Goal: Task Accomplishment & Management: Complete application form

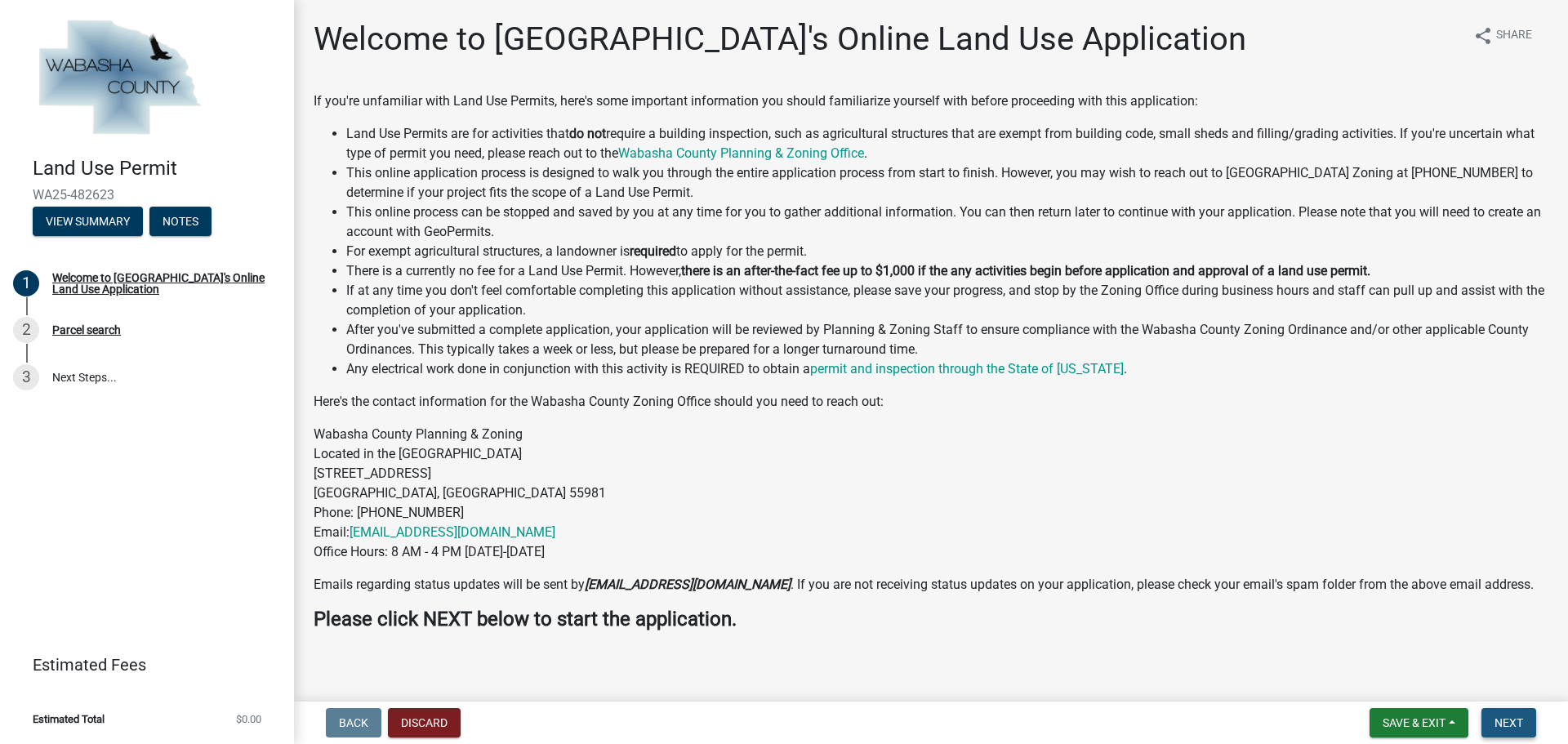
click at [1506, 718] on span "Next" at bounding box center [1509, 722] width 28 height 13
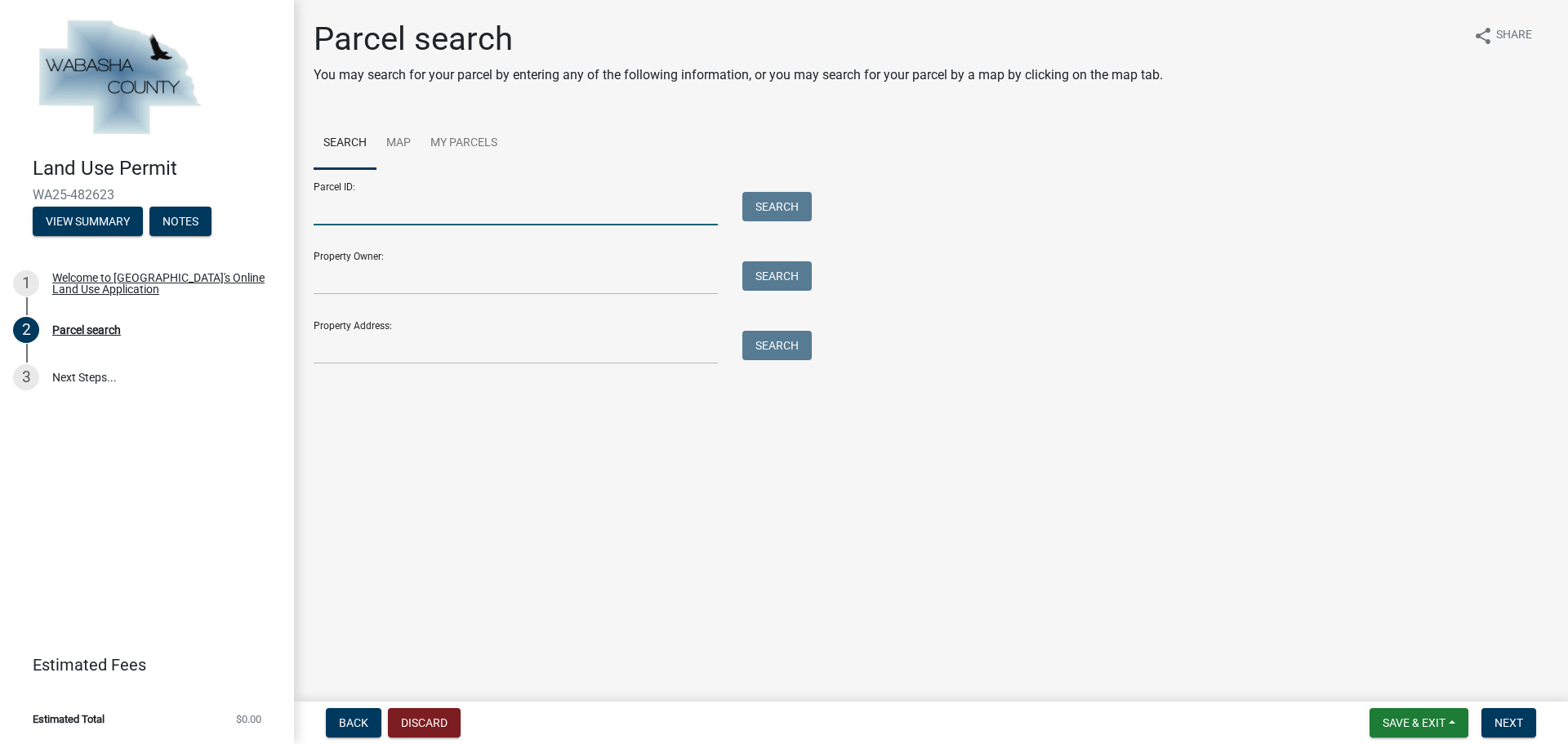
click at [423, 203] on input "Parcel ID:" at bounding box center [515, 208] width 404 height 33
paste input "R11.00163.00"
type input "R11.00163.00"
click at [769, 199] on button "Search" at bounding box center [777, 206] width 70 height 29
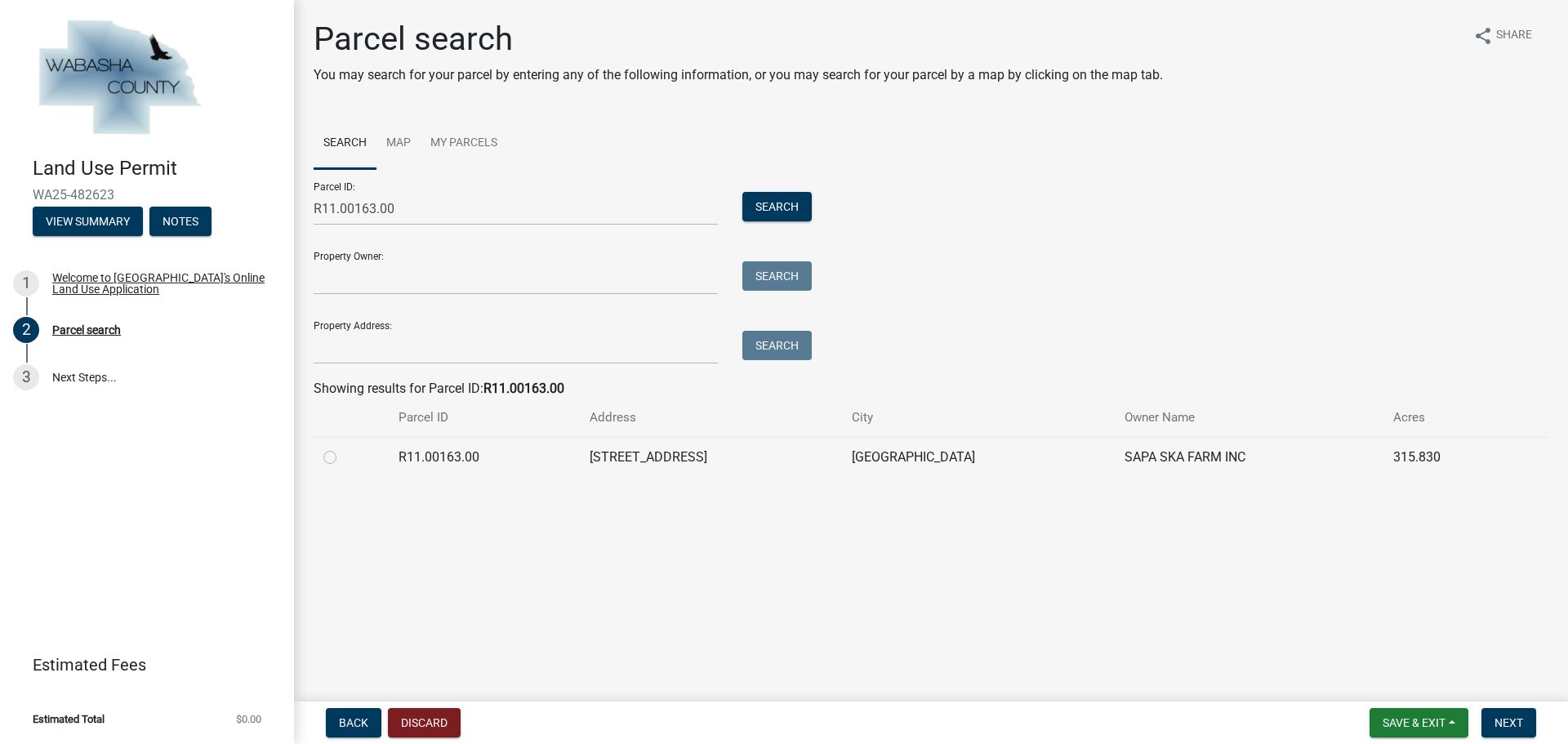
click at [343, 448] on label at bounding box center [343, 448] width 0 height 0
click at [343, 458] on input "radio" at bounding box center [348, 453] width 11 height 11
radio input "true"
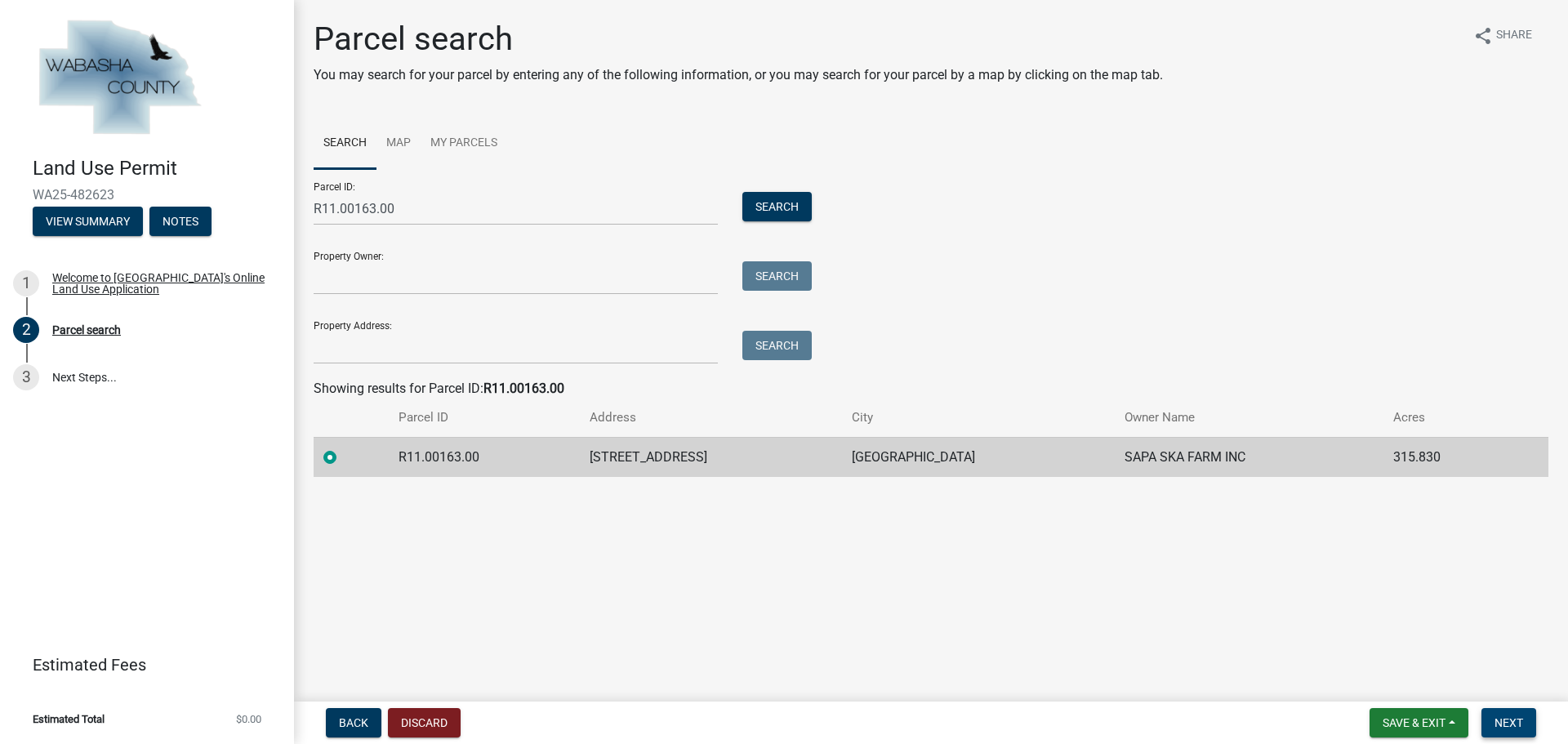
click at [1511, 713] on button "Next" at bounding box center [1509, 722] width 55 height 29
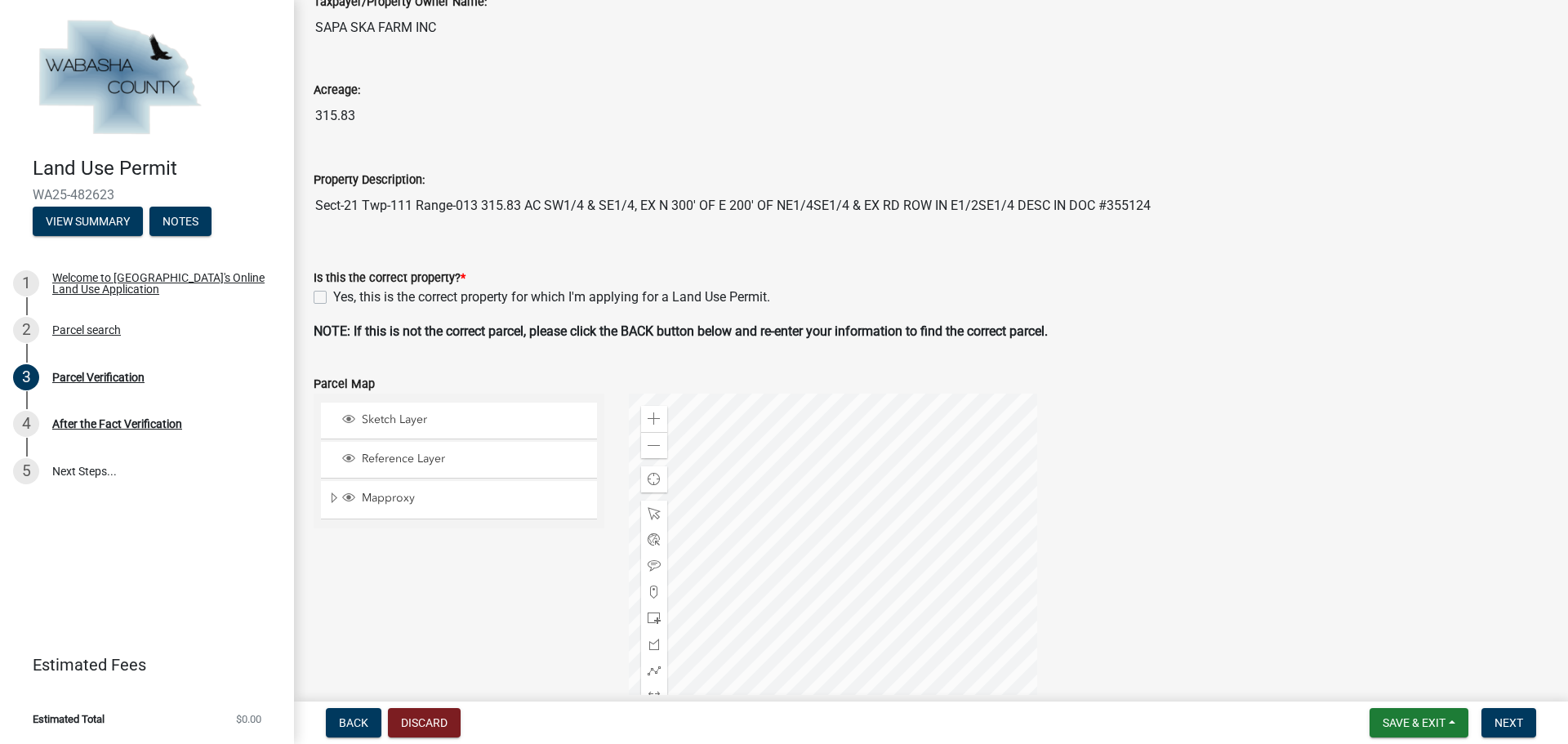
scroll to position [164, 0]
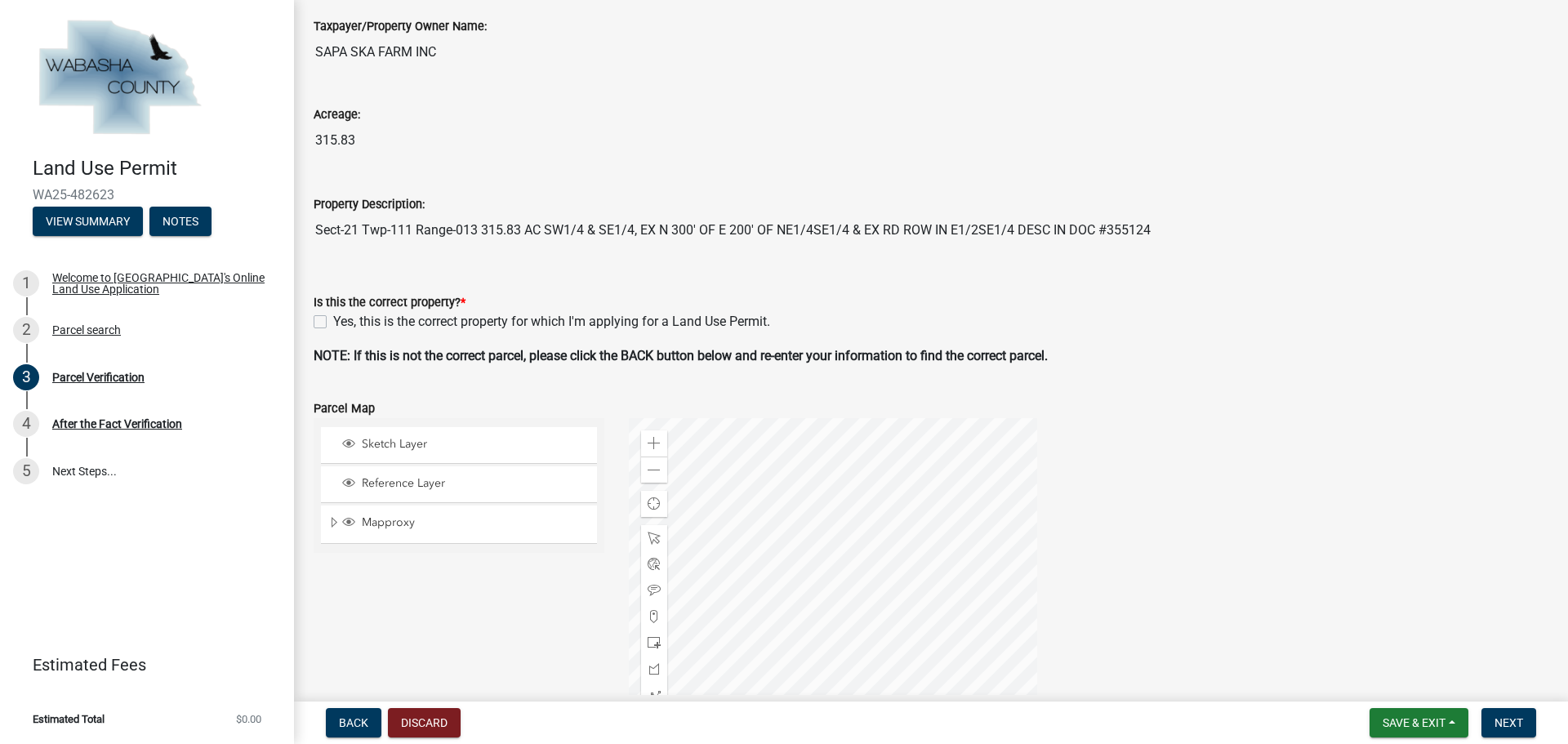
click at [333, 324] on label "Yes, this is the correct property for which I'm applying for a Land Use Permit." at bounding box center [552, 322] width 437 height 19
click at [333, 323] on input "Yes, this is the correct property for which I'm applying for a Land Use Permit." at bounding box center [339, 317] width 11 height 11
checkbox input "true"
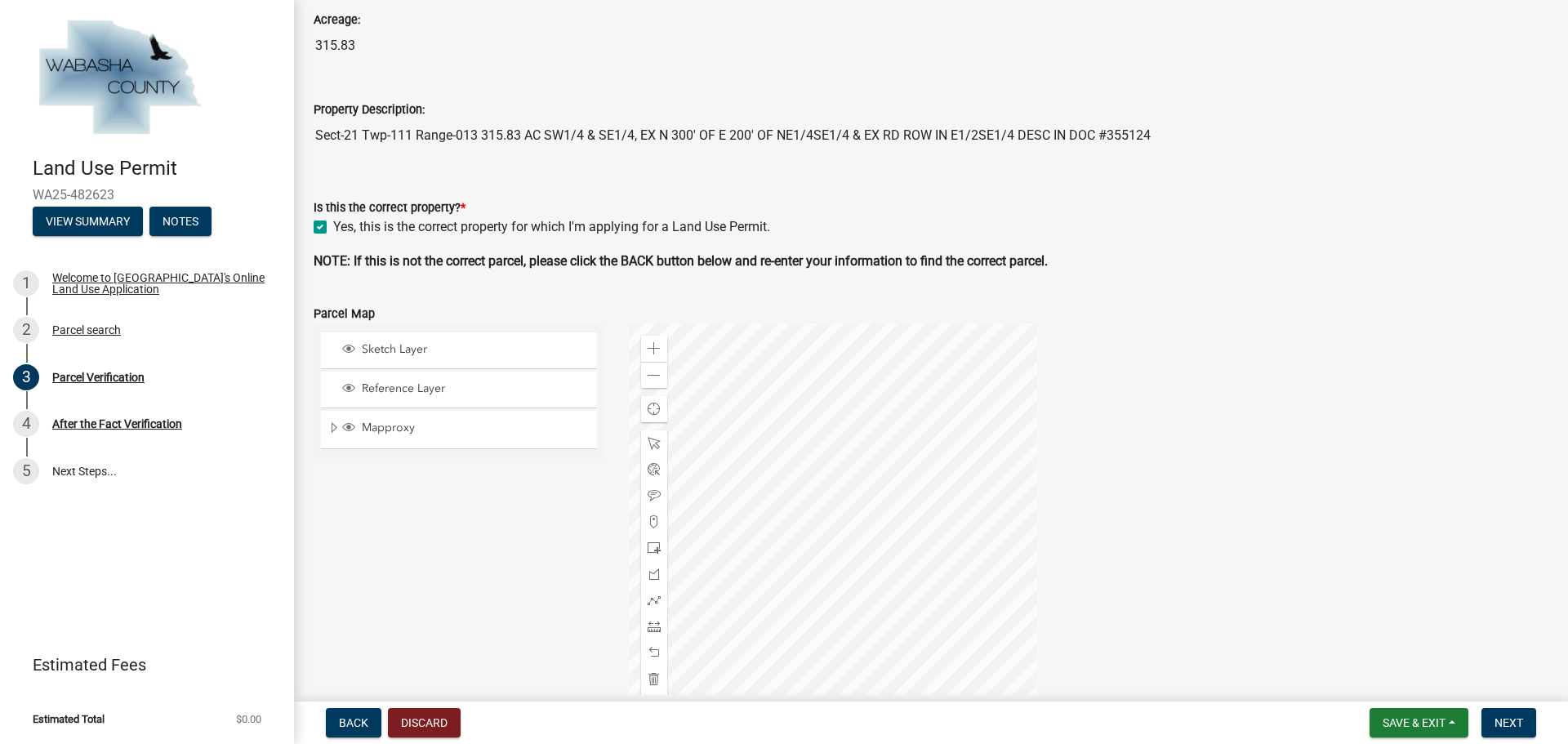
scroll to position [405, 0]
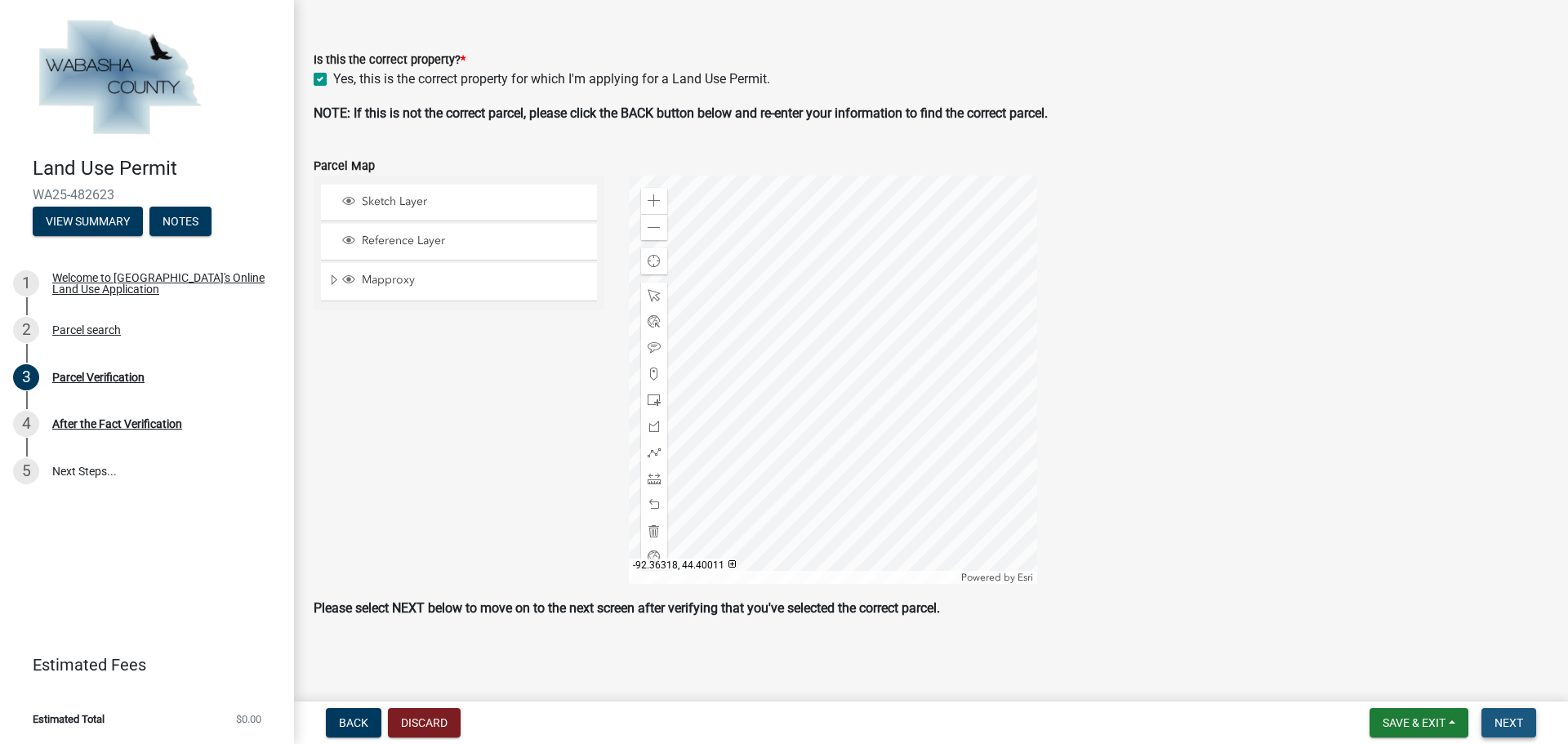
click at [1501, 719] on span "Next" at bounding box center [1509, 722] width 28 height 13
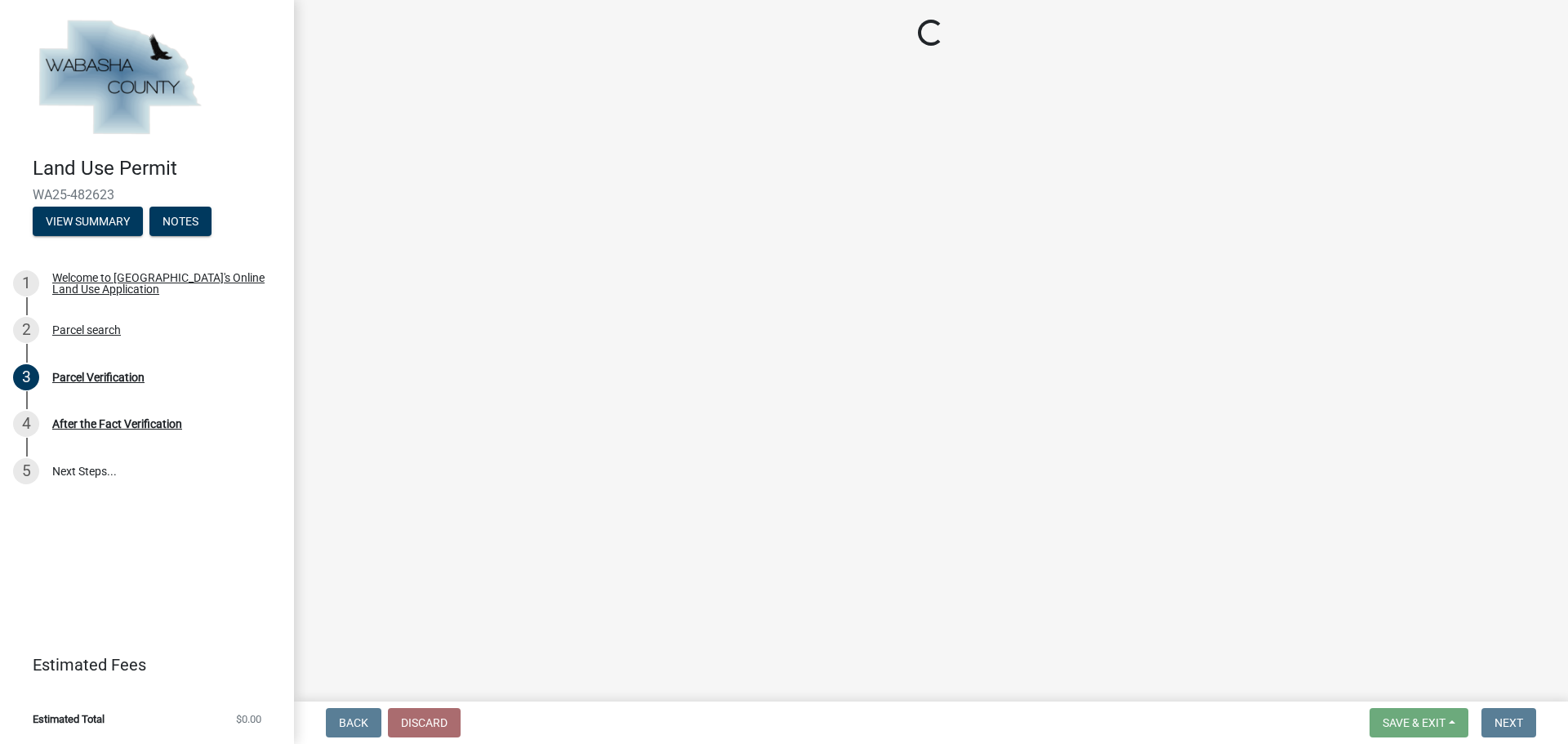
scroll to position [0, 0]
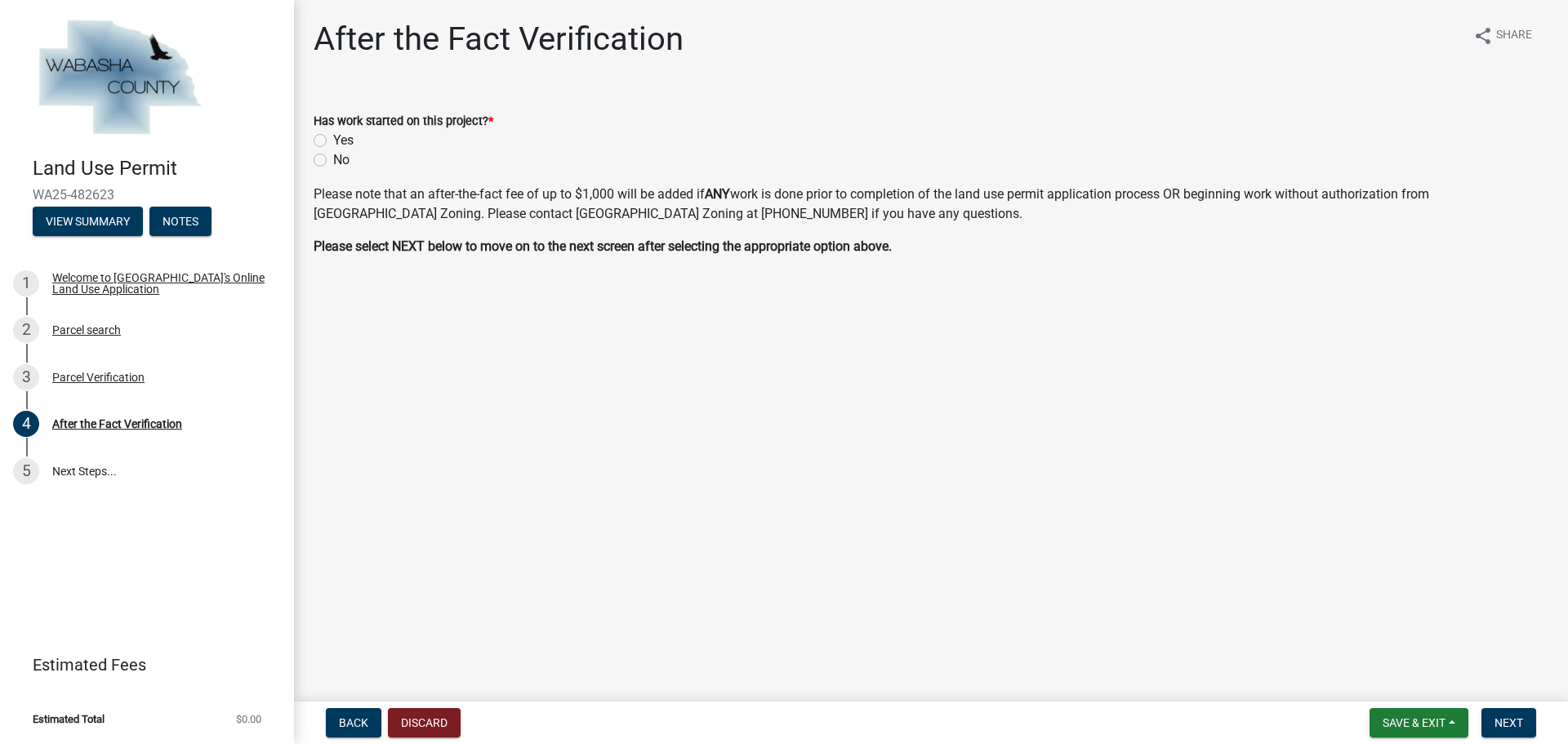
click at [333, 161] on label "No" at bounding box center [341, 160] width 17 height 19
click at [333, 161] on input "No" at bounding box center [339, 156] width 11 height 11
radio input "true"
click at [1521, 719] on span "Next" at bounding box center [1509, 722] width 28 height 13
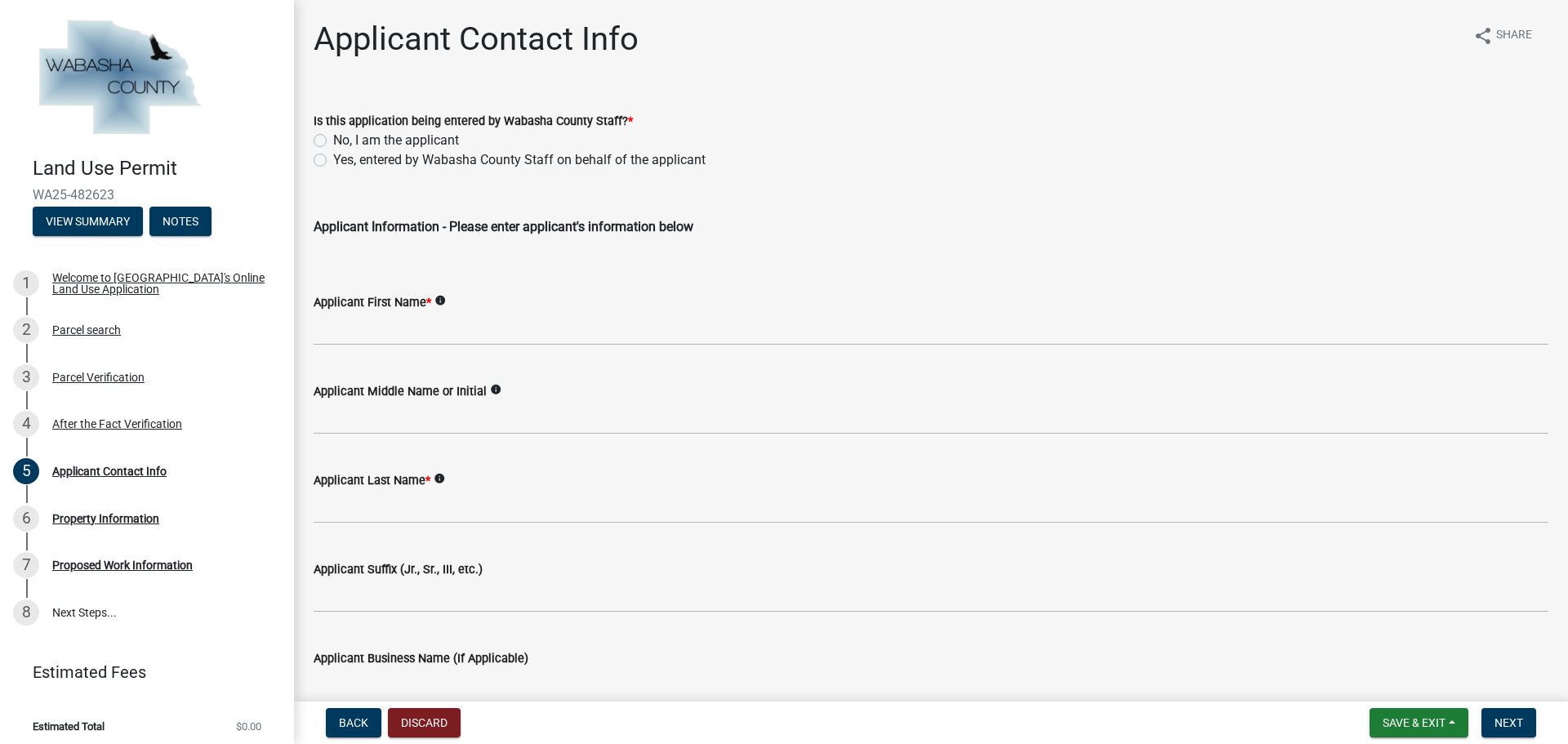
click at [333, 137] on label "No, I am the applicant" at bounding box center [396, 141] width 126 height 19
click at [333, 137] on input "No, I am the applicant" at bounding box center [339, 136] width 11 height 11
radio input "true"
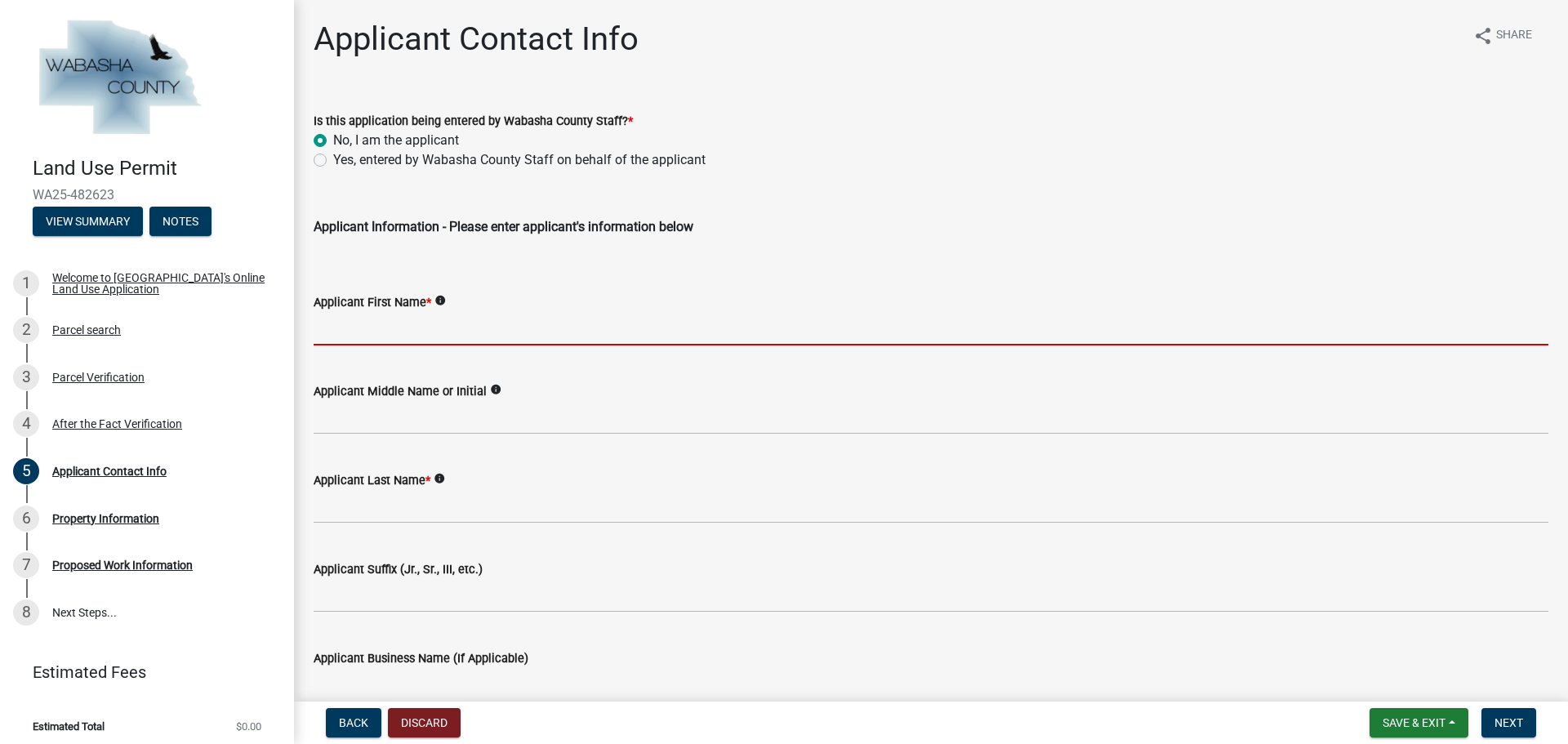
click at [449, 332] on input "Applicant First Name *" at bounding box center [930, 329] width 1235 height 33
type input "[PERSON_NAME]"
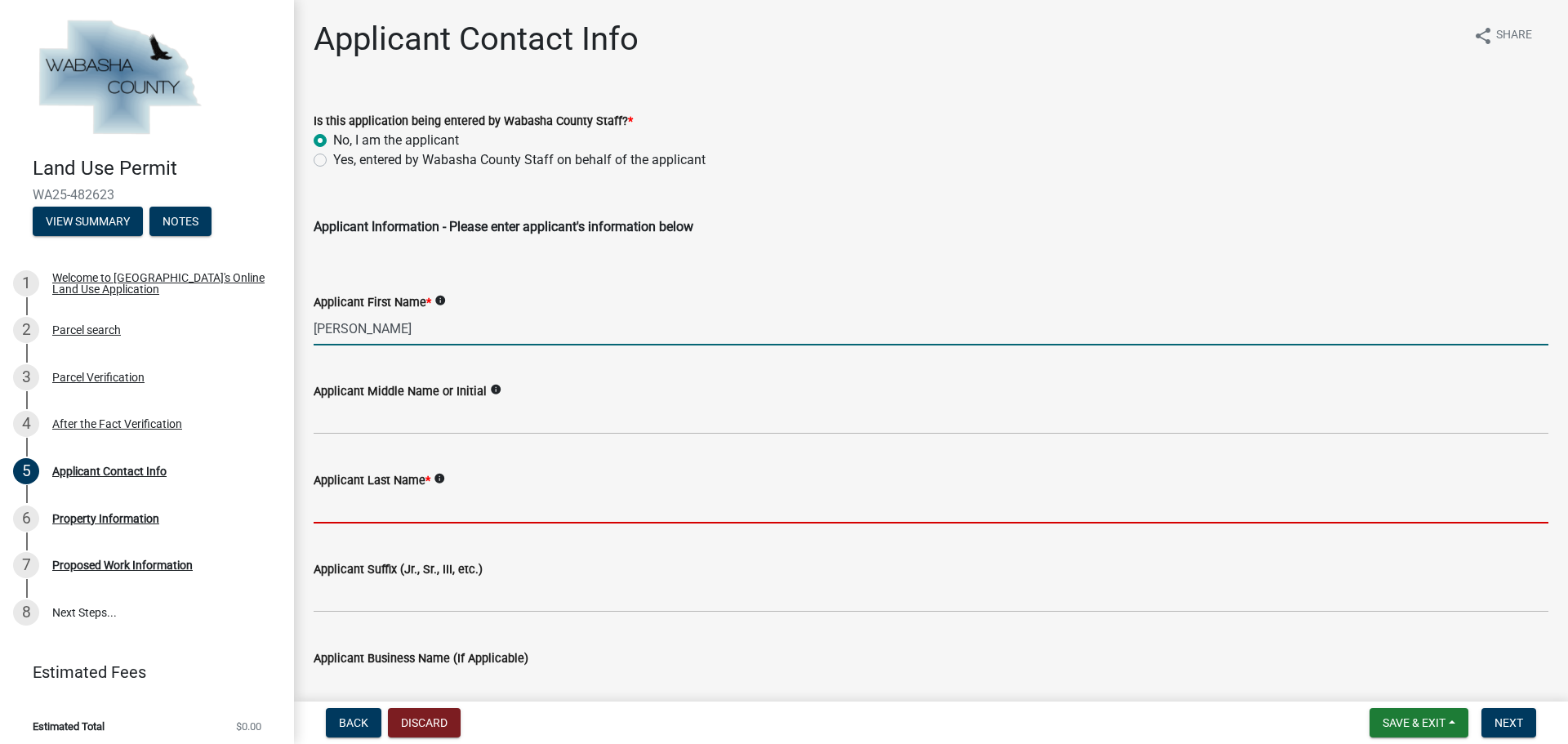
type input "Othman"
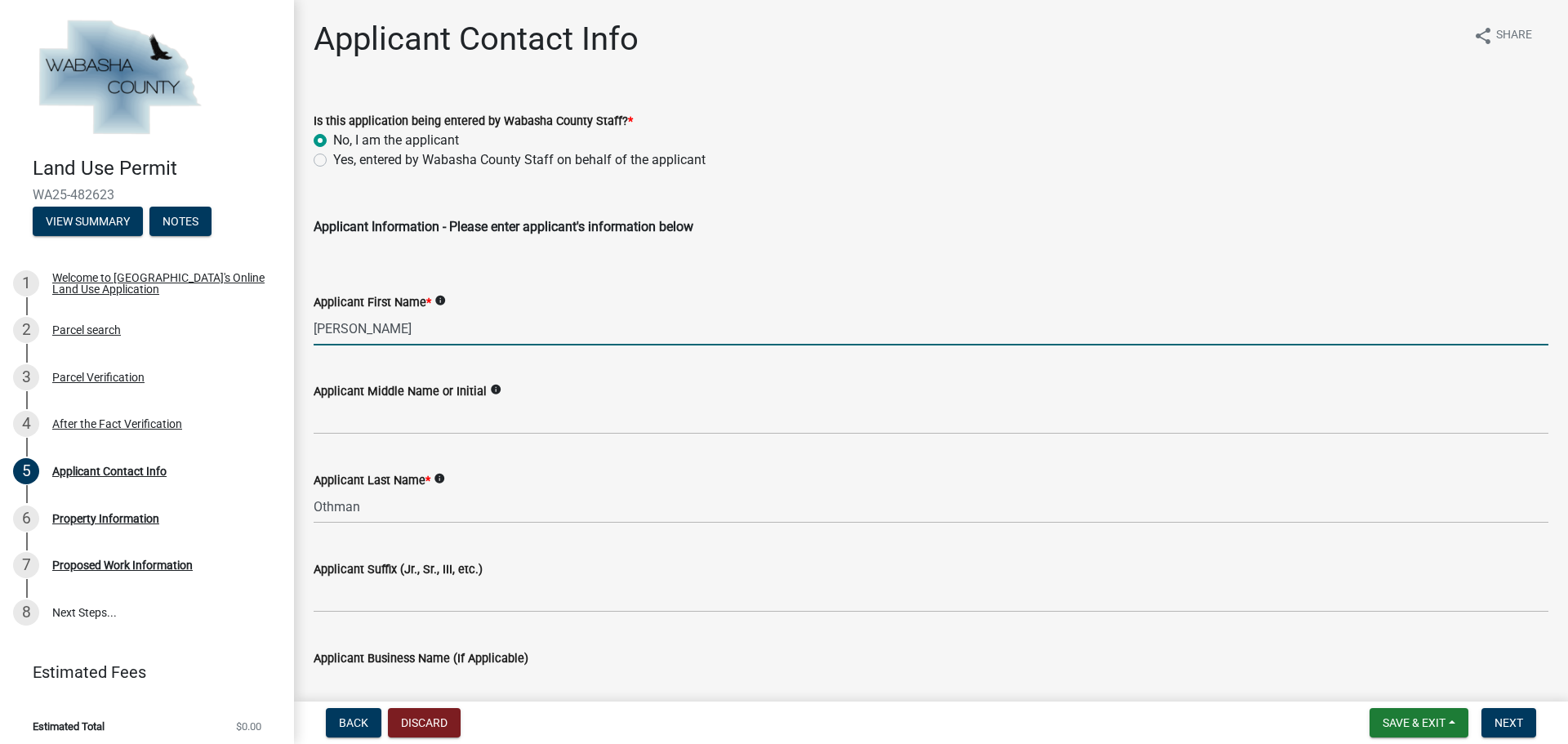
type input "[STREET_ADDRESS]"
type input "St. [PERSON_NAME]"
type input "MN"
type input "55114"
type input "6512792296"
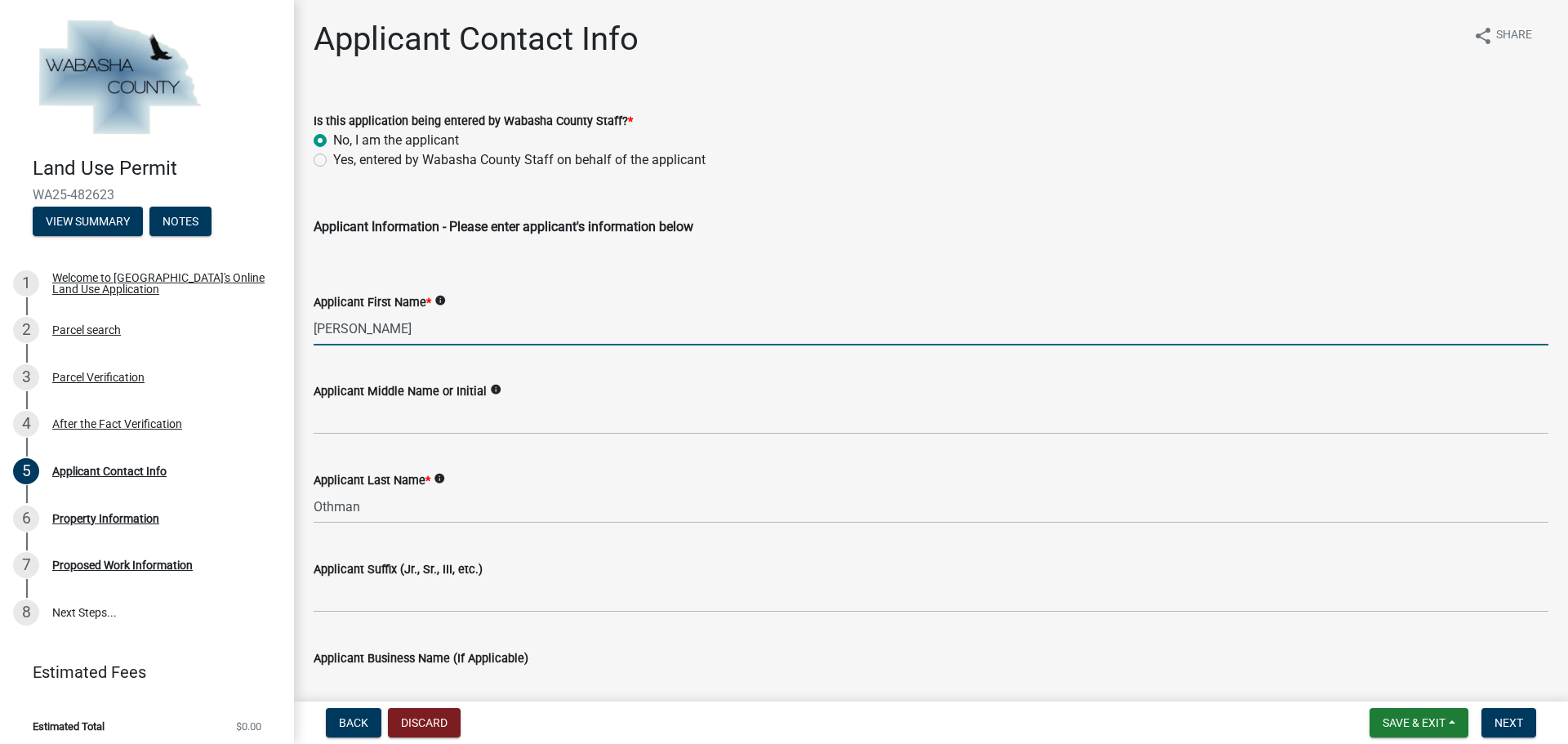
type input "[EMAIL_ADDRESS][DOMAIN_NAME]"
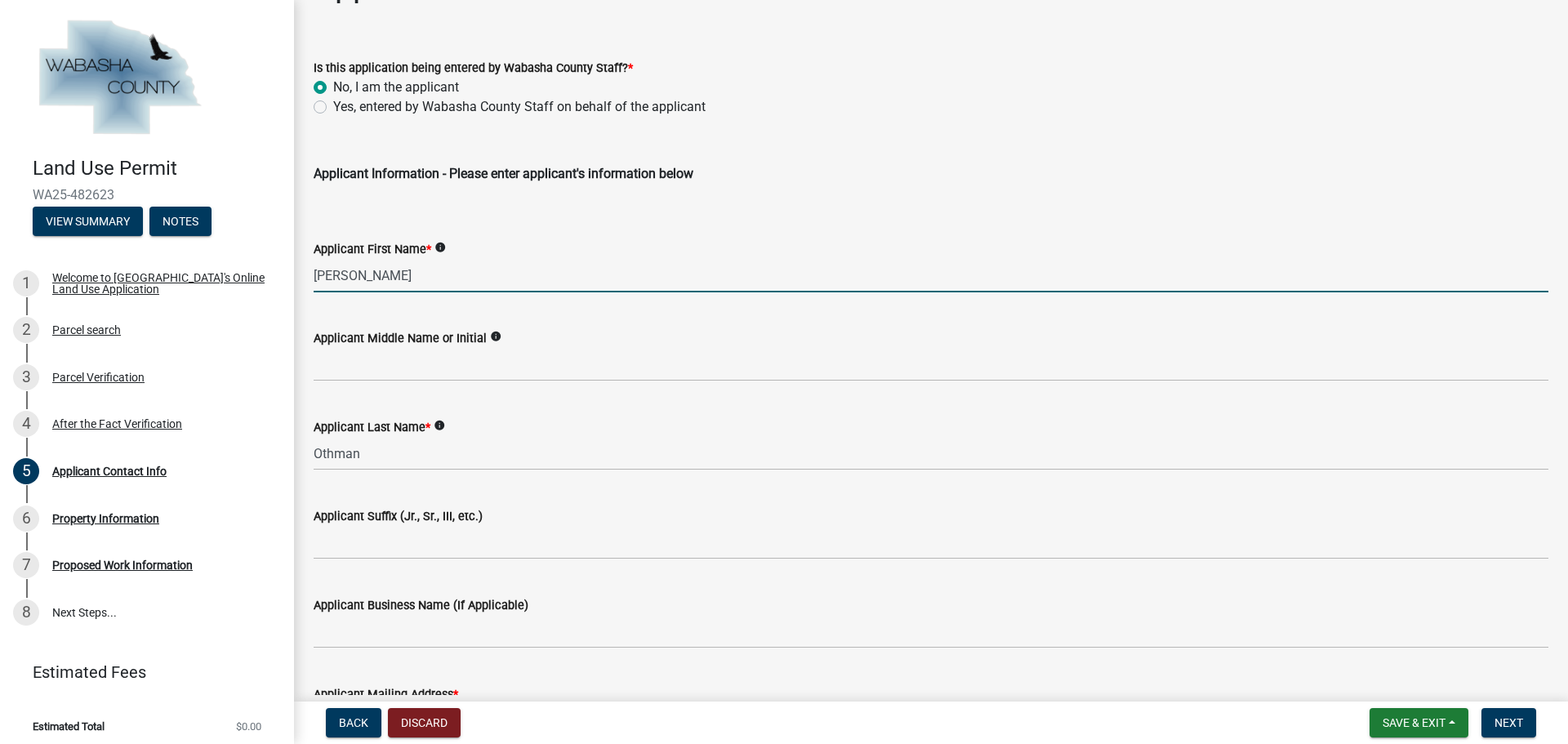
scroll to position [164, 0]
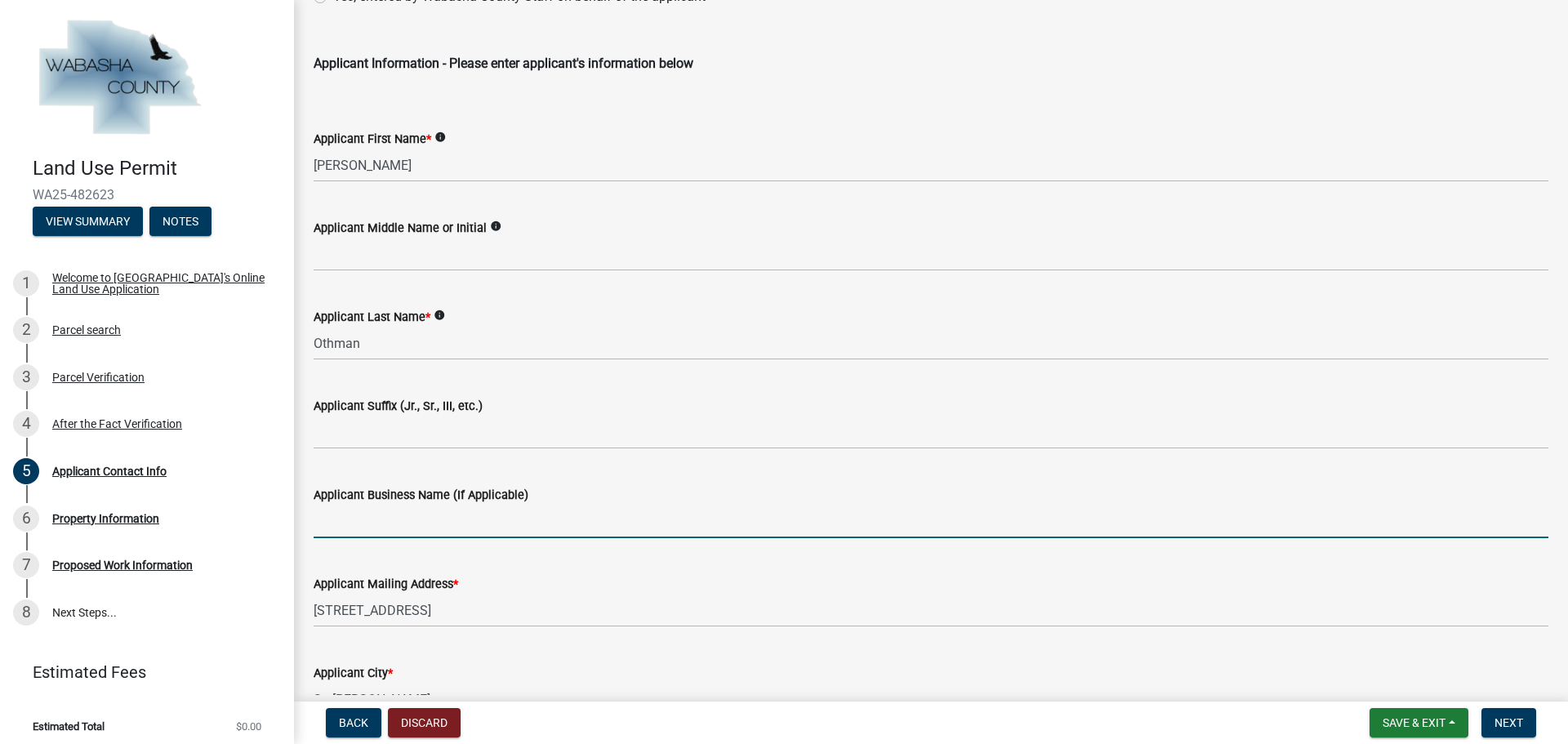
click at [483, 523] on input "Applicant Business Name (If Applicable)" at bounding box center [930, 522] width 1235 height 33
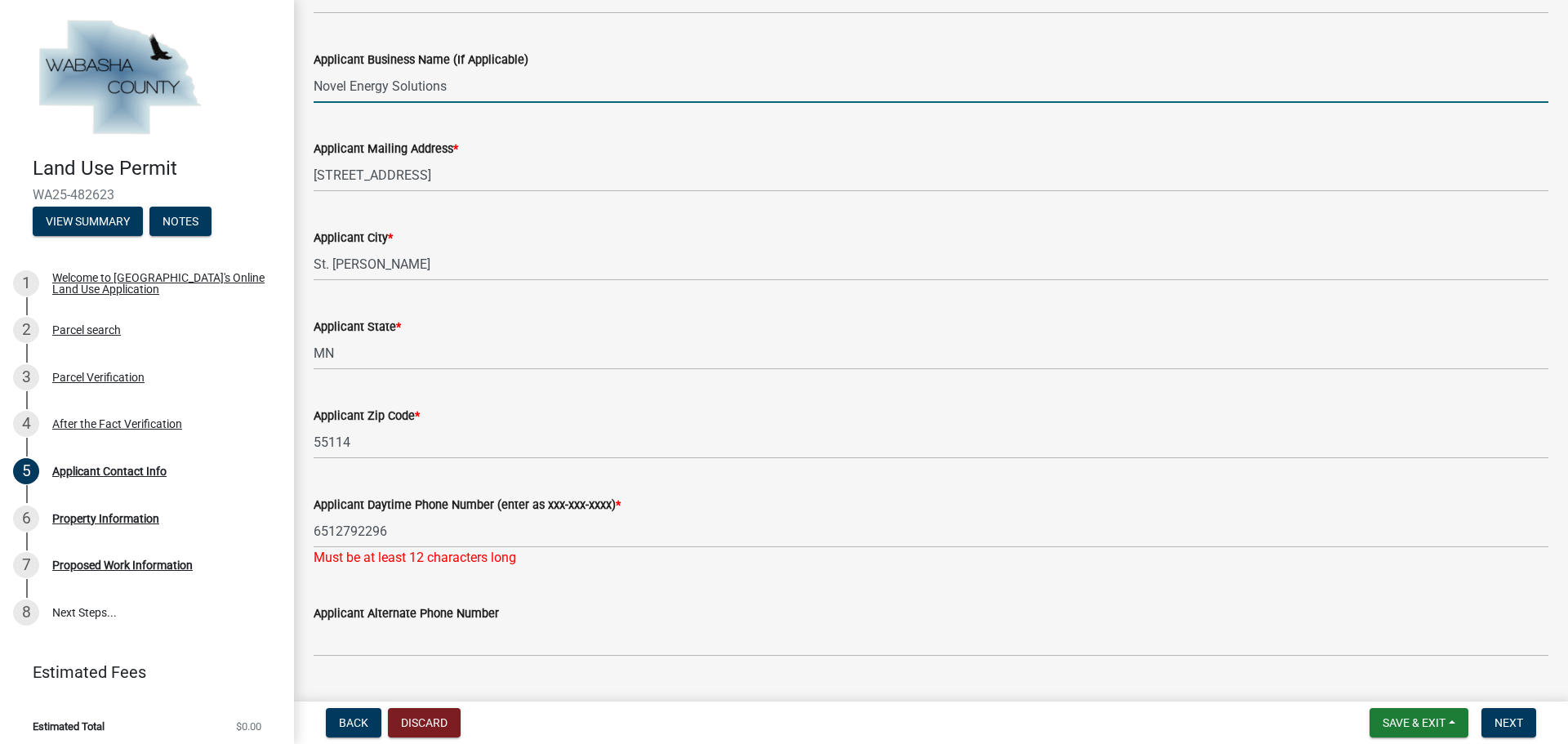
scroll to position [734, 0]
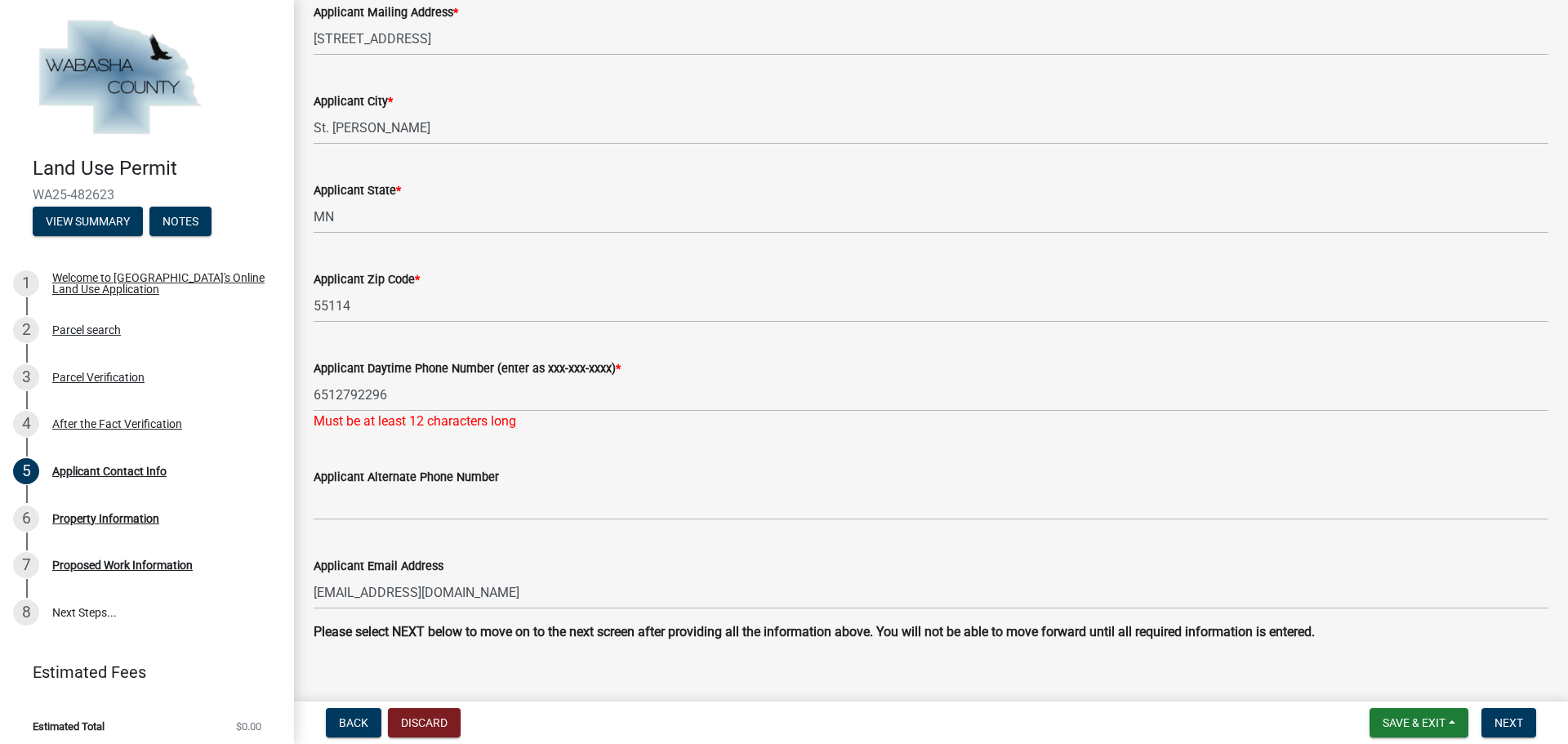
type input "Novel Energy Solutions"
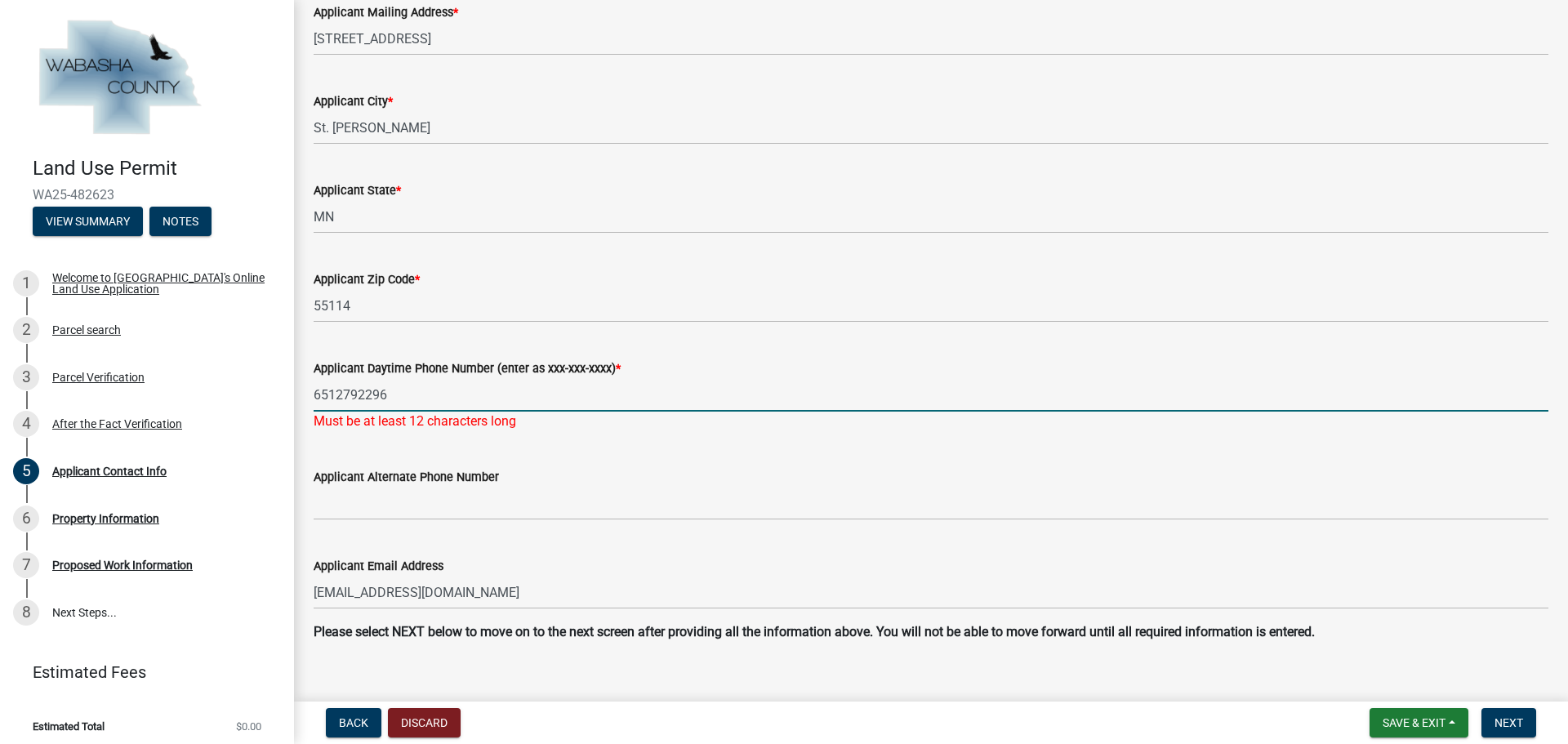
click at [516, 393] on input "6512792296" at bounding box center [930, 395] width 1235 height 33
click at [338, 392] on input "6512792296" at bounding box center [930, 395] width 1235 height 33
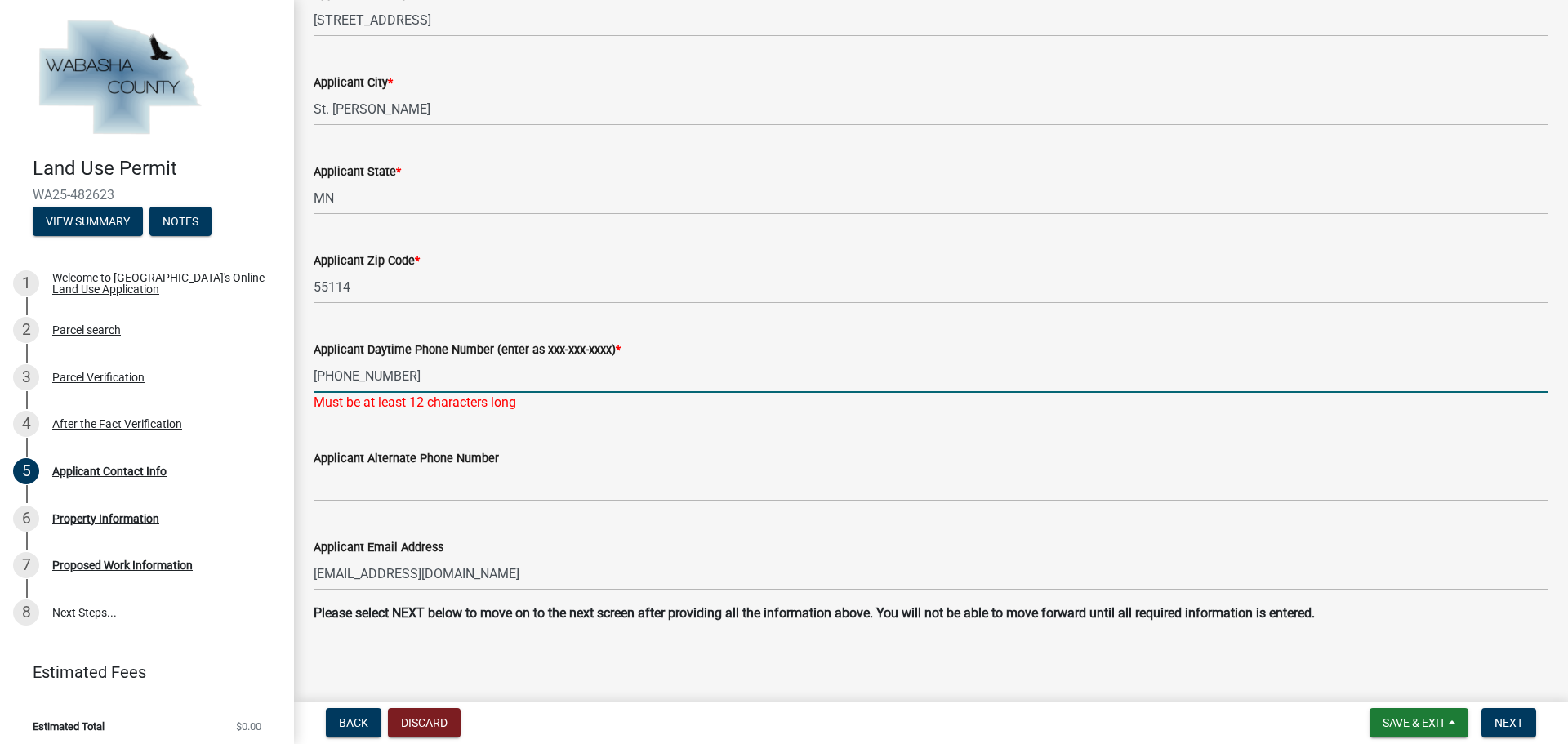
scroll to position [758, 0]
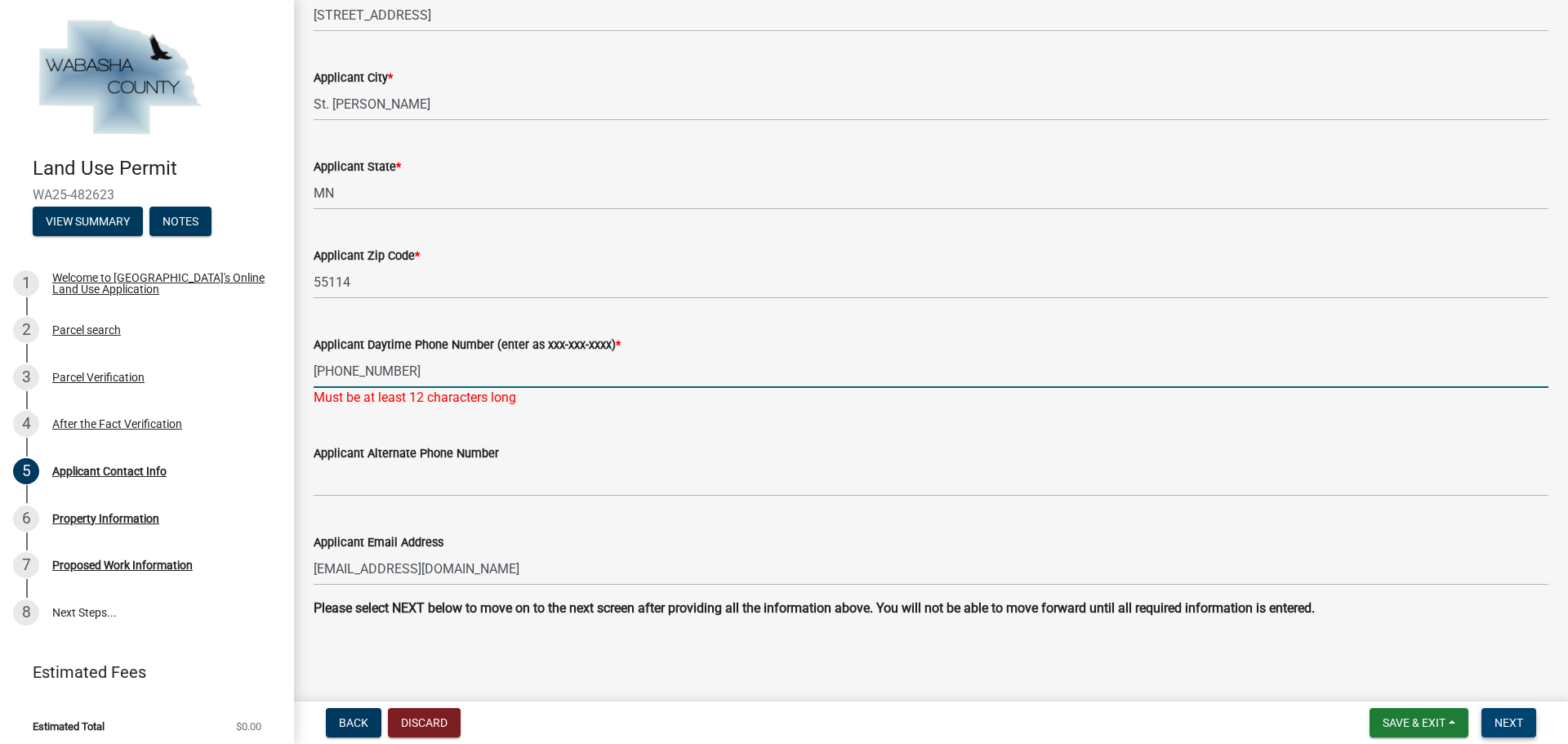
type input "[PHONE_NUMBER]"
click at [1529, 727] on button "Next" at bounding box center [1509, 722] width 55 height 29
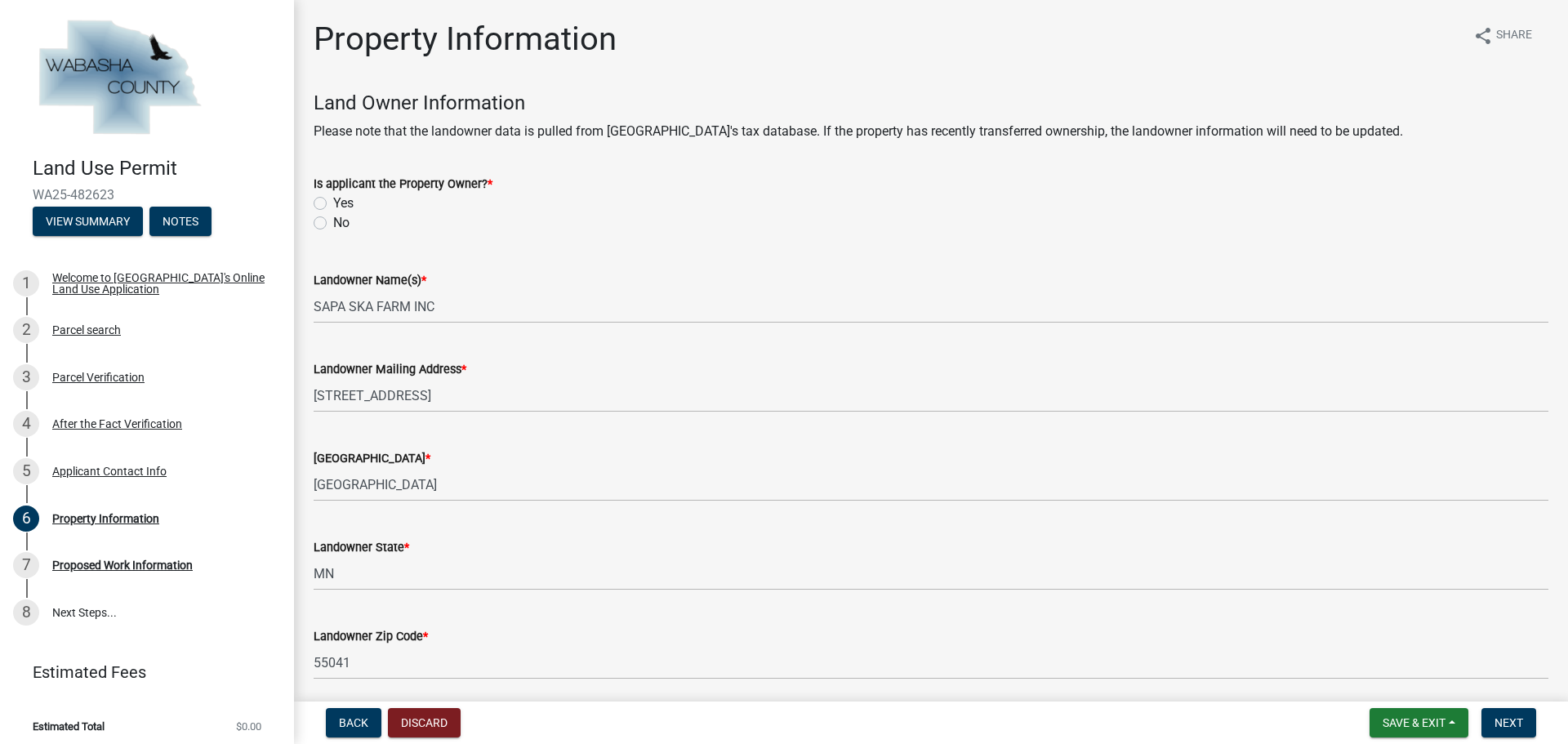
click at [333, 222] on label "No" at bounding box center [341, 222] width 17 height 19
click at [333, 222] on input "No" at bounding box center [339, 218] width 11 height 11
radio input "true"
click at [1494, 719] on button "Next" at bounding box center [1509, 722] width 55 height 29
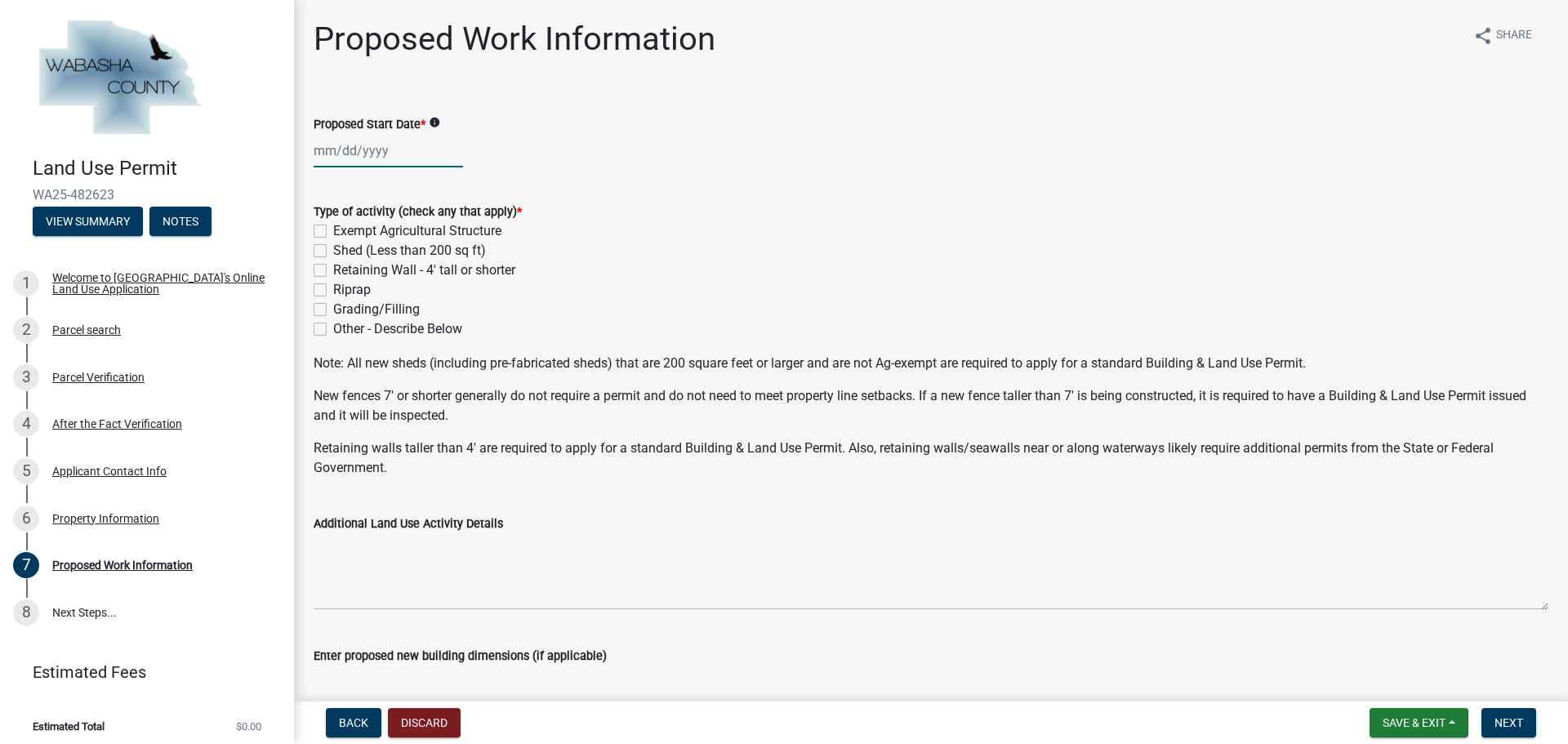
click at [384, 149] on div at bounding box center [388, 150] width 150 height 33
select select "9"
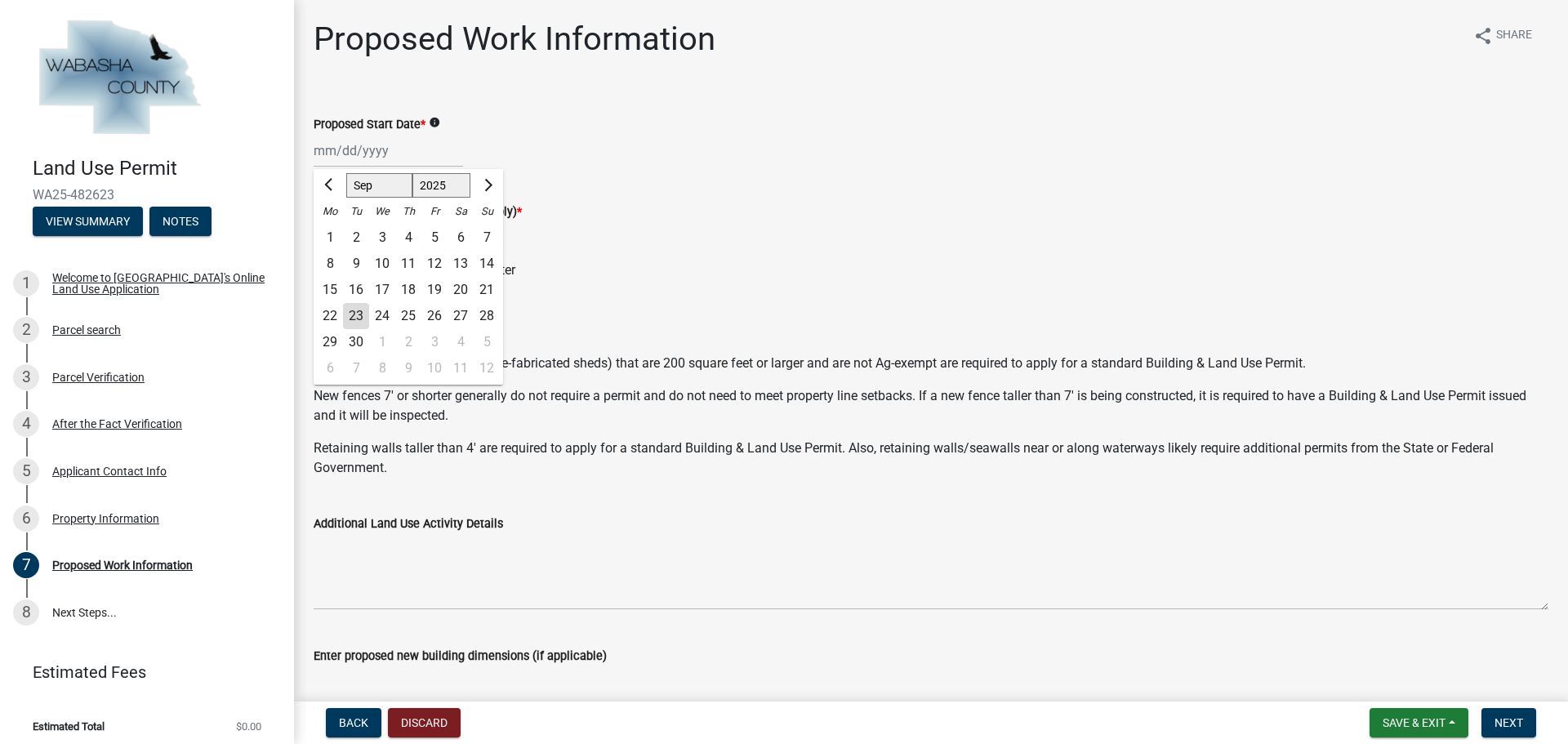
click at [412, 310] on div "25" at bounding box center [408, 316] width 26 height 26
type input "[DATE]"
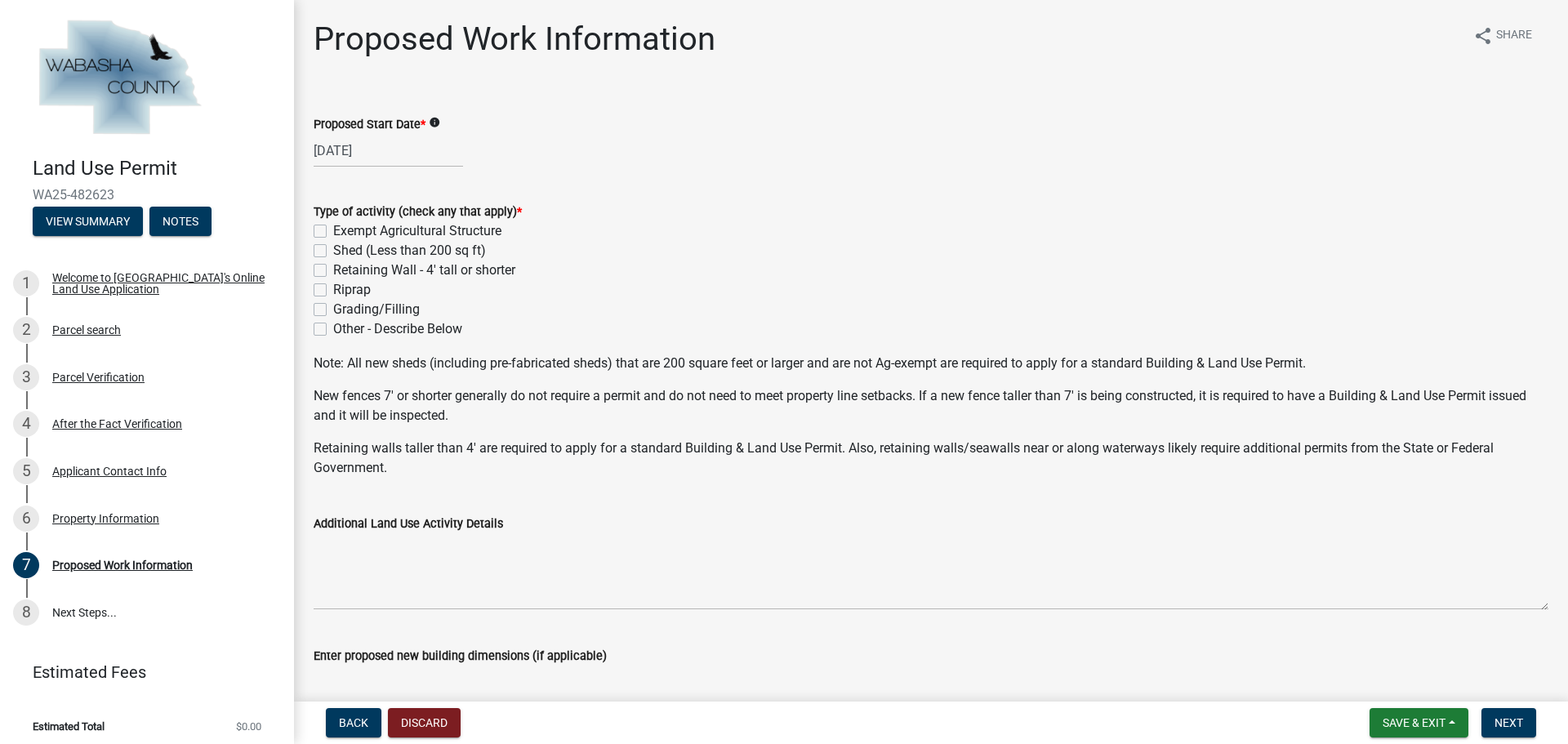
click at [333, 324] on label "Other - Describe Below" at bounding box center [398, 329] width 129 height 19
click at [333, 324] on input "Other - Describe Below" at bounding box center [339, 325] width 11 height 11
checkbox input "true"
checkbox input "false"
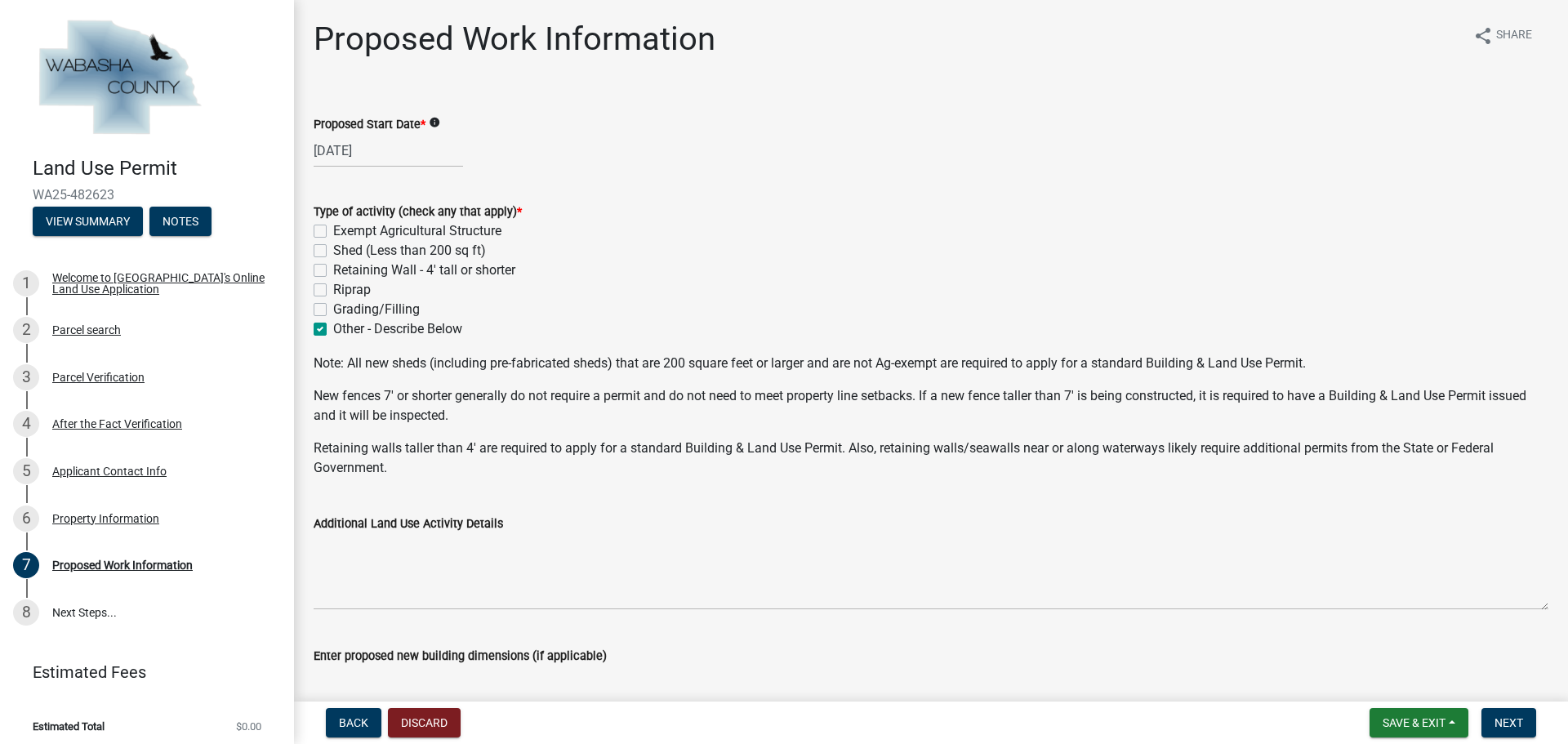
checkbox input "false"
checkbox input "true"
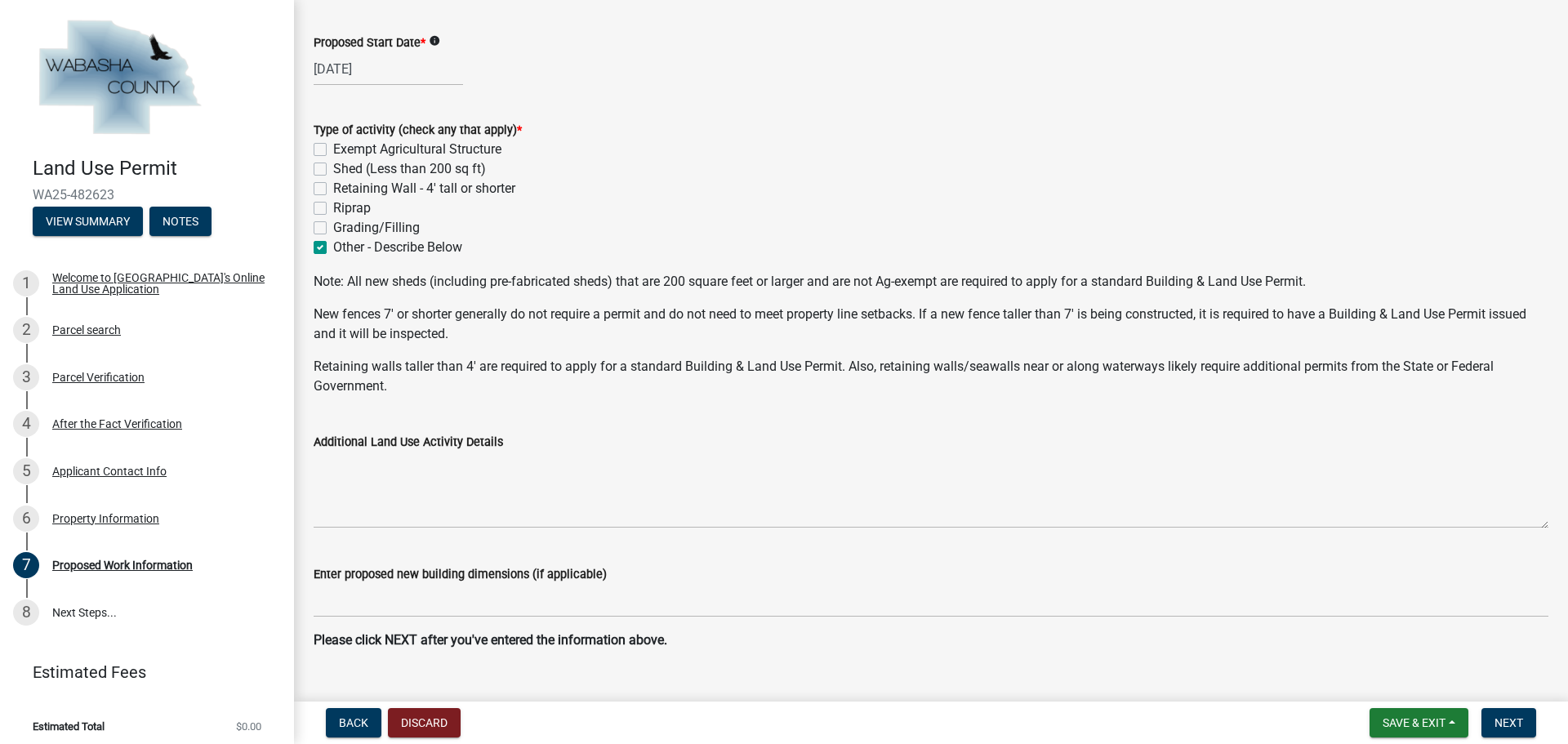
scroll to position [113, 0]
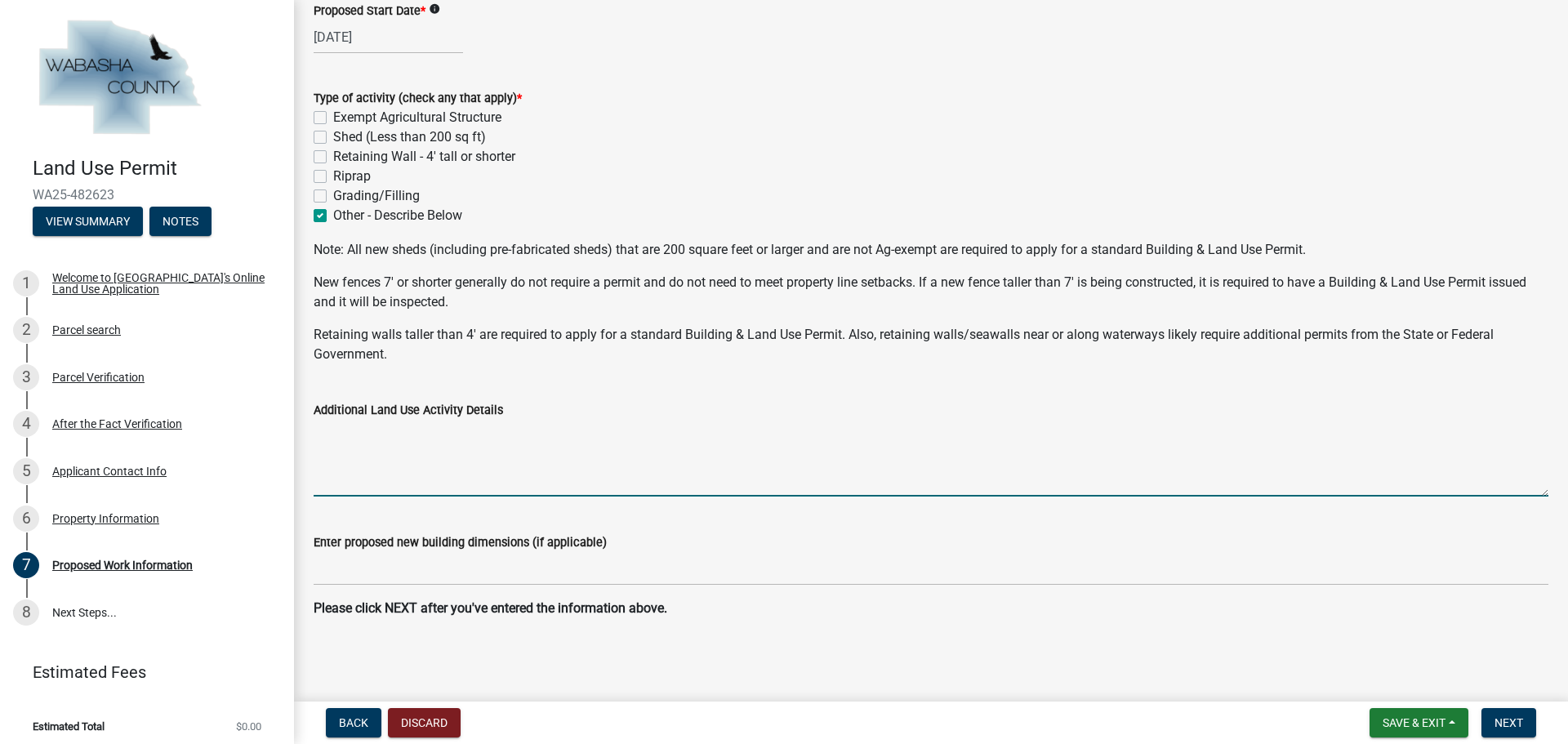
click at [499, 471] on textarea "Additional Land Use Activity Details" at bounding box center [930, 457] width 1235 height 77
type textarea "Tree clearing in our lease area."
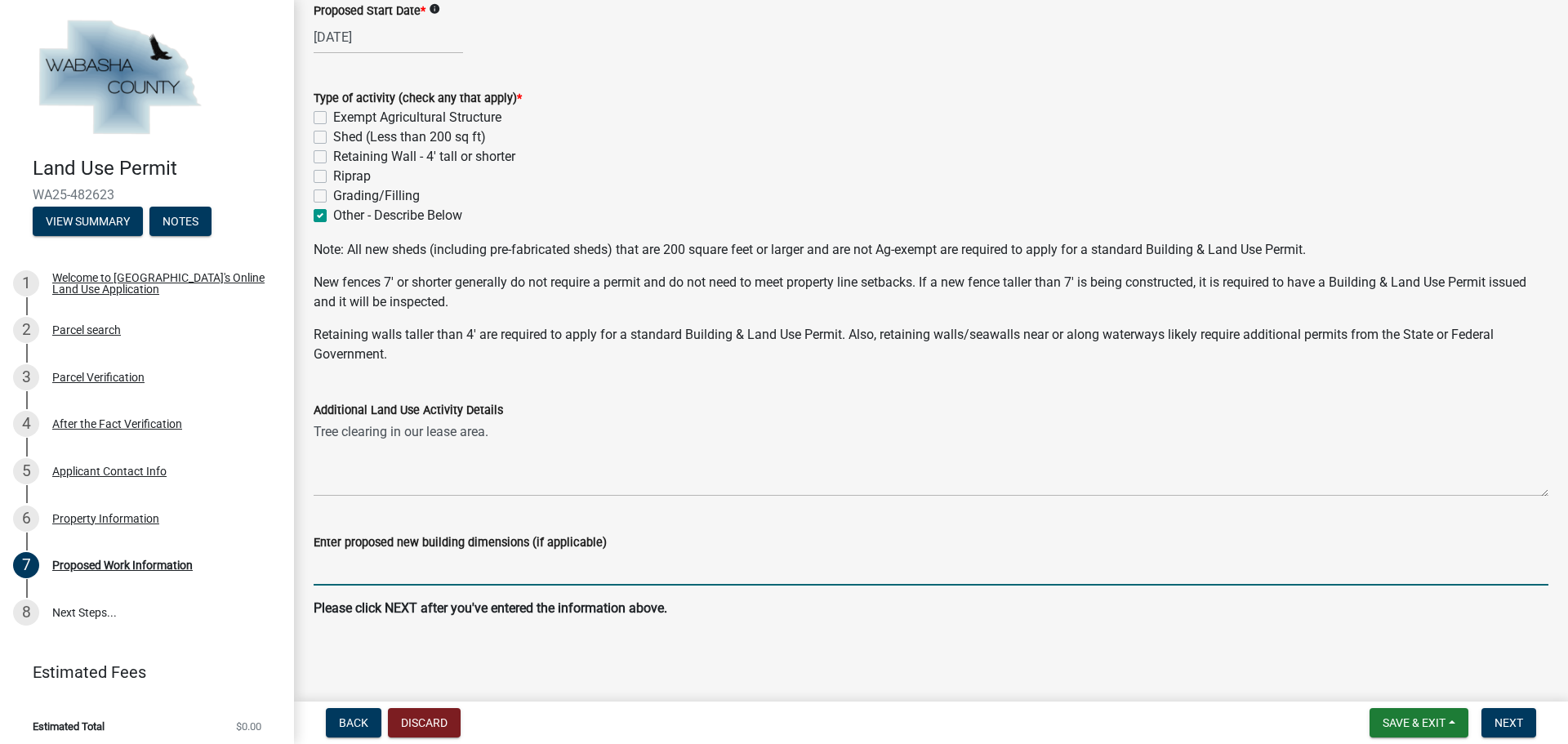
click at [474, 577] on input "Enter proposed new building dimensions (if applicable)" at bounding box center [930, 568] width 1235 height 33
type input "N/A"
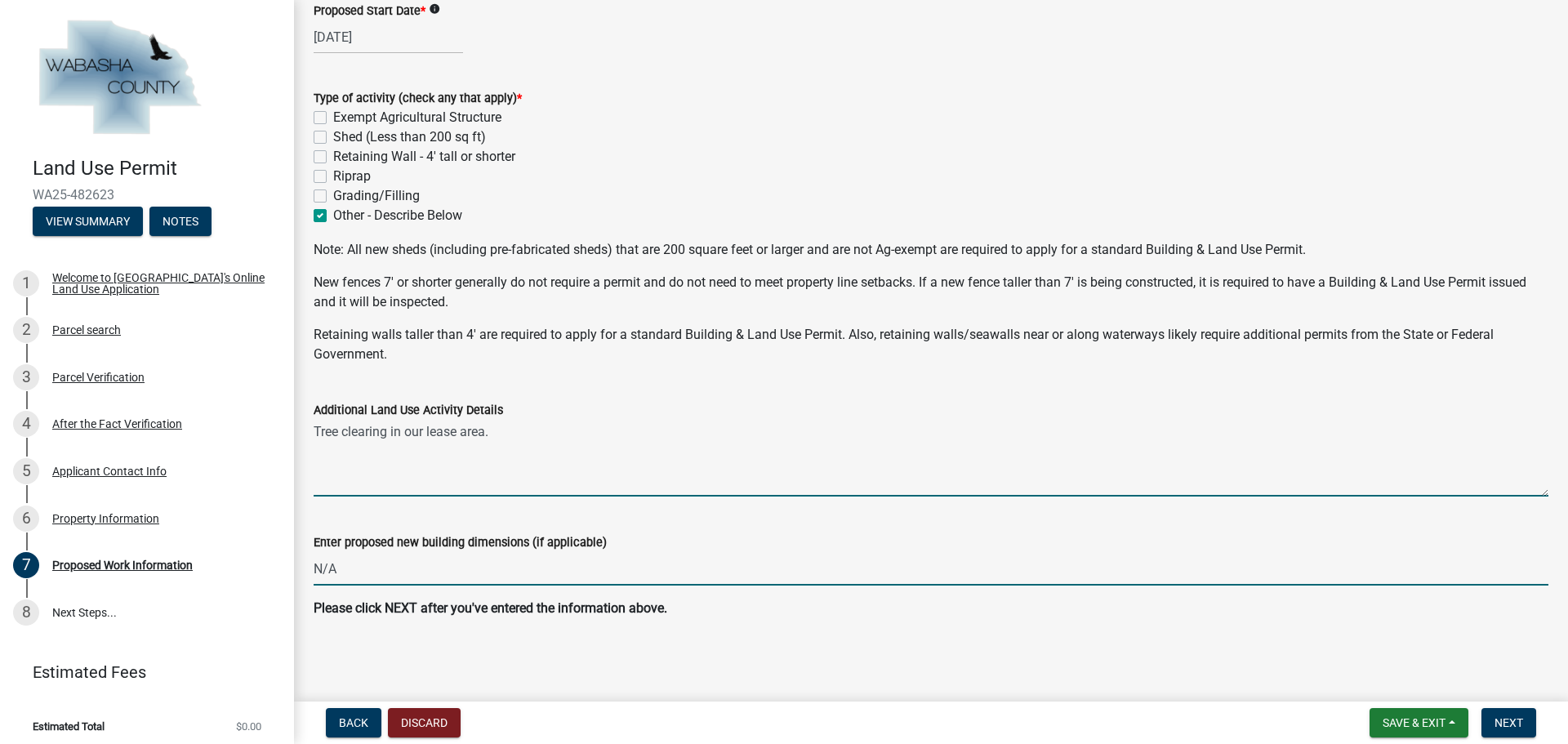
click at [524, 441] on textarea "Tree clearing in our lease area." at bounding box center [930, 457] width 1235 height 77
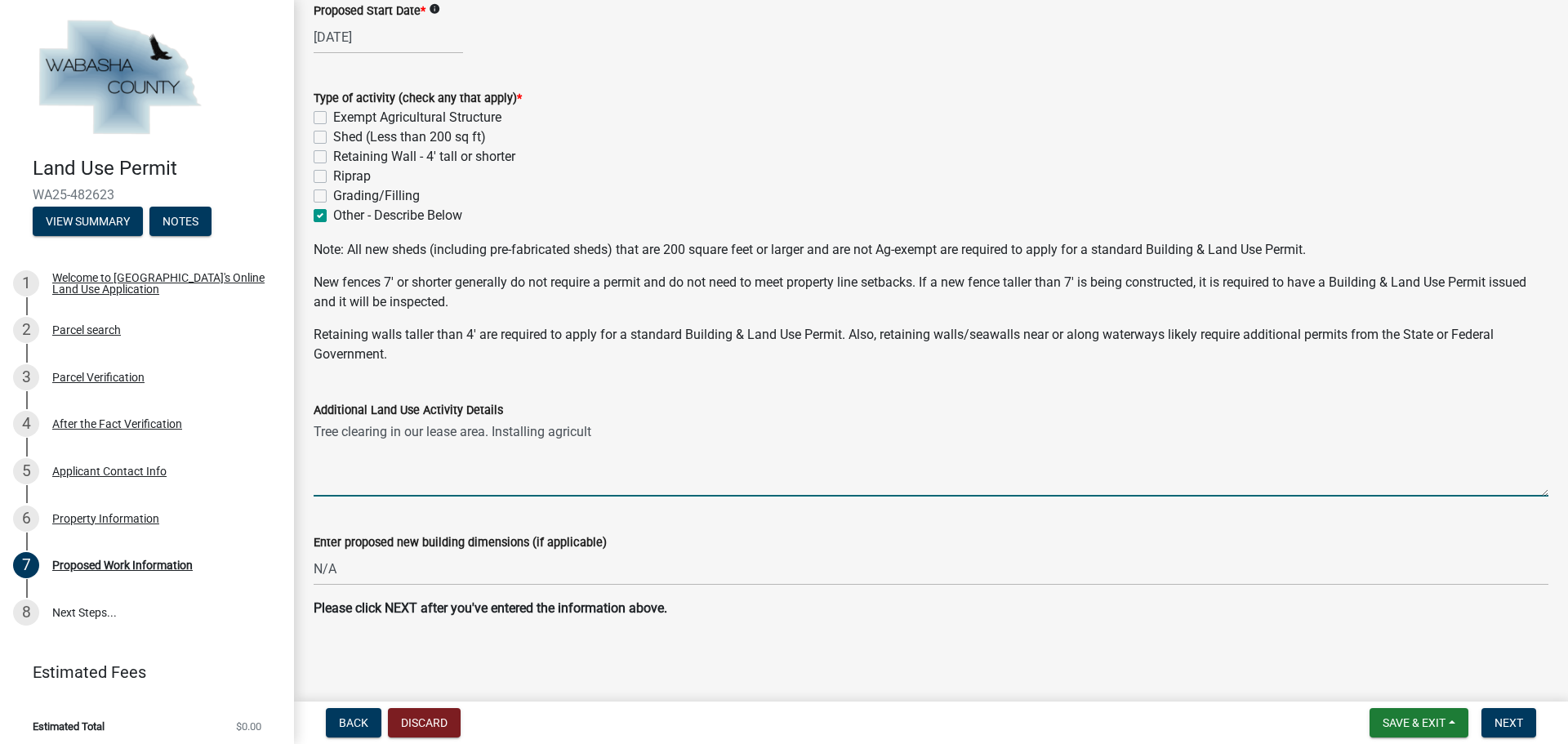
click at [597, 429] on textarea "Tree clearing in our lease area. Installing agricult" at bounding box center [930, 457] width 1235 height 77
type textarea "Tree clearing in our lease area. Installing agricultural style fence less than …"
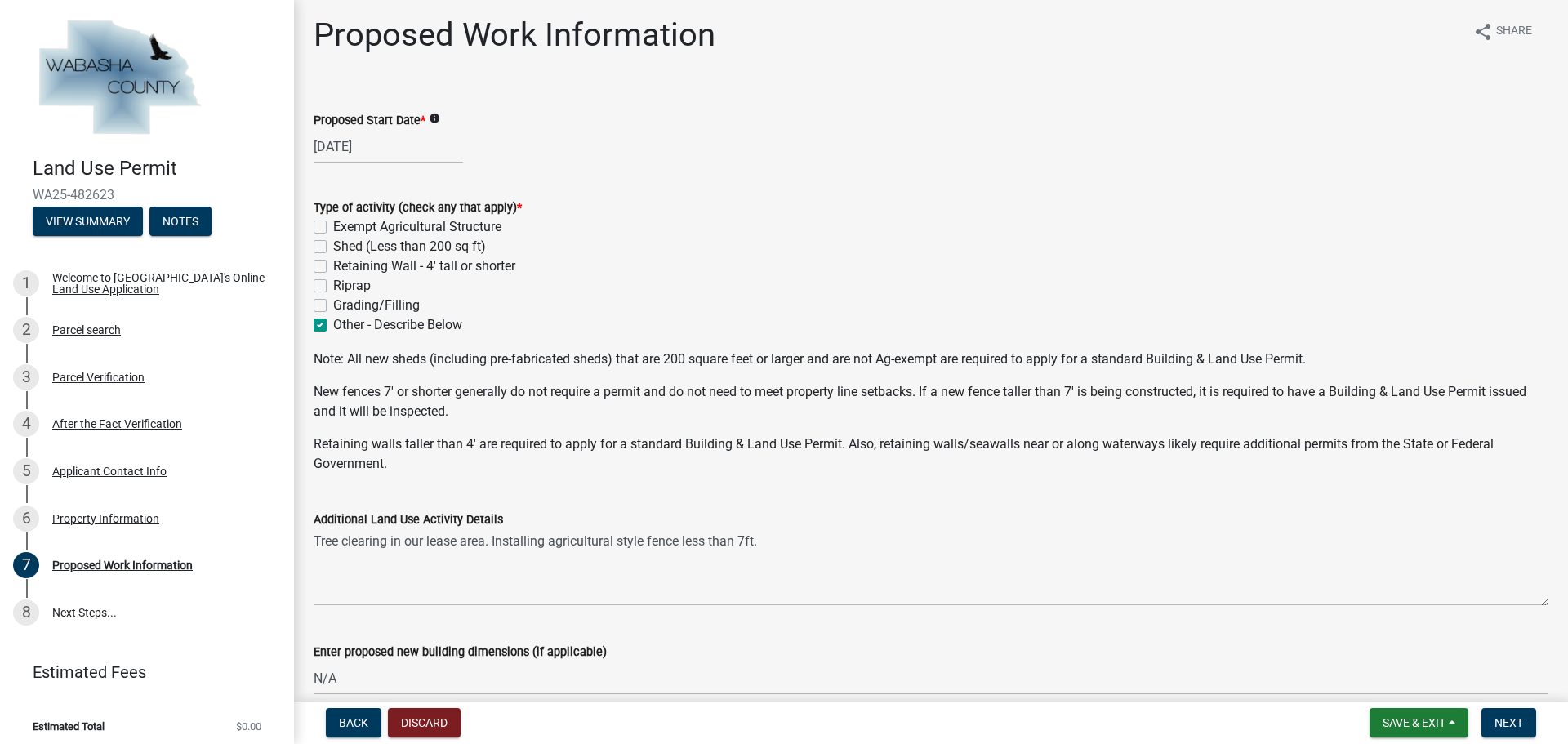
scroll to position [0, 0]
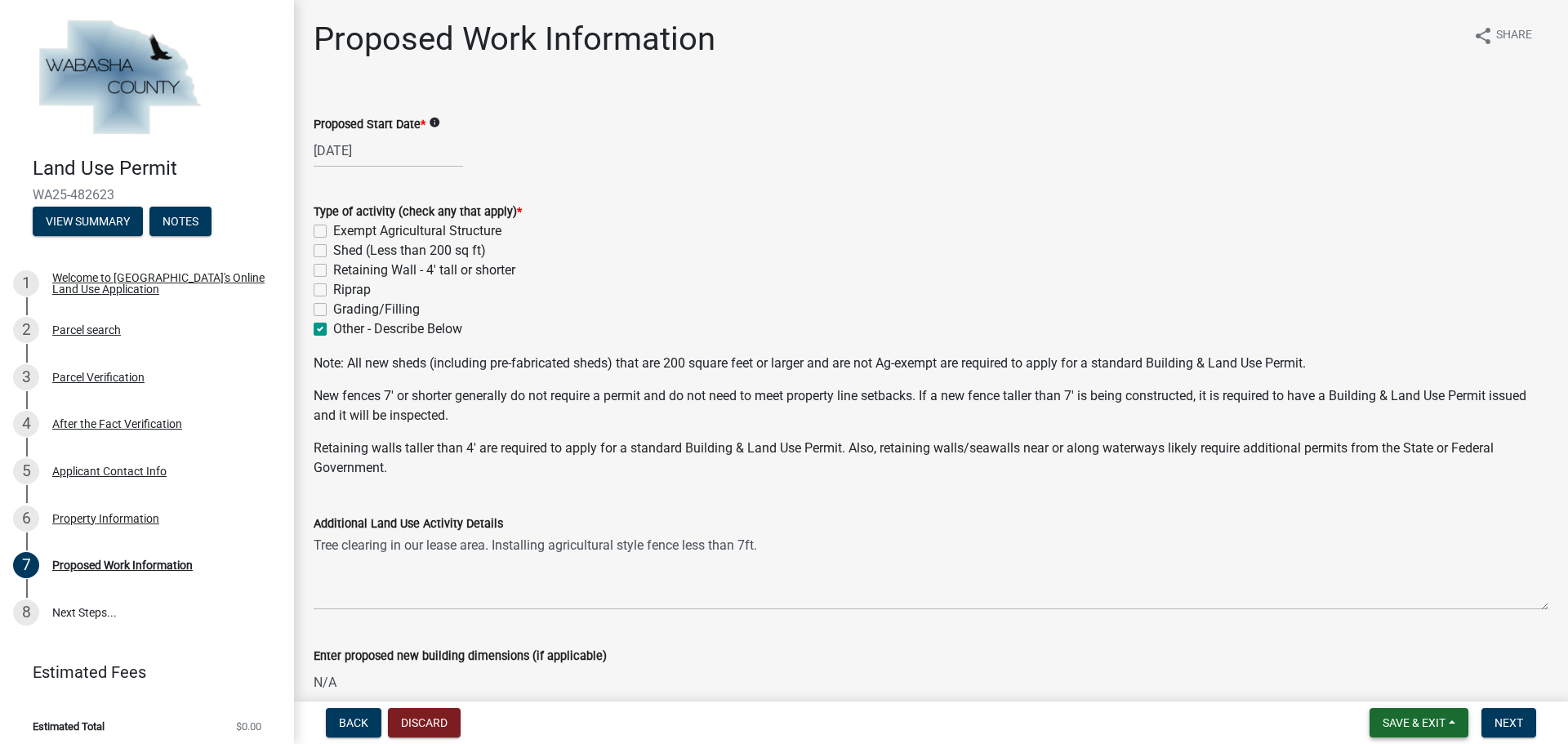
click at [1378, 723] on button "Save & Exit" at bounding box center [1419, 722] width 99 height 29
click at [1417, 641] on button "Save" at bounding box center [1403, 640] width 131 height 40
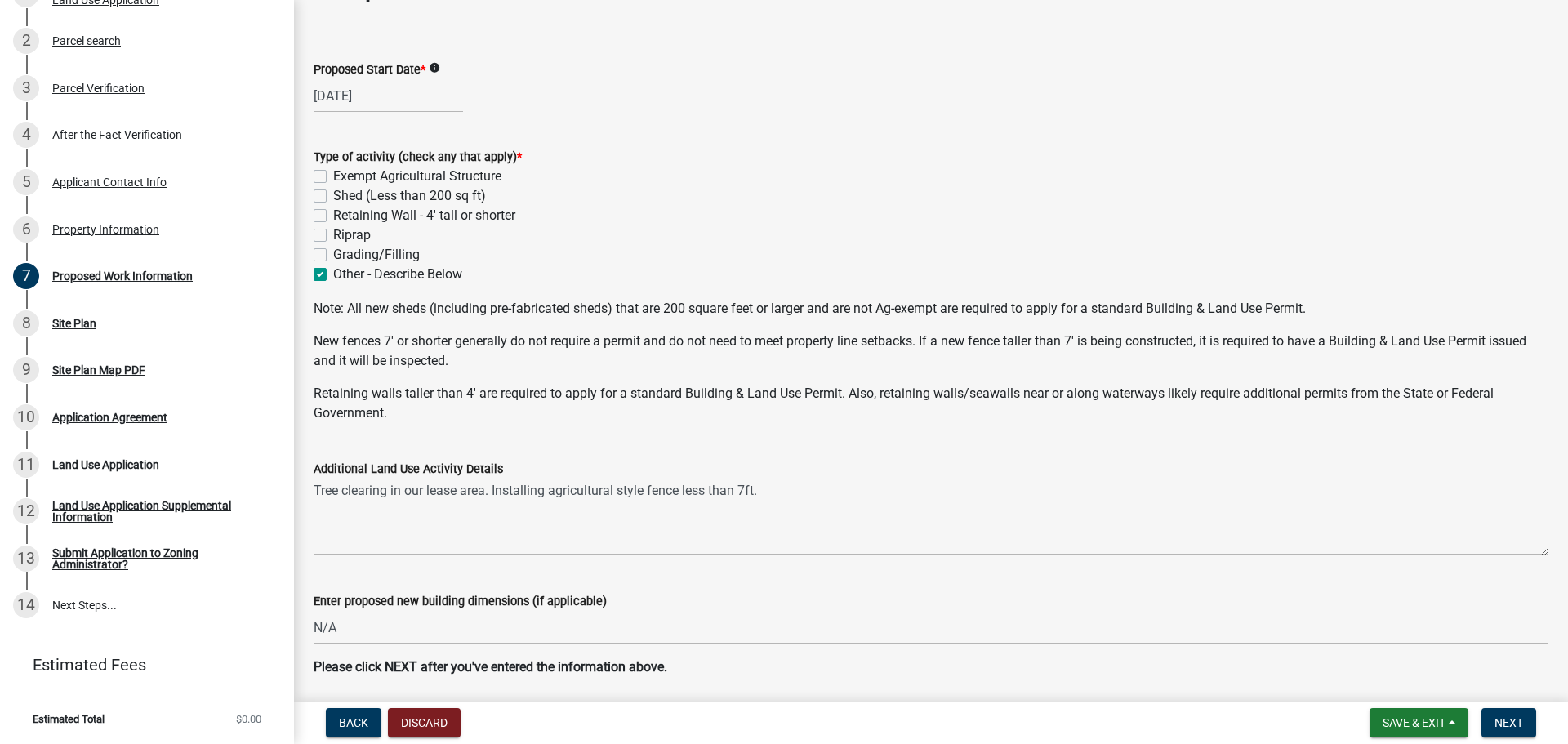
scroll to position [82, 0]
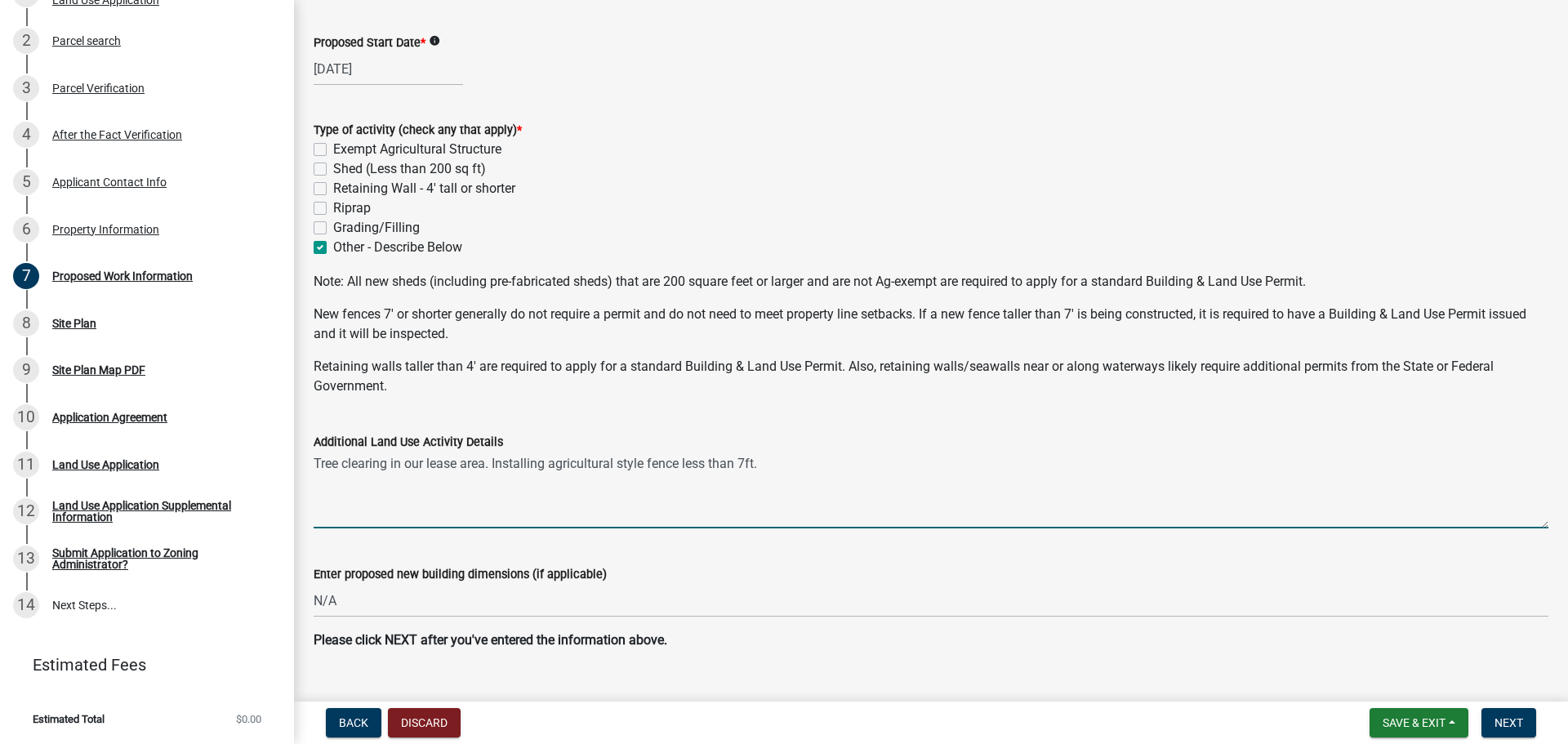
click at [317, 461] on textarea "Tree clearing in our lease area. Installing agricultural style fence less than …" at bounding box center [930, 489] width 1235 height 77
click at [487, 467] on textarea "Tree clearing in our lease area. Installing agricultural style fence less than …" at bounding box center [930, 489] width 1235 height 77
click at [502, 465] on textarea "Tree clearing in our lease area, ~. Installing agricultural style fence less th…" at bounding box center [930, 489] width 1235 height 77
click at [812, 463] on textarea "Tree clearing in our lease area, ~.5 acre. Installing agricultural style fence …" at bounding box center [930, 489] width 1235 height 77
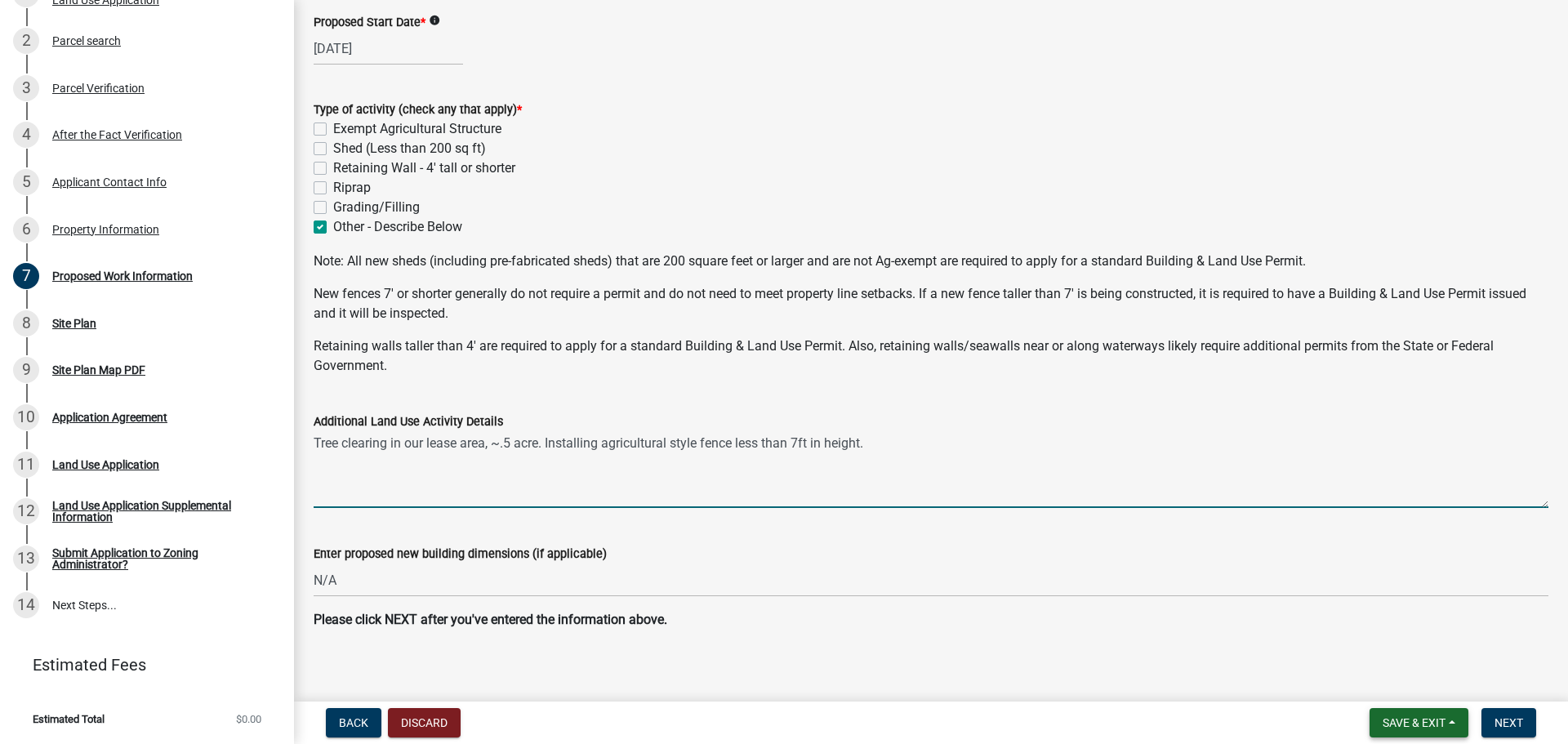
scroll to position [113, 0]
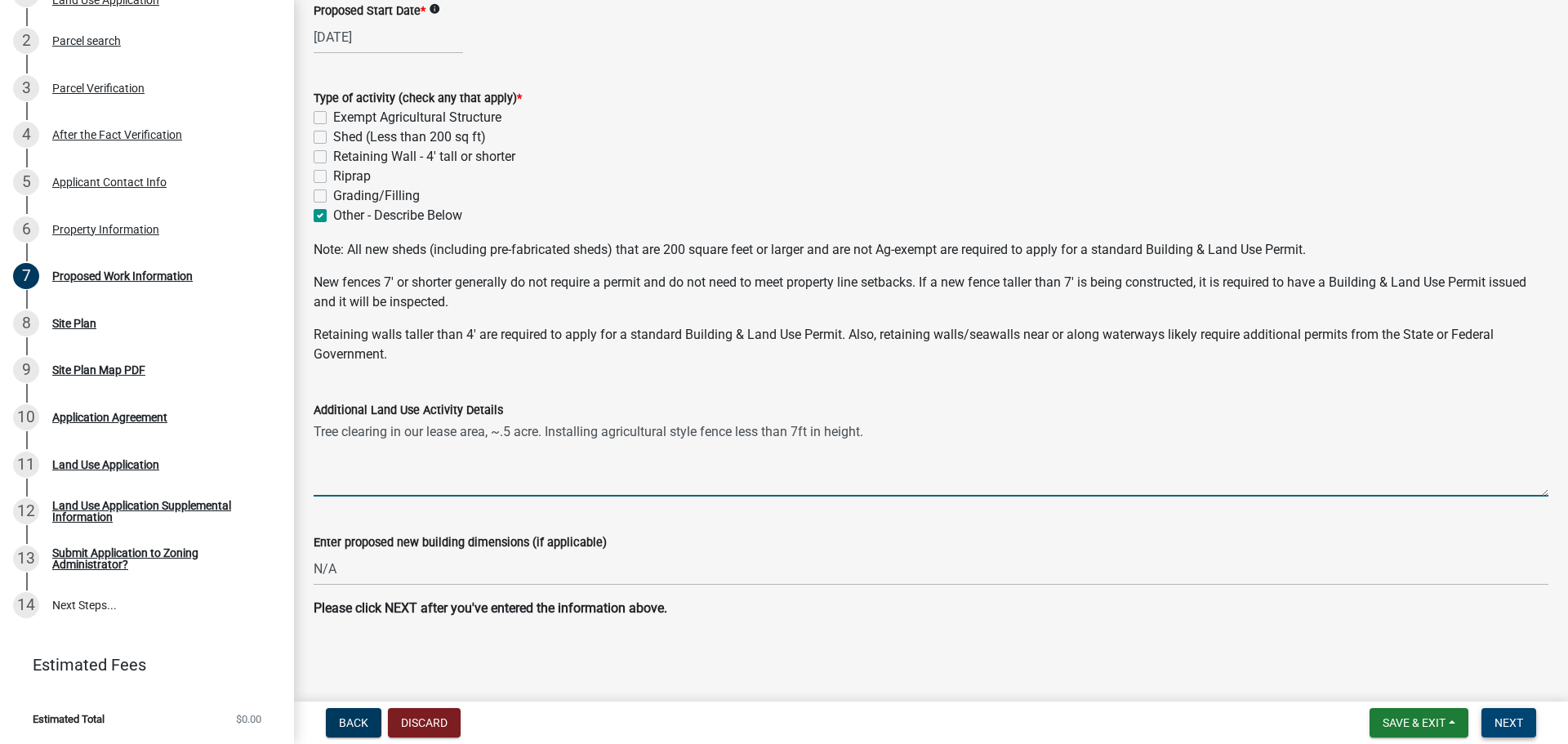
type textarea "Tree clearing in our lease area, ~.5 acre. Installing agricultural style fence …"
click at [1513, 724] on span "Next" at bounding box center [1509, 722] width 28 height 13
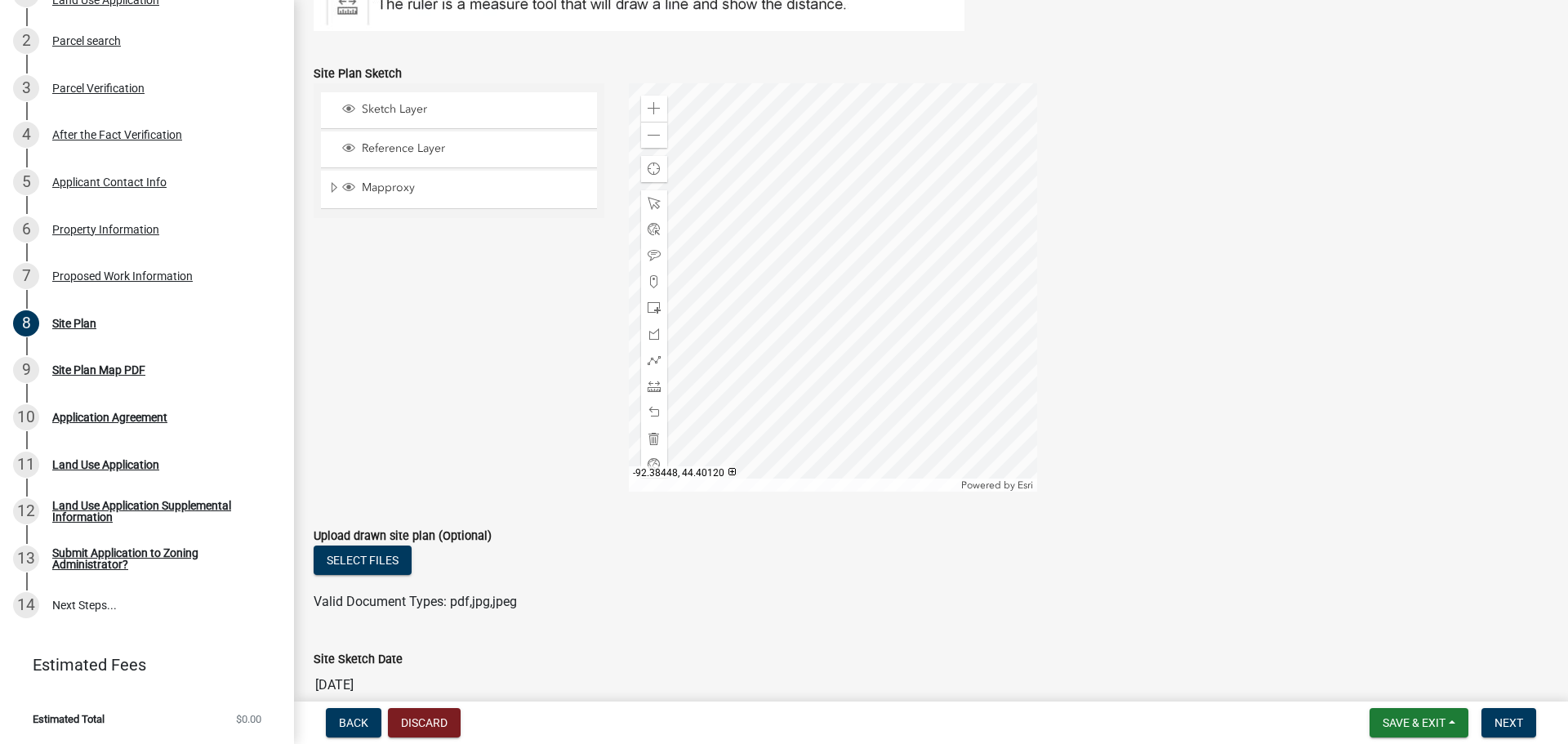
scroll to position [490, 0]
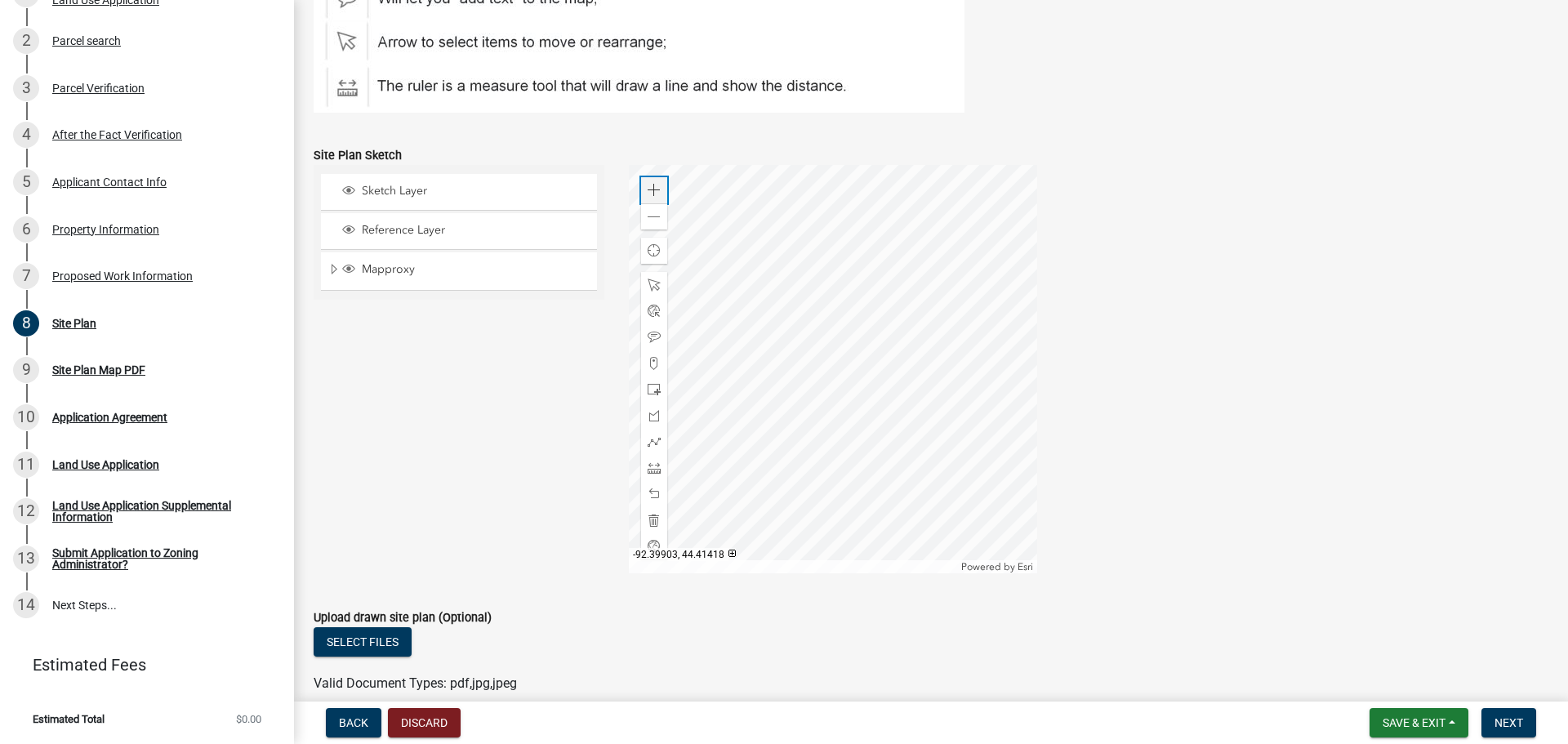
click at [649, 186] on span at bounding box center [654, 190] width 13 height 13
click at [654, 332] on span at bounding box center [654, 337] width 13 height 13
click at [858, 351] on div at bounding box center [833, 368] width 408 height 408
click at [656, 354] on div at bounding box center [655, 363] width 26 height 26
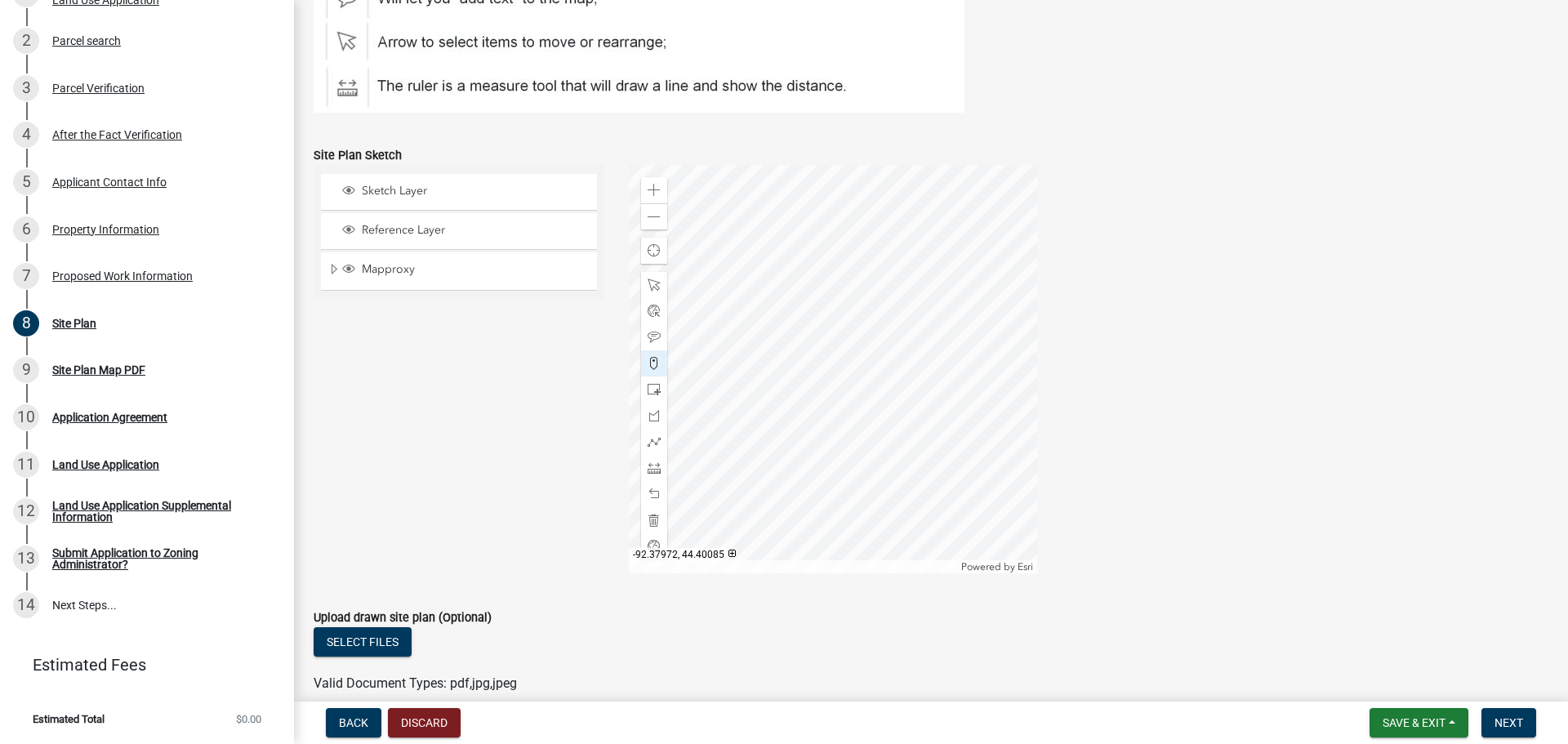
click at [854, 357] on div at bounding box center [833, 368] width 408 height 408
click at [650, 208] on div "Zoom out" at bounding box center [655, 216] width 26 height 26
click at [656, 392] on span at bounding box center [654, 389] width 13 height 13
click at [802, 406] on div at bounding box center [833, 368] width 408 height 408
click at [827, 356] on div at bounding box center [833, 368] width 408 height 408
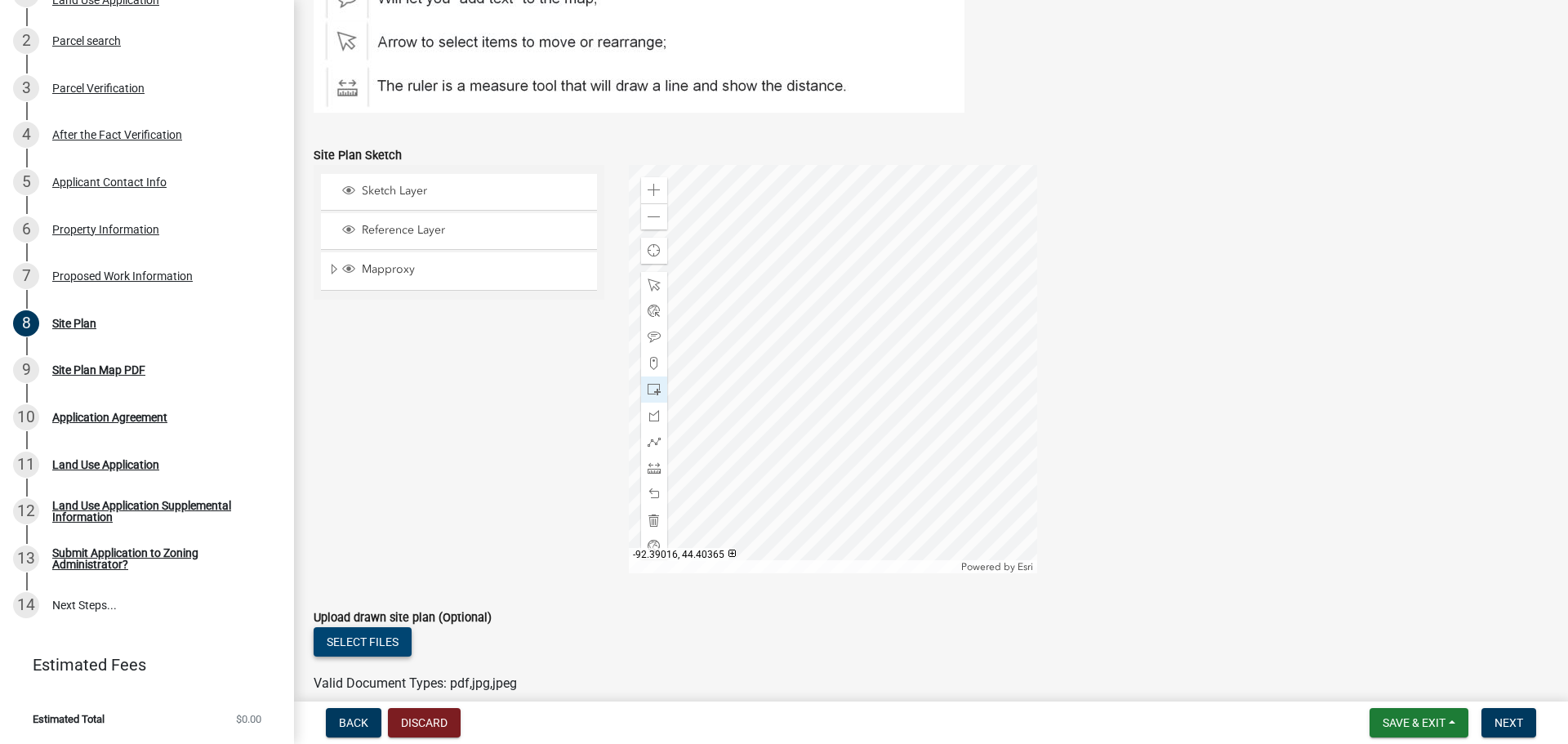
click at [393, 641] on button "Select files" at bounding box center [362, 641] width 98 height 29
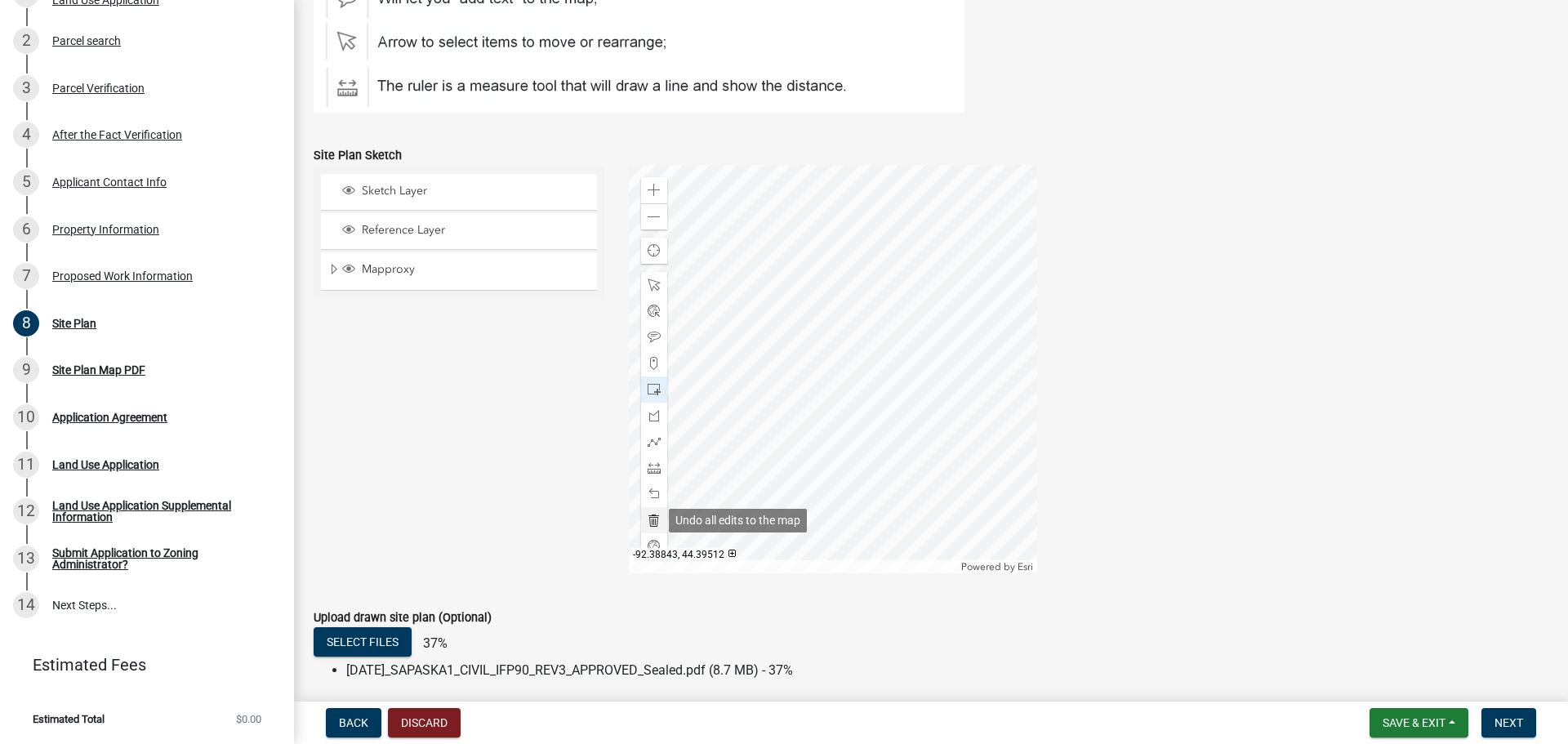
click at [654, 521] on span at bounding box center [654, 520] width 13 height 13
click at [656, 196] on span at bounding box center [654, 190] width 13 height 13
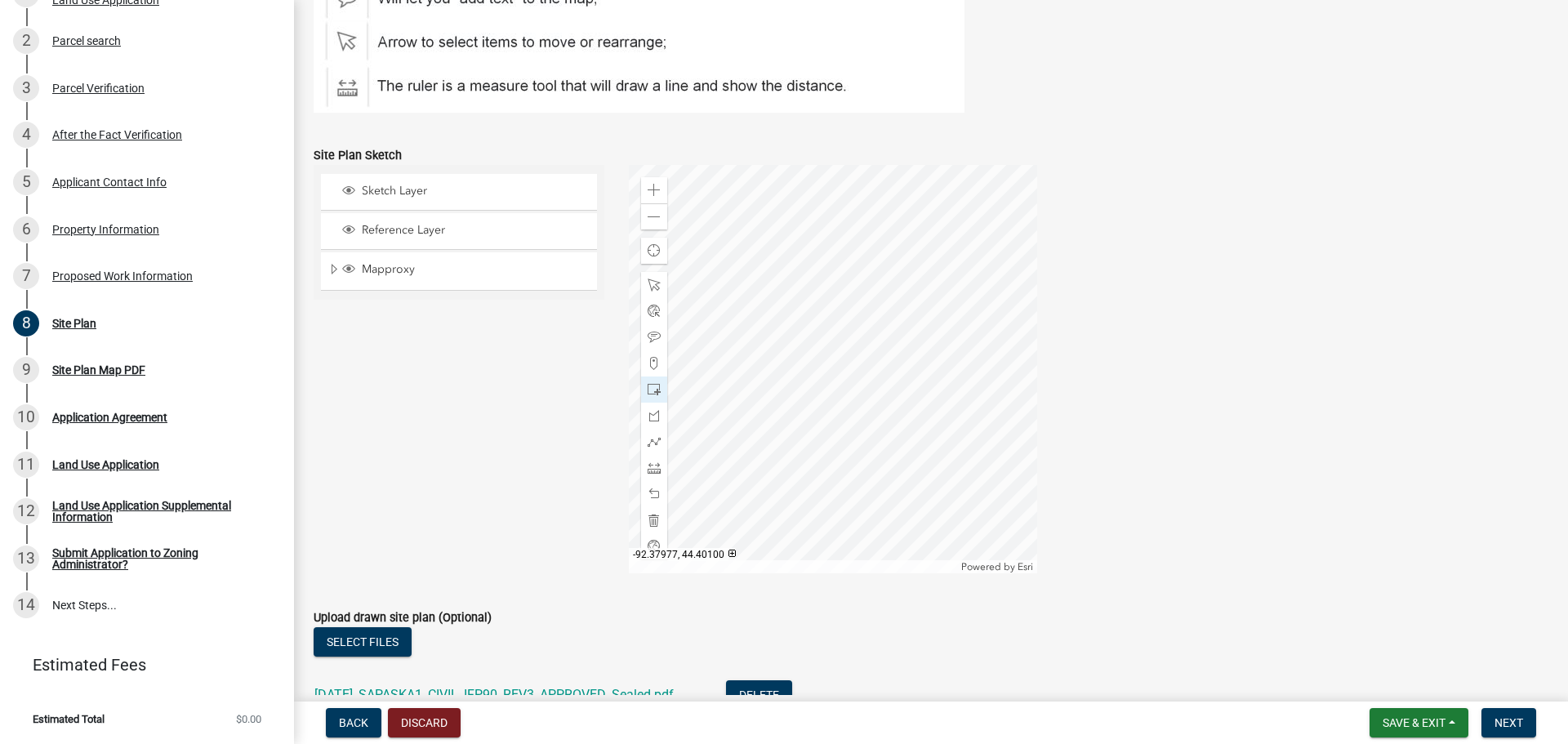
click at [825, 321] on div at bounding box center [833, 368] width 408 height 408
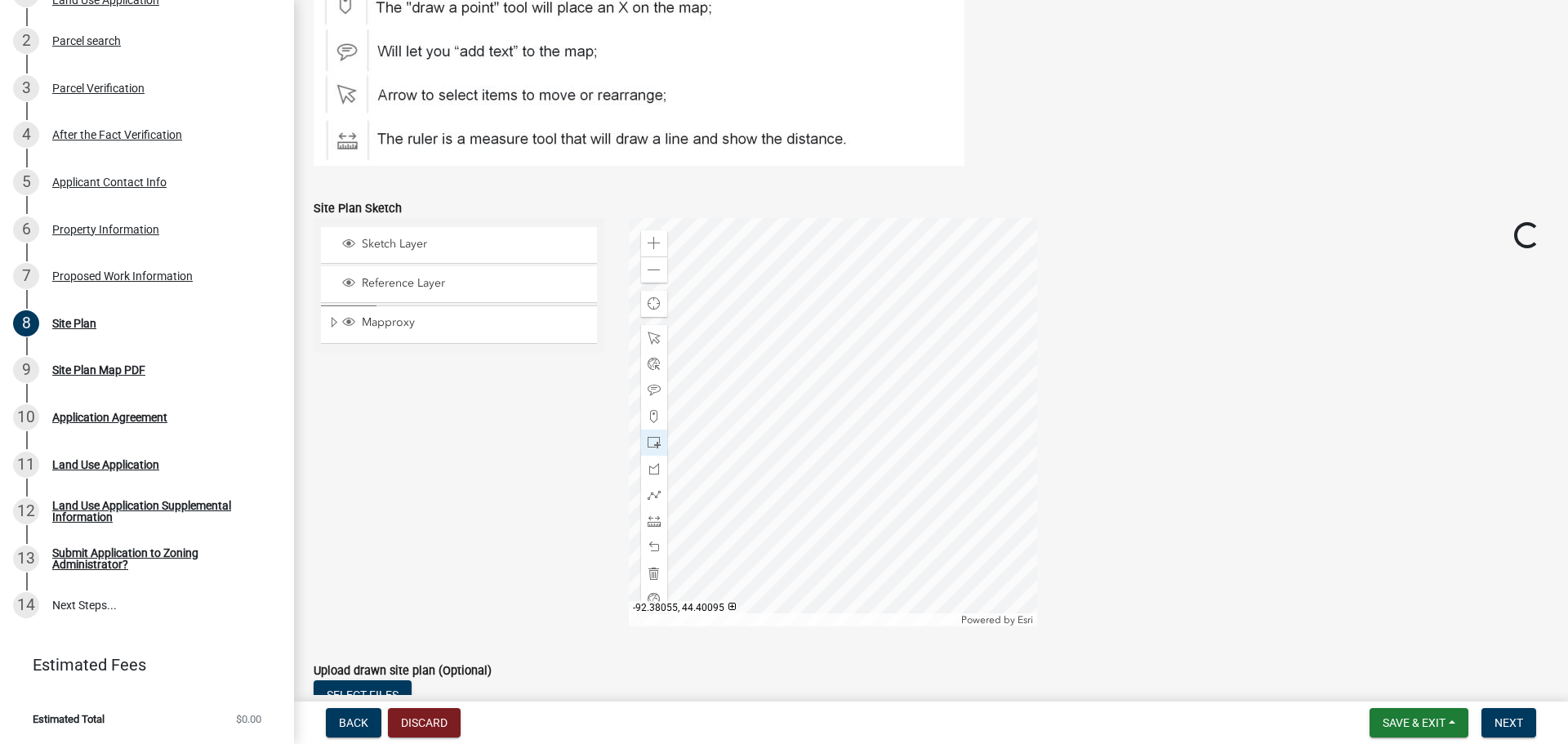
scroll to position [408, 0]
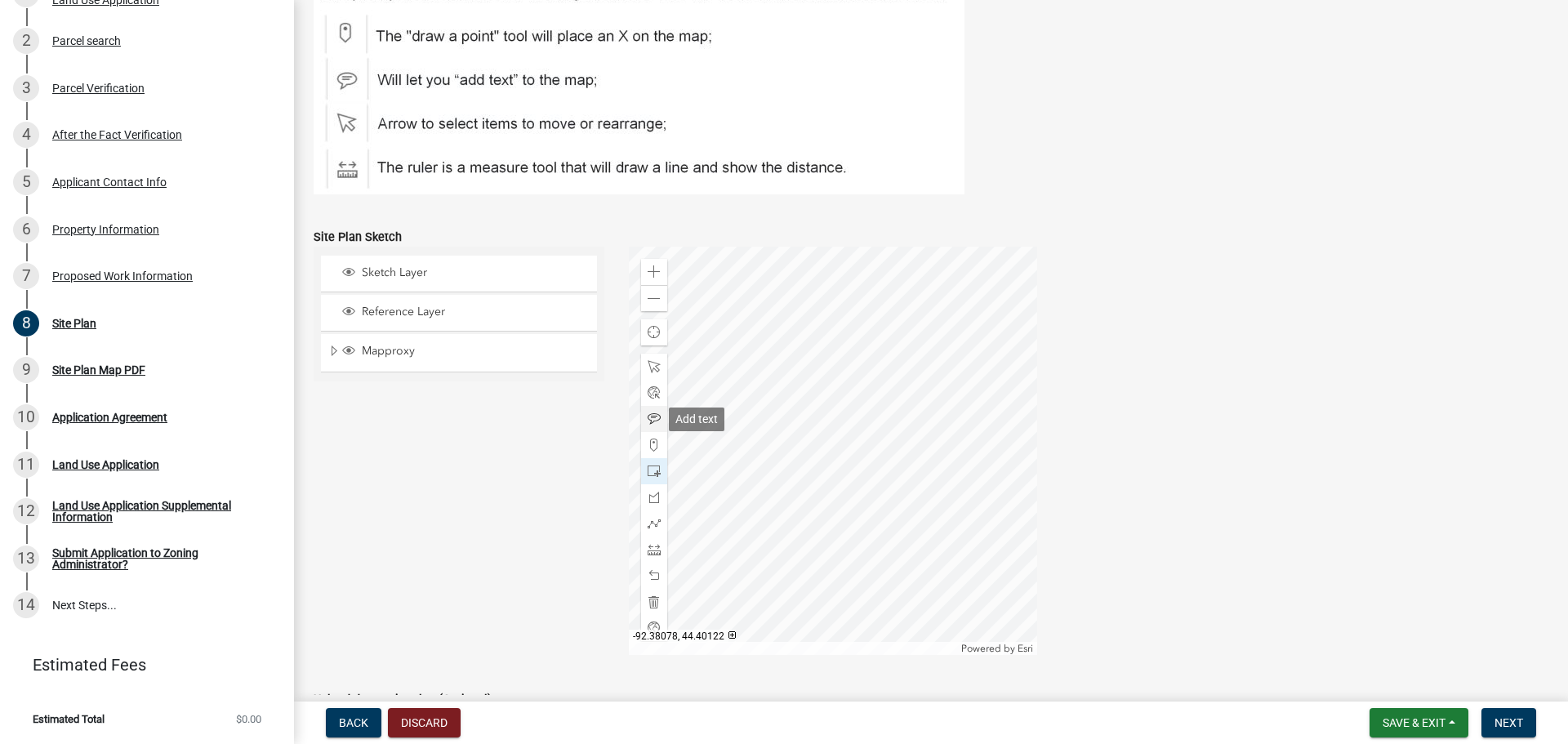
click at [654, 414] on span at bounding box center [654, 419] width 13 height 13
click at [920, 325] on div at bounding box center [833, 450] width 408 height 408
click at [655, 443] on span at bounding box center [654, 444] width 13 height 13
click at [782, 346] on div at bounding box center [833, 450] width 408 height 408
click at [804, 382] on div at bounding box center [833, 450] width 408 height 408
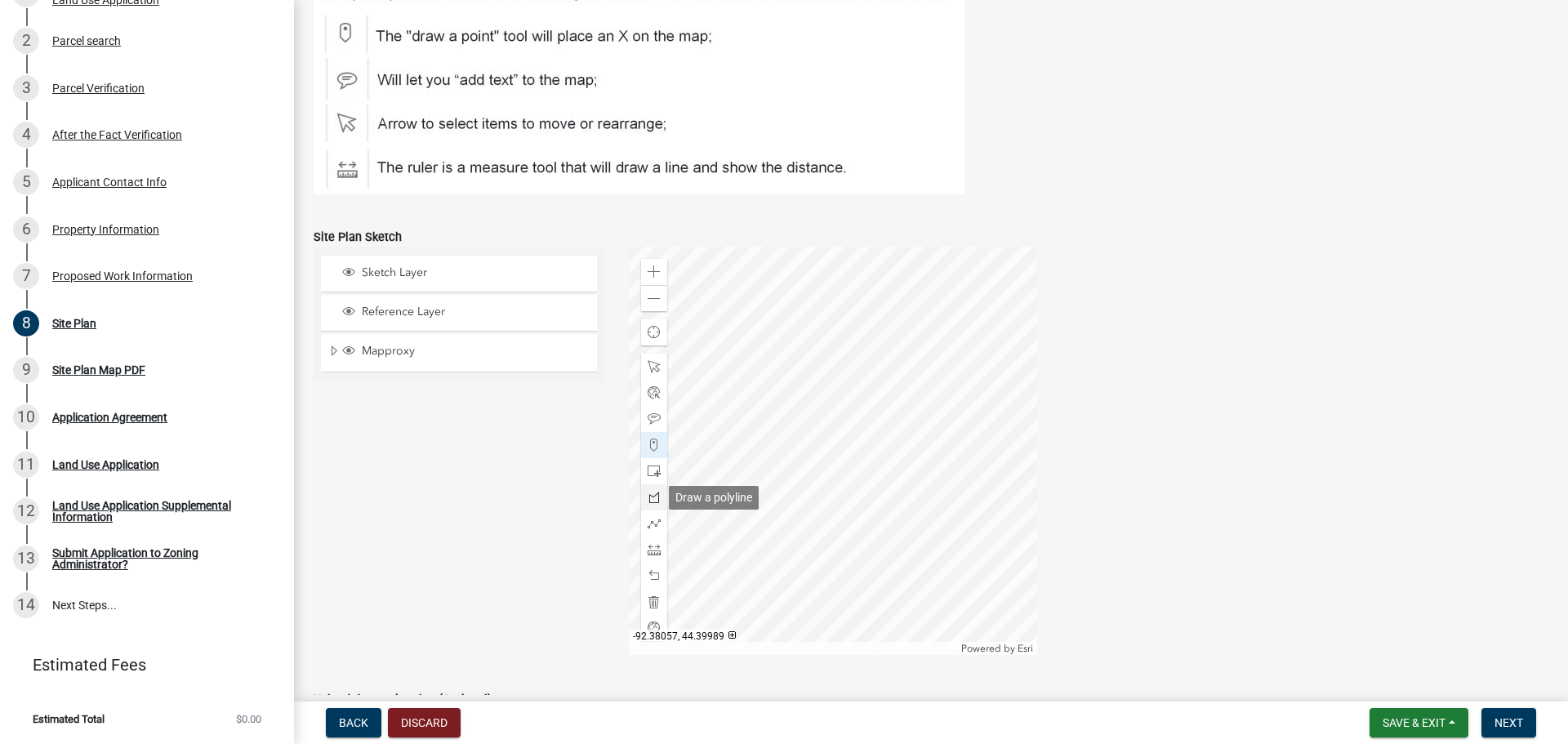
click at [659, 493] on div at bounding box center [655, 497] width 26 height 26
click at [651, 295] on span at bounding box center [654, 298] width 13 height 13
click at [651, 302] on span at bounding box center [654, 298] width 13 height 13
click at [821, 464] on div at bounding box center [833, 450] width 408 height 408
click at [815, 460] on div at bounding box center [833, 450] width 408 height 408
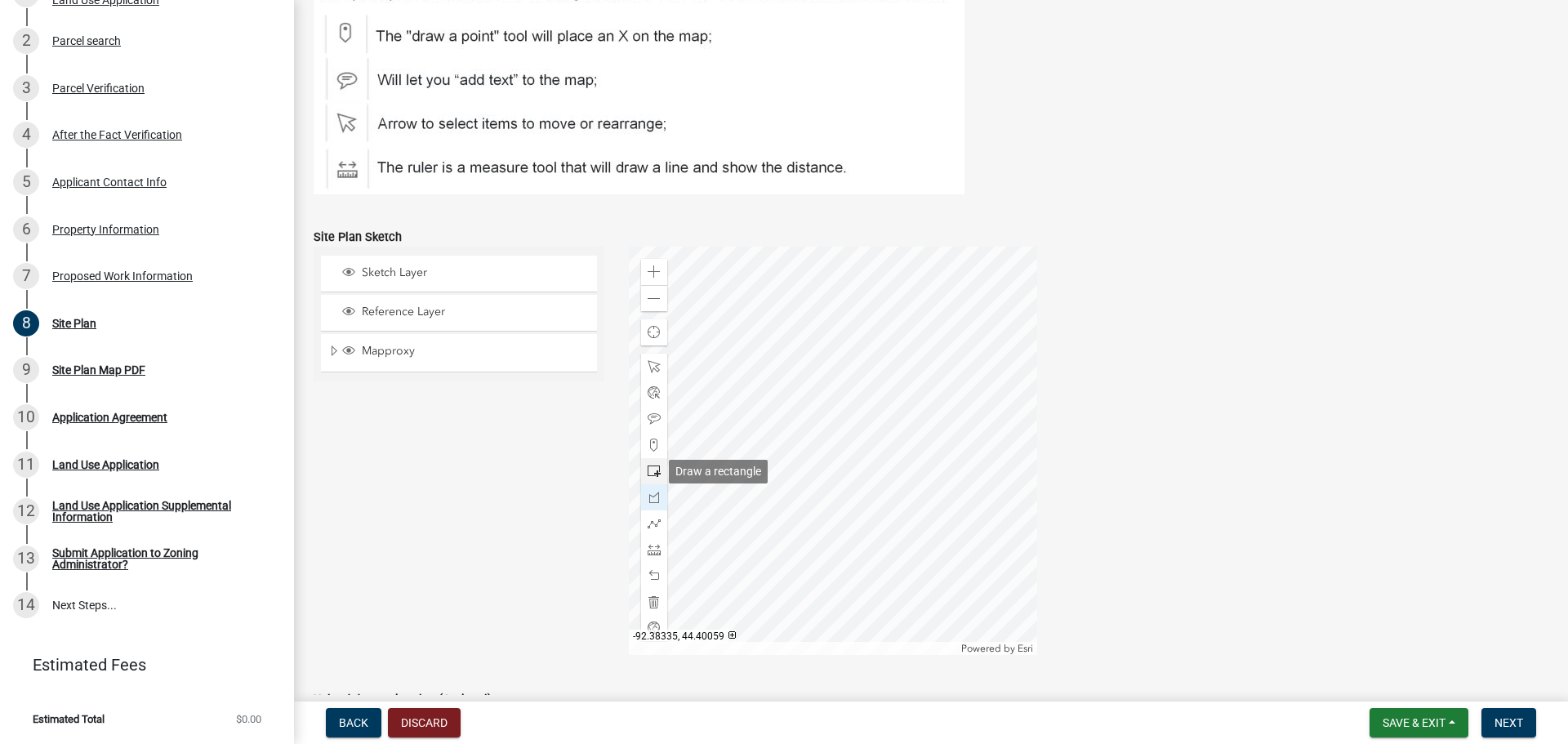
click at [650, 464] on span at bounding box center [654, 470] width 13 height 13
click at [733, 358] on div at bounding box center [833, 450] width 408 height 408
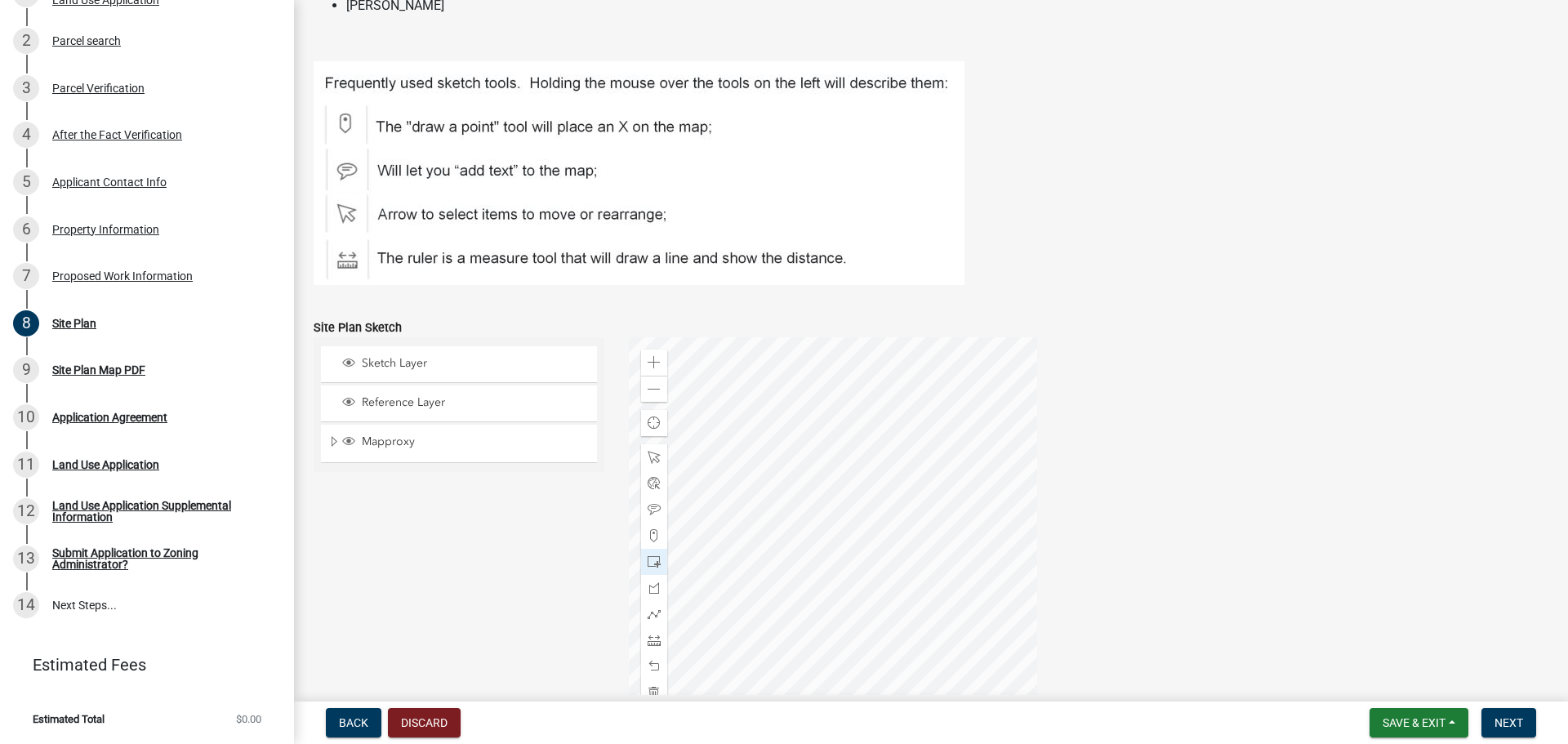
scroll to position [490, 0]
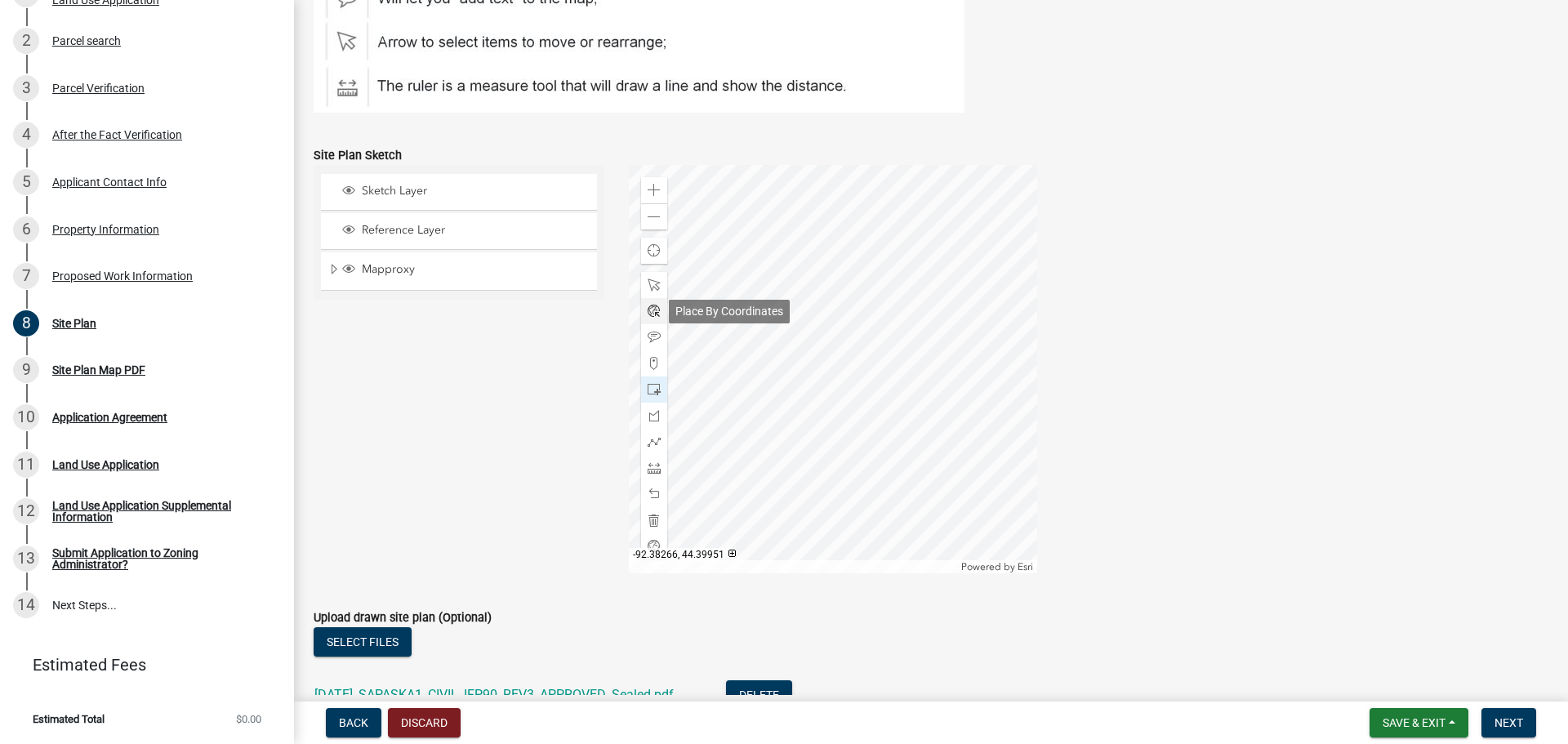
click at [652, 317] on div at bounding box center [655, 311] width 26 height 26
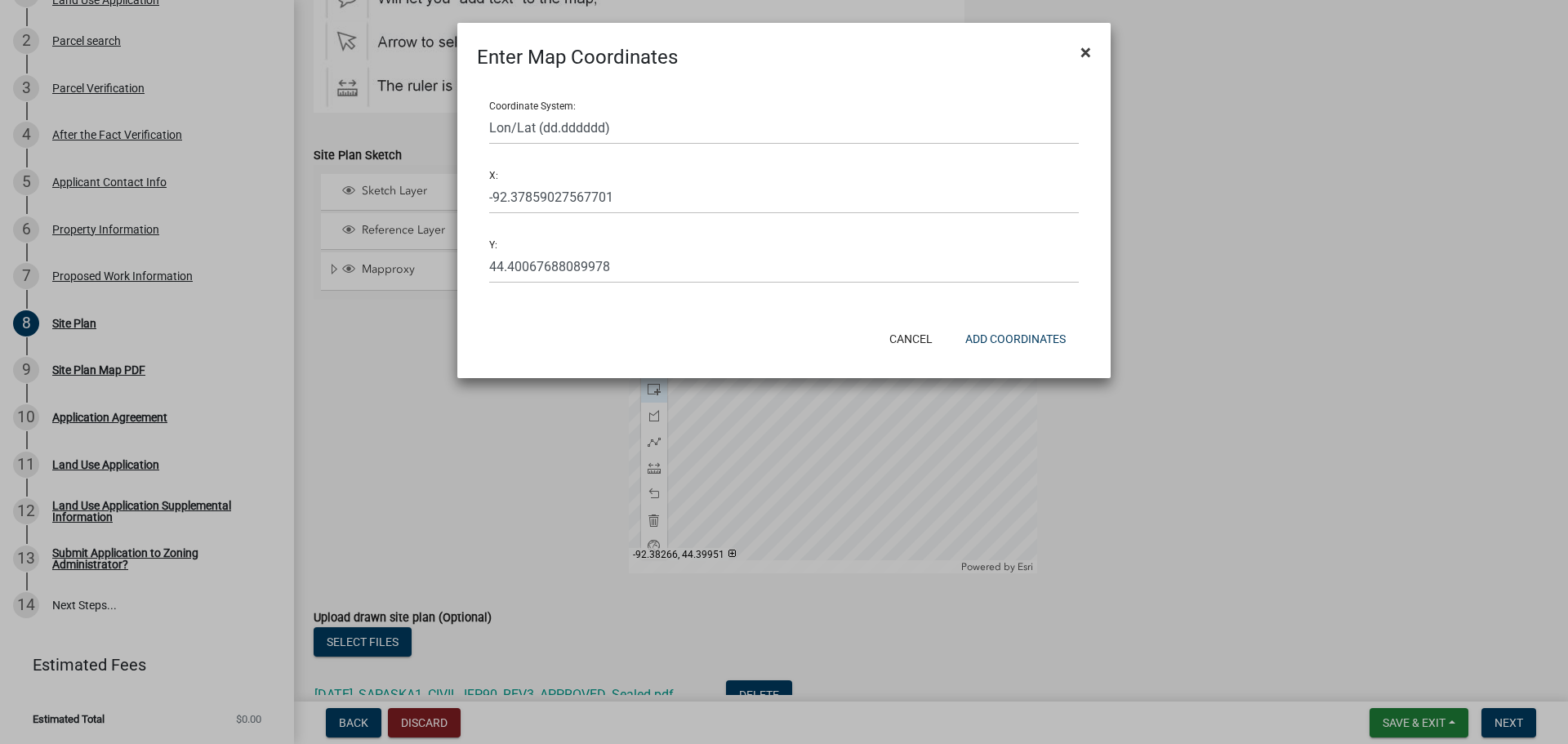
click at [1096, 47] on button "×" at bounding box center [1086, 52] width 37 height 46
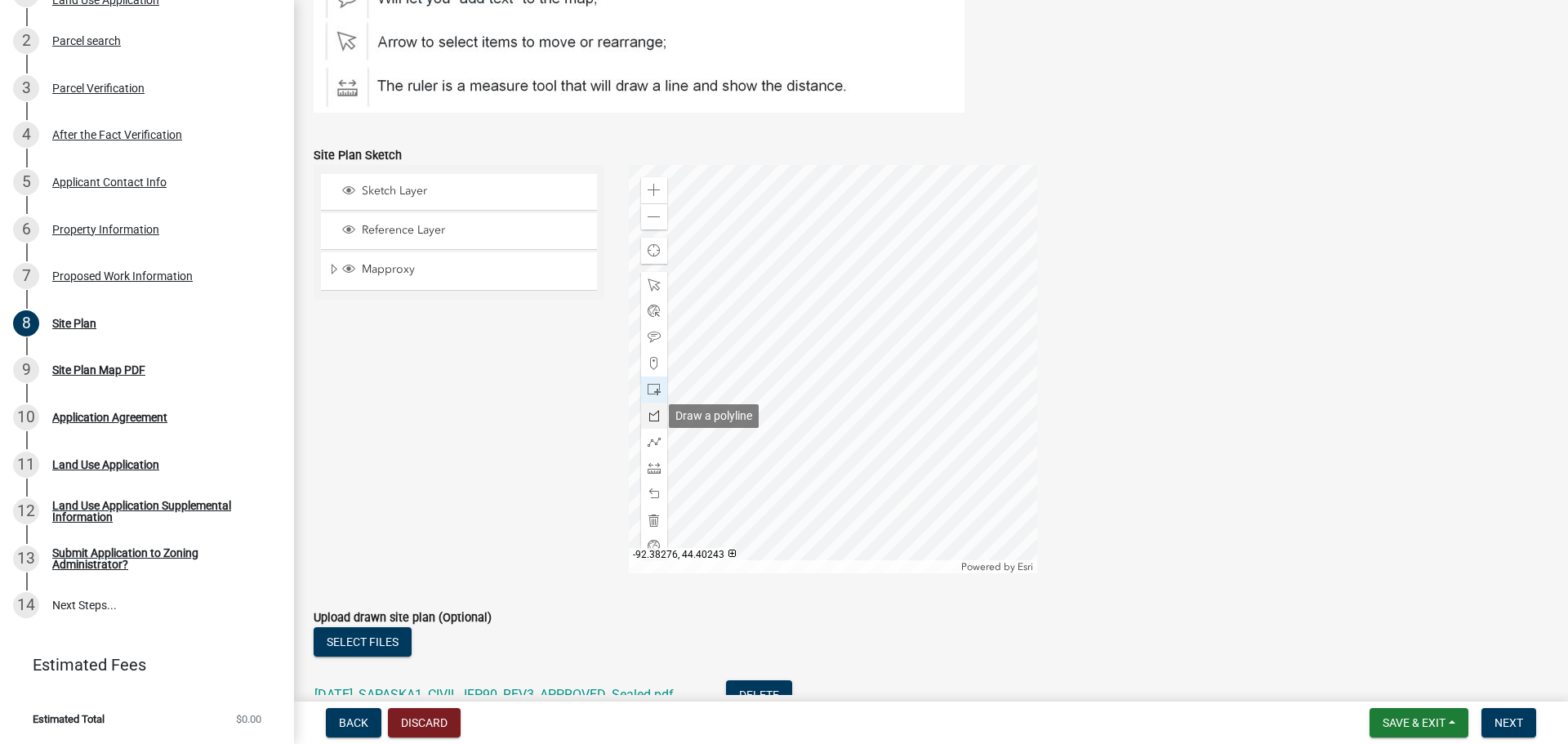
click at [655, 407] on div at bounding box center [655, 416] width 26 height 26
click at [817, 415] on div at bounding box center [833, 368] width 408 height 408
click at [860, 417] on div at bounding box center [833, 368] width 408 height 408
click at [748, 418] on div at bounding box center [833, 368] width 408 height 408
click at [755, 470] on div at bounding box center [833, 368] width 408 height 408
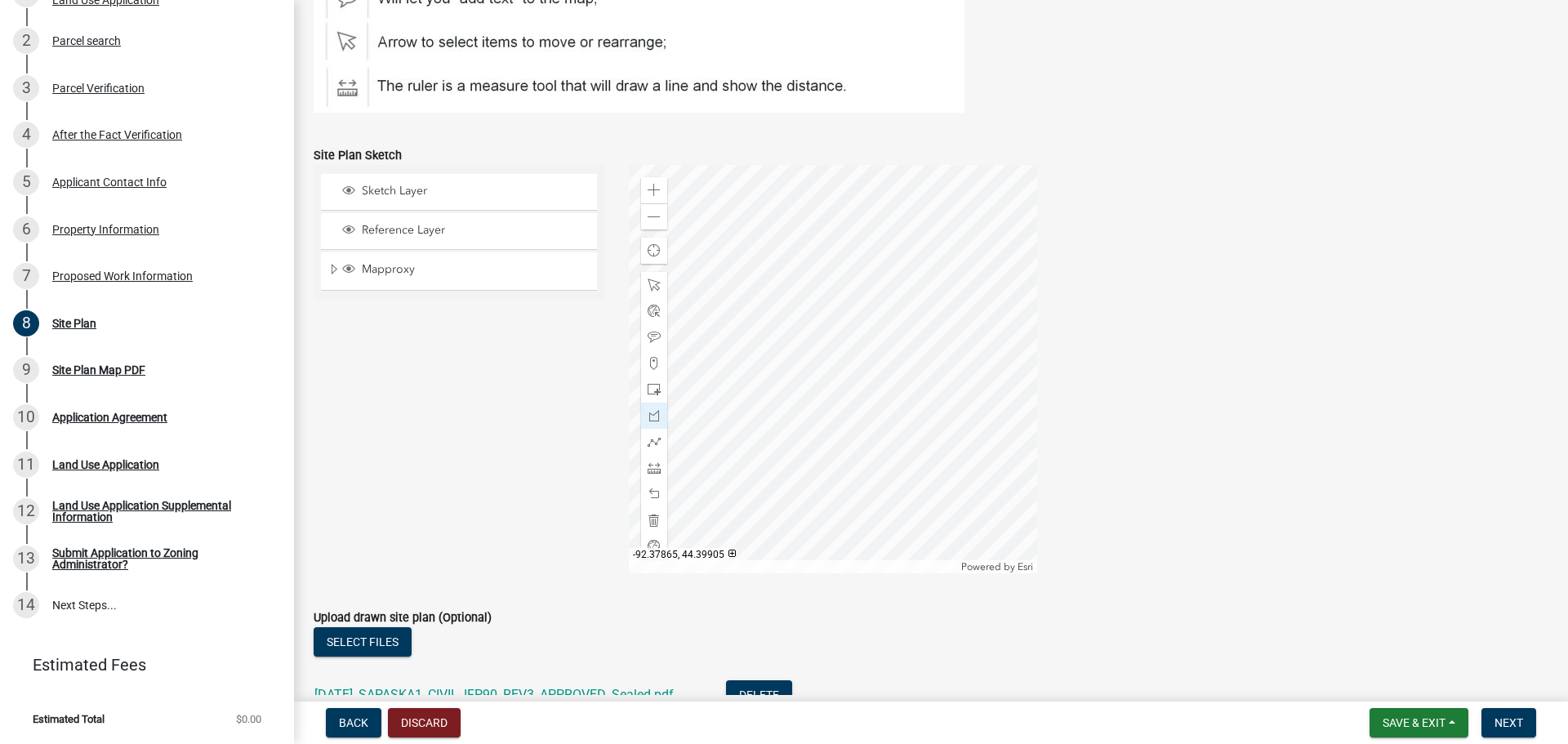
click at [851, 466] on div at bounding box center [833, 368] width 408 height 408
click at [856, 434] on div at bounding box center [833, 368] width 408 height 408
click at [654, 444] on span at bounding box center [654, 441] width 13 height 13
click at [947, 288] on div at bounding box center [833, 368] width 408 height 408
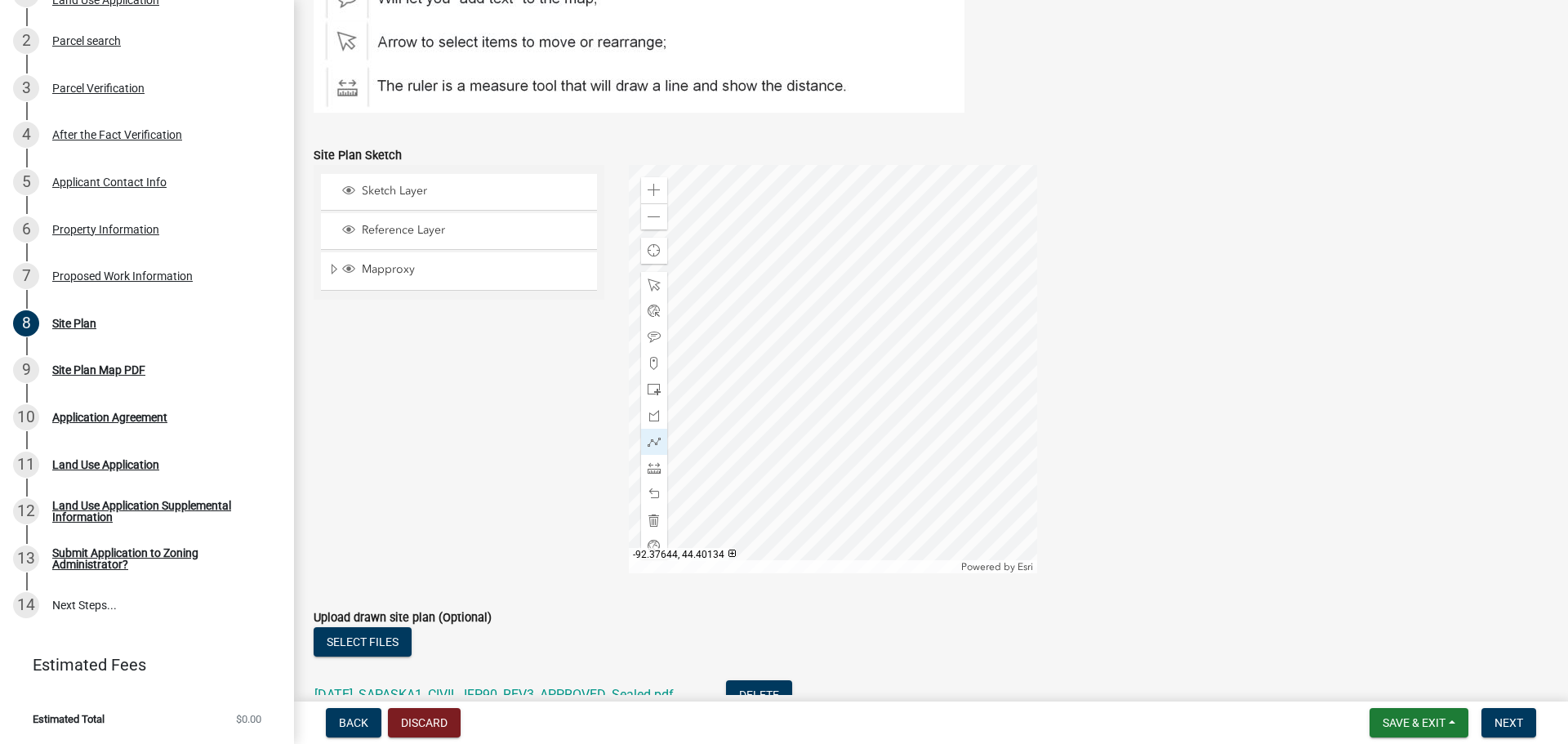
click at [904, 346] on div at bounding box center [833, 368] width 408 height 408
click at [942, 436] on div at bounding box center [833, 368] width 408 height 408
click at [973, 405] on div at bounding box center [833, 368] width 408 height 408
click at [983, 346] on div at bounding box center [833, 368] width 408 height 408
click at [953, 288] on div at bounding box center [833, 368] width 408 height 408
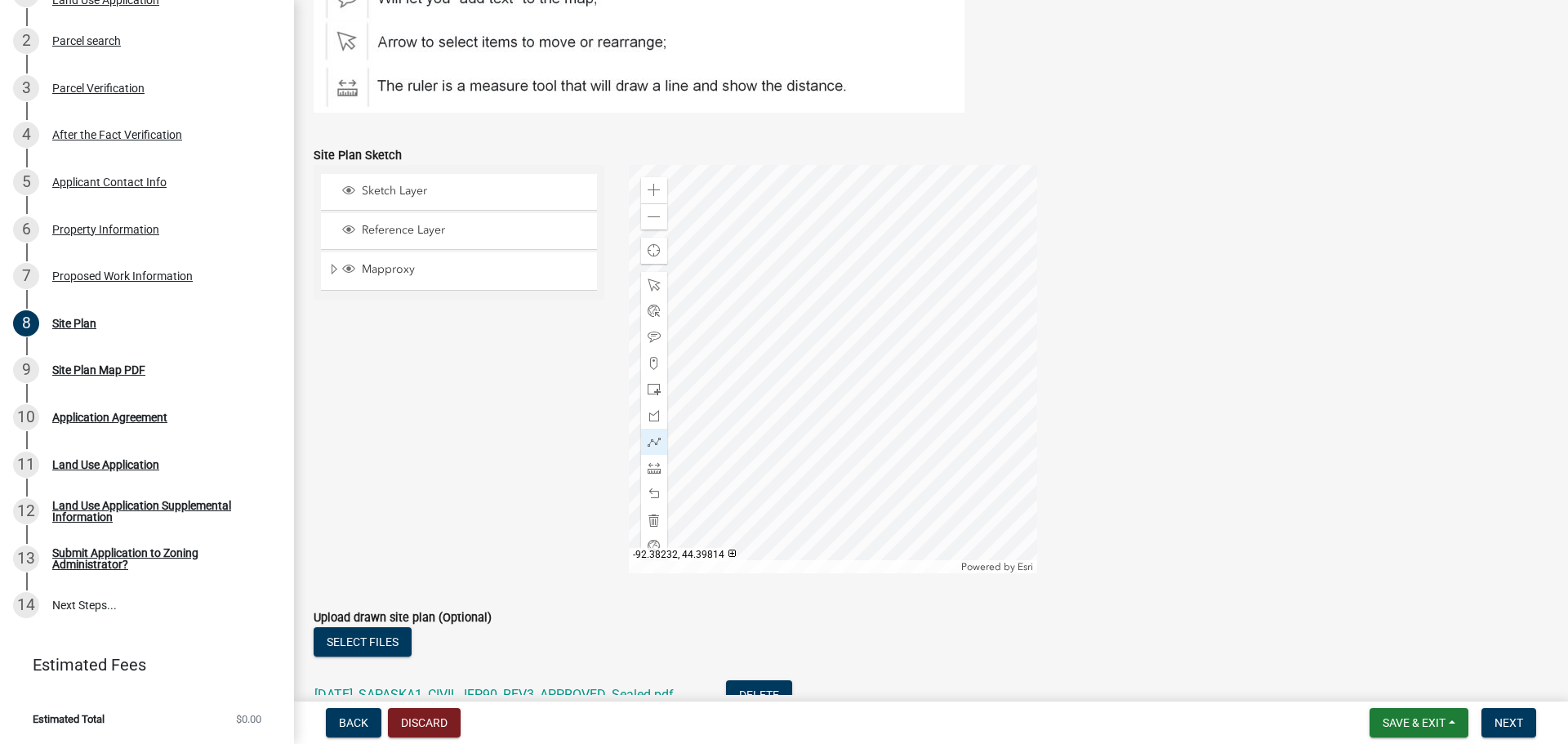
click at [710, 514] on div at bounding box center [833, 368] width 408 height 408
click at [657, 515] on div at bounding box center [655, 520] width 26 height 26
click at [652, 183] on div "Zoom in" at bounding box center [655, 190] width 26 height 26
click at [758, 367] on div at bounding box center [833, 368] width 408 height 408
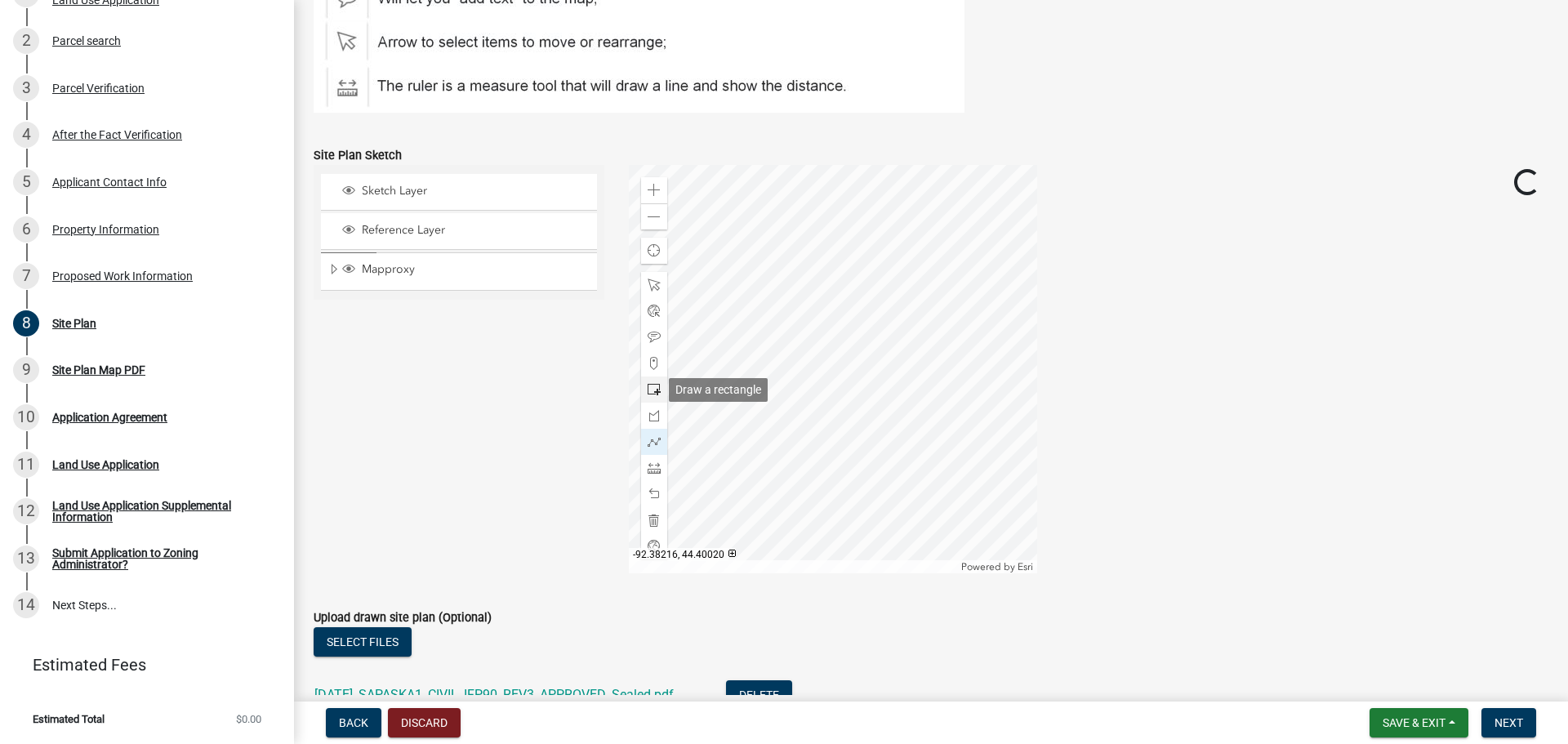
click at [656, 390] on span at bounding box center [654, 389] width 13 height 13
click at [680, 164] on div at bounding box center [833, 368] width 408 height 408
click at [648, 360] on span at bounding box center [654, 363] width 13 height 13
click at [843, 337] on div at bounding box center [833, 368] width 408 height 408
click at [655, 336] on span at bounding box center [654, 337] width 13 height 13
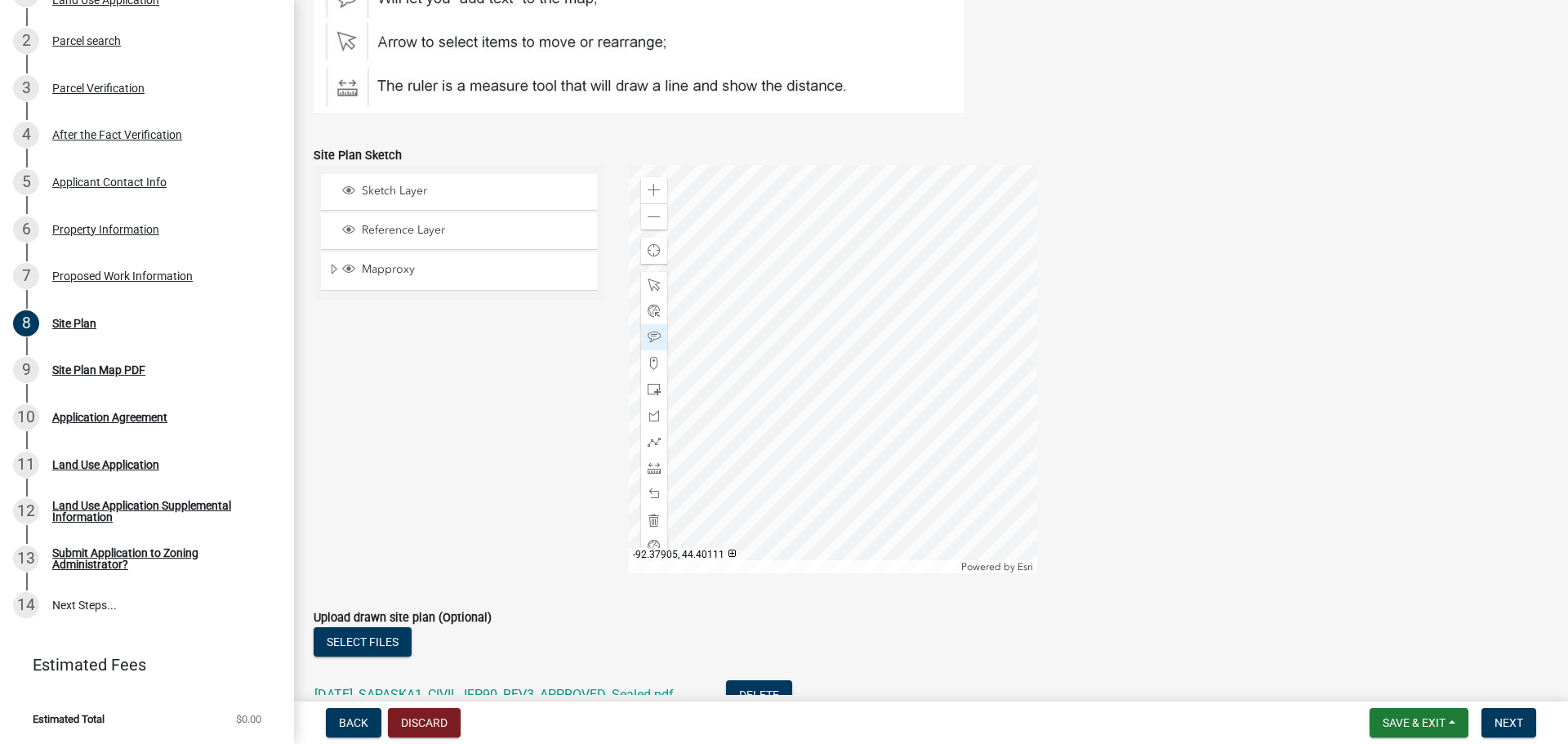
click at [888, 313] on div at bounding box center [833, 368] width 408 height 408
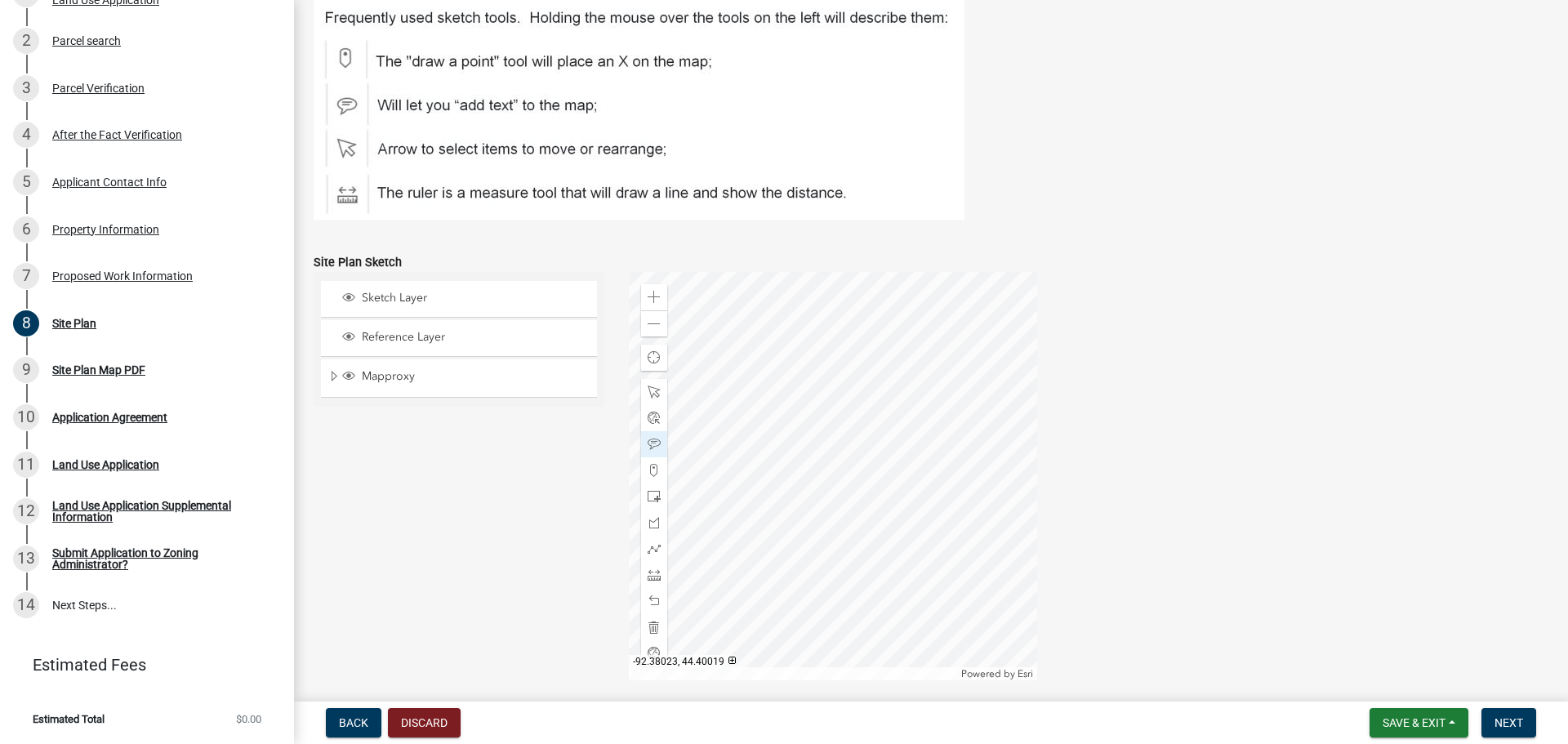
scroll to position [408, 0]
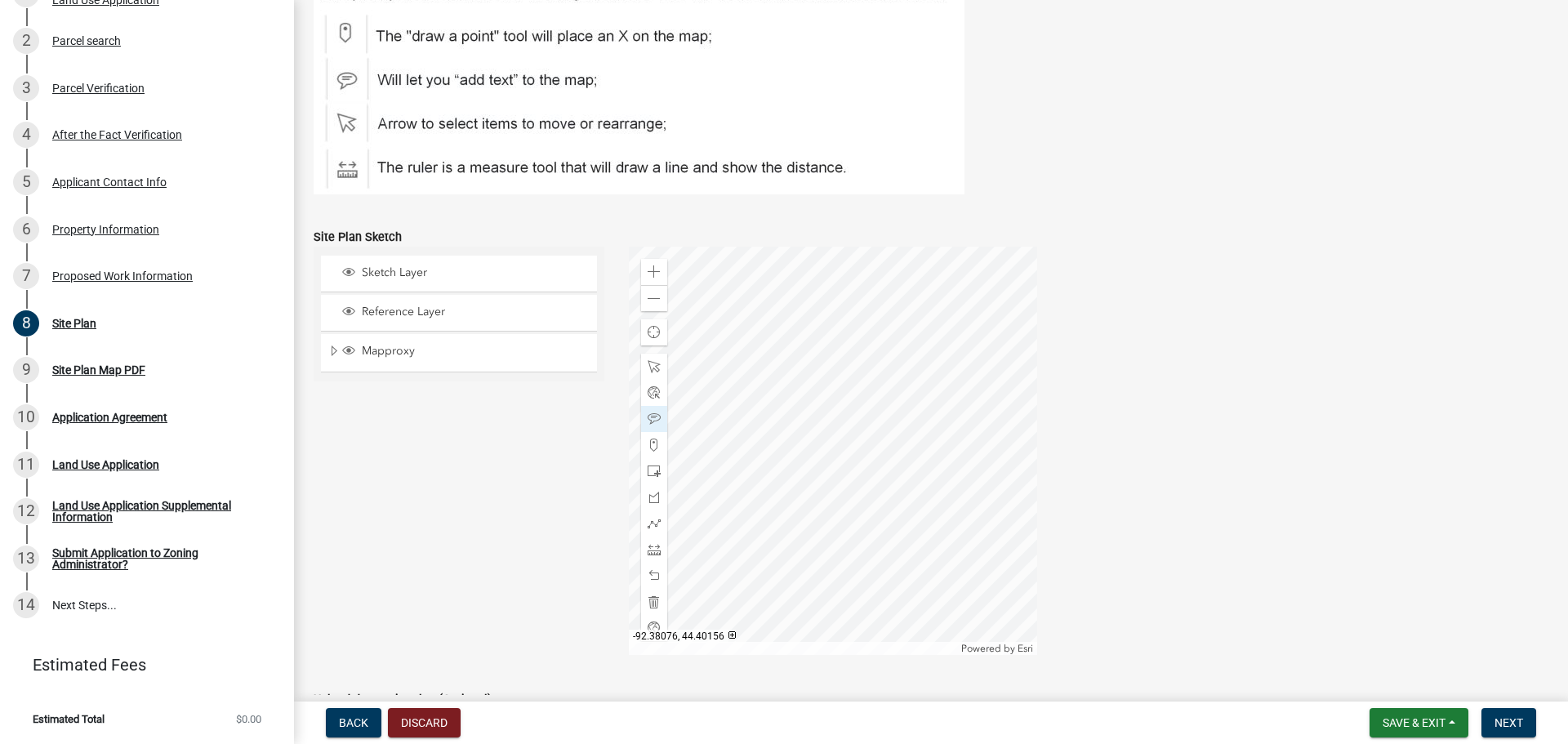
click at [808, 496] on div at bounding box center [833, 450] width 408 height 408
click at [648, 295] on span at bounding box center [654, 298] width 13 height 13
click at [892, 397] on div at bounding box center [833, 450] width 408 height 408
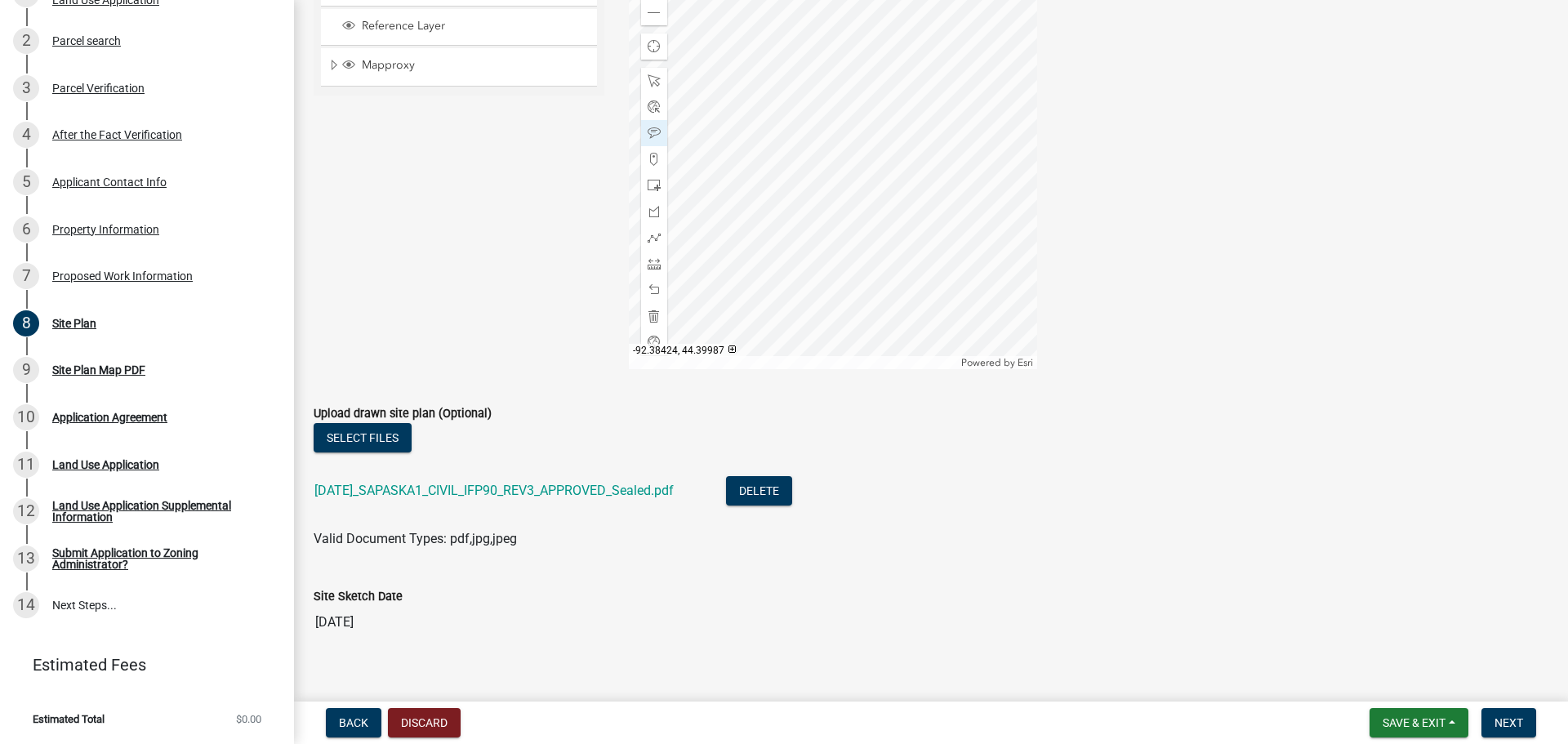
scroll to position [714, 0]
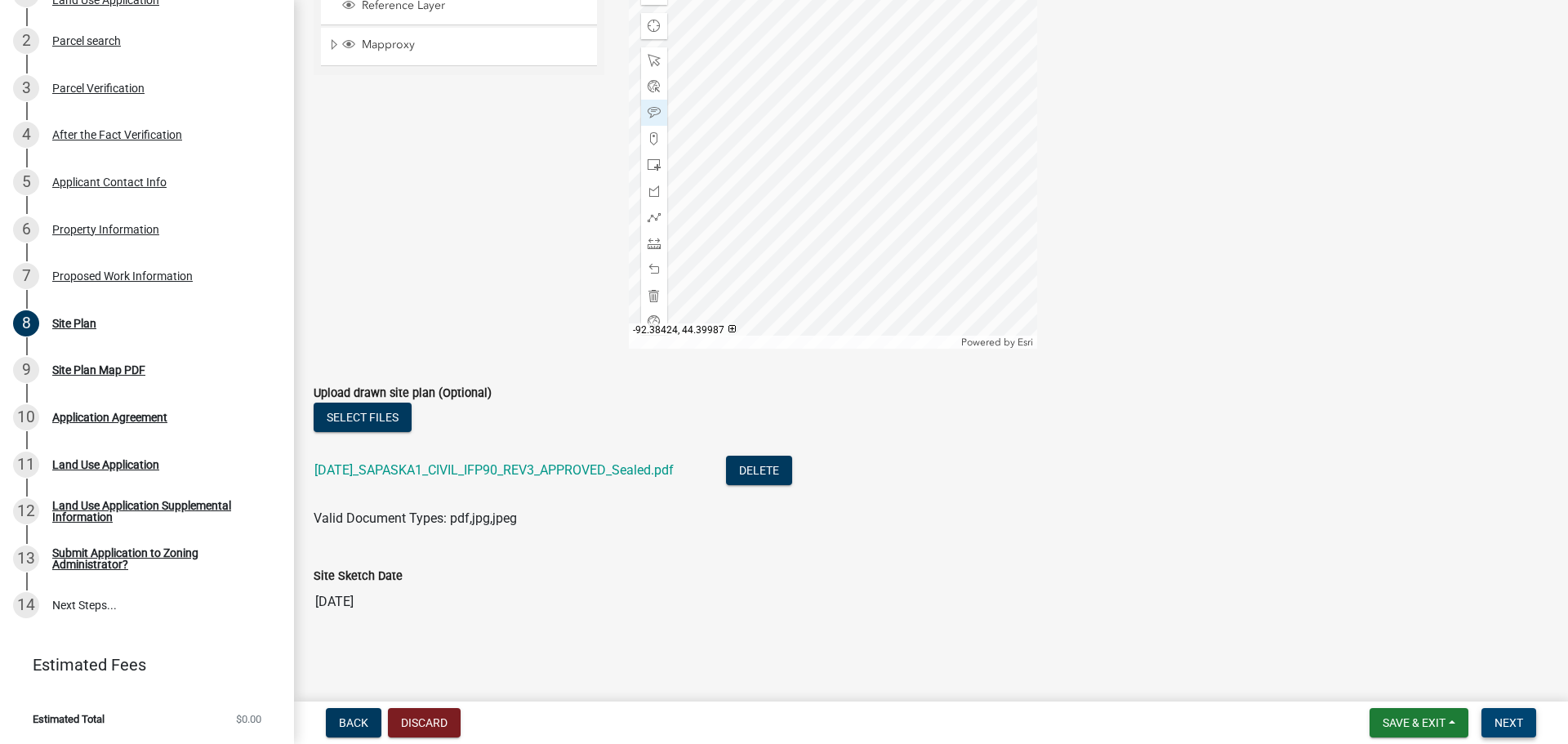
click at [1509, 718] on span "Next" at bounding box center [1509, 722] width 28 height 13
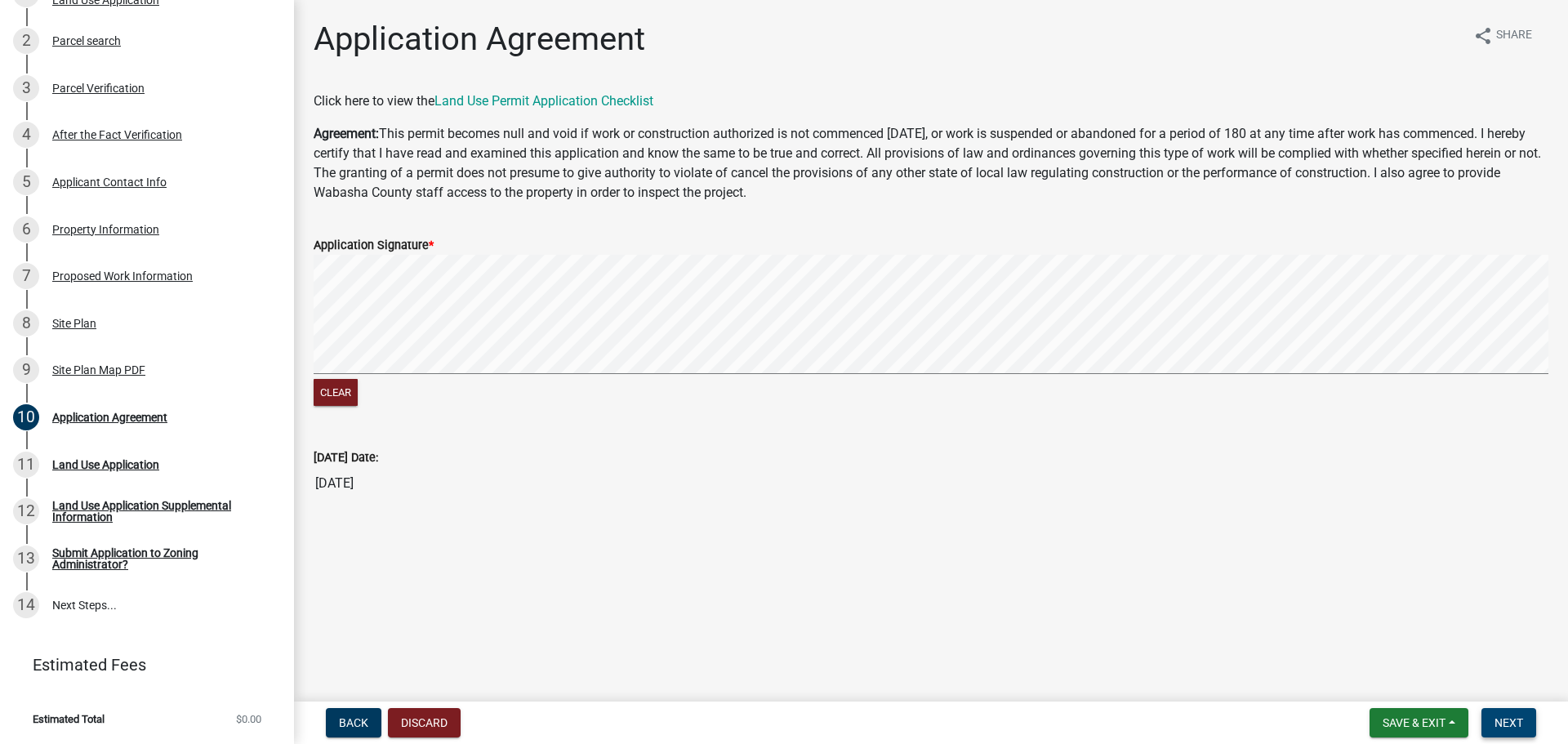
click at [1508, 721] on span "Next" at bounding box center [1509, 722] width 28 height 13
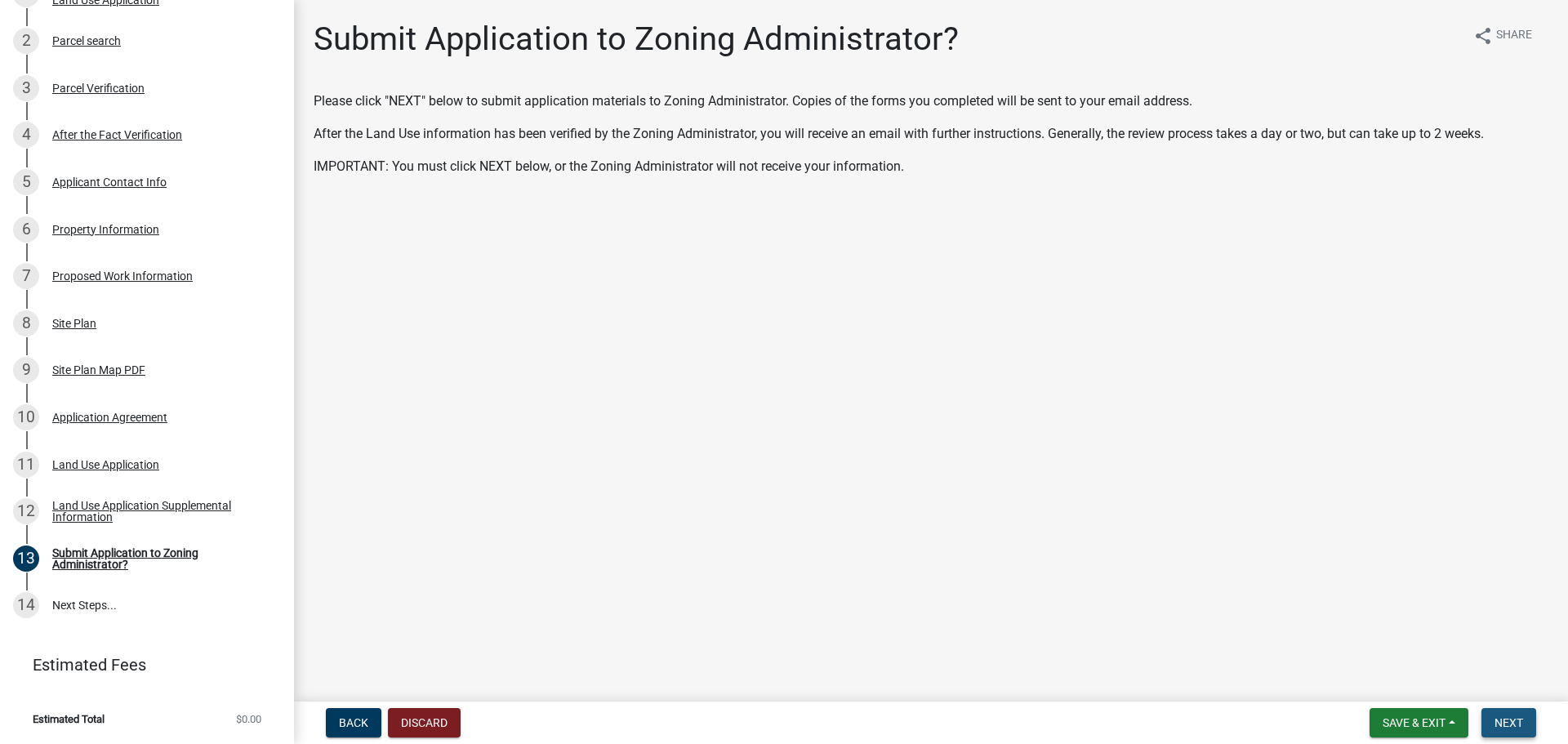
click at [1518, 727] on span "Next" at bounding box center [1509, 722] width 28 height 13
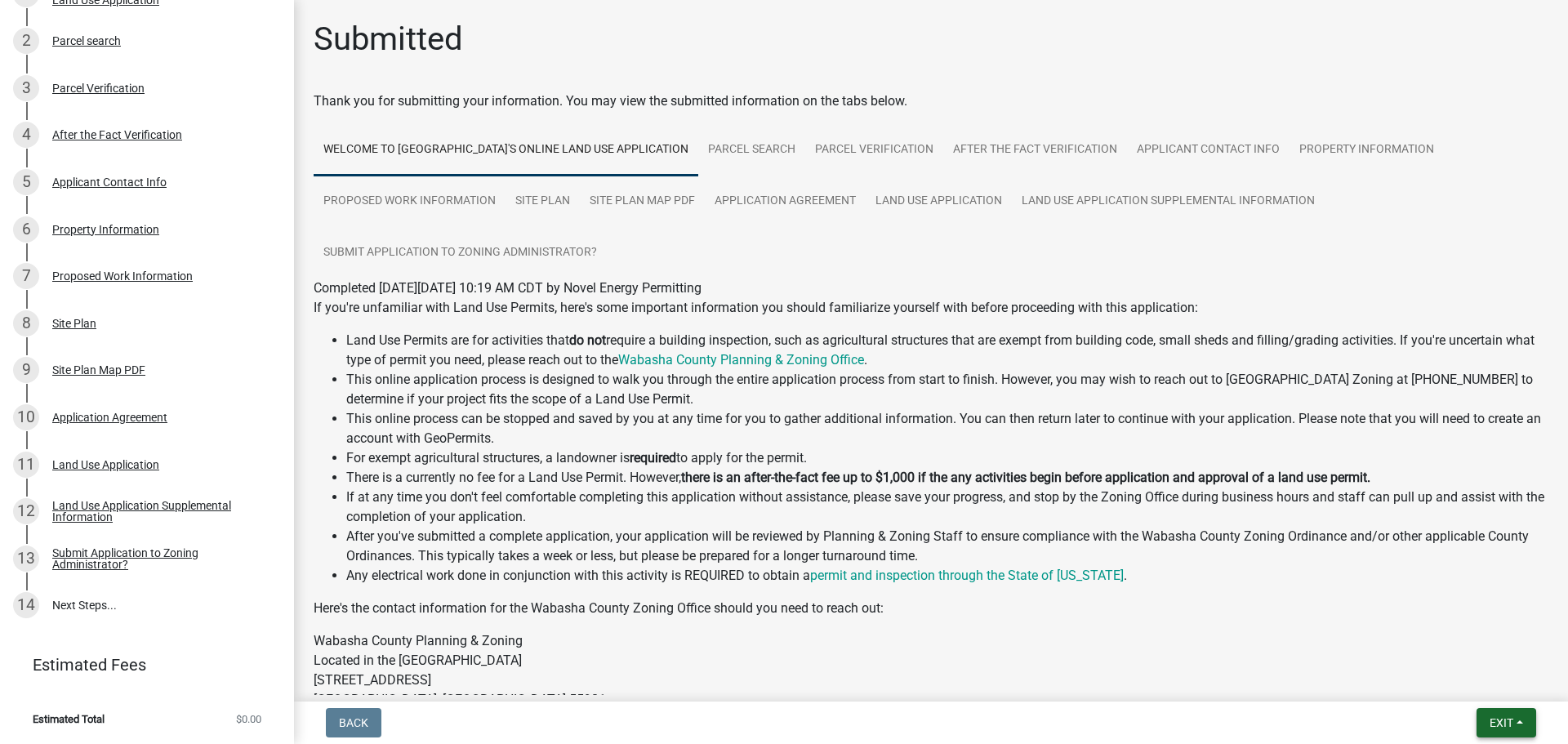
click at [1518, 712] on button "Exit" at bounding box center [1506, 722] width 60 height 29
click at [1464, 677] on button "Save & Exit" at bounding box center [1470, 680] width 131 height 40
